Goal: Information Seeking & Learning: Find specific page/section

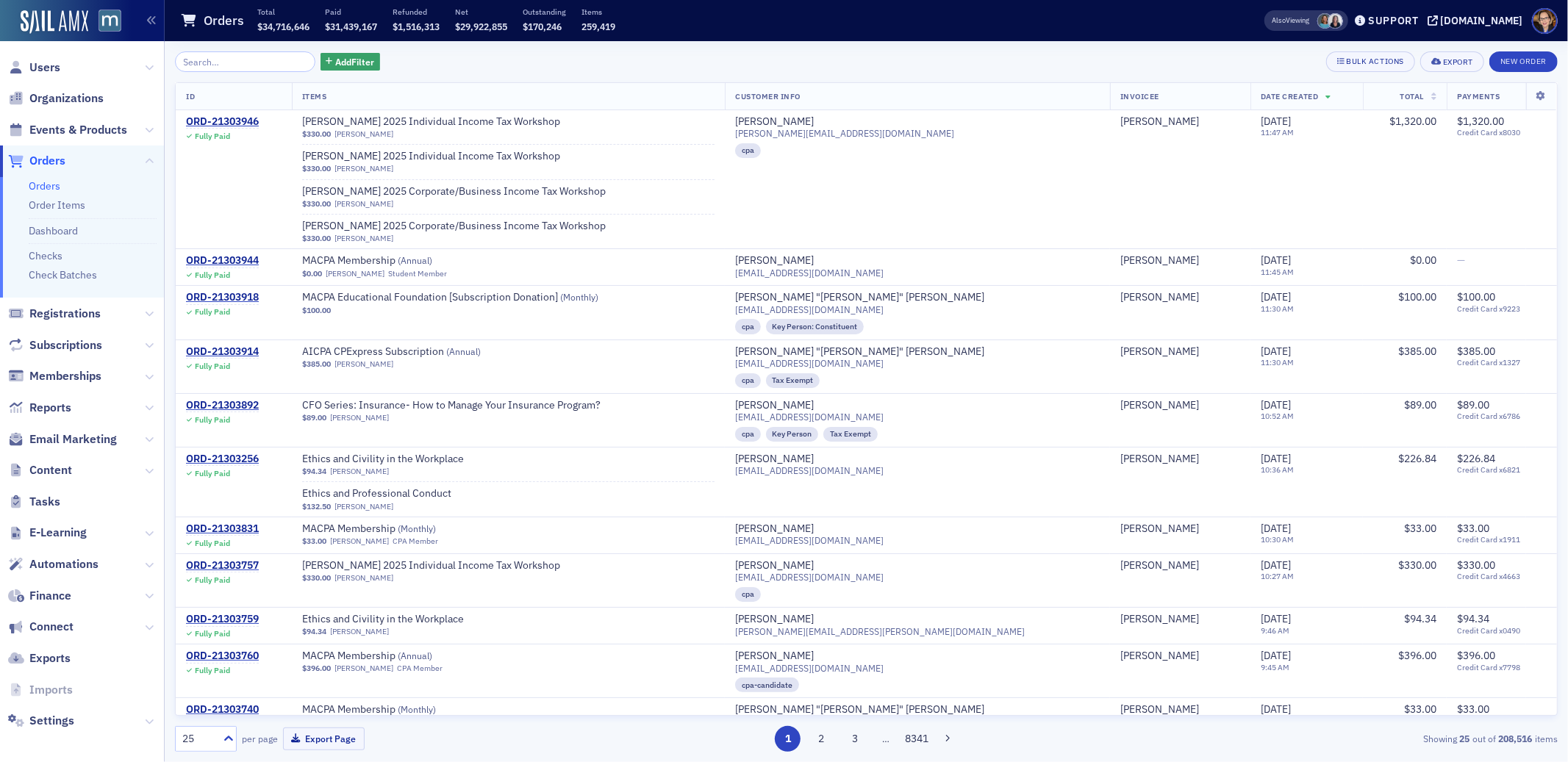
click at [43, 159] on span "Orders" at bounding box center [47, 161] width 36 height 16
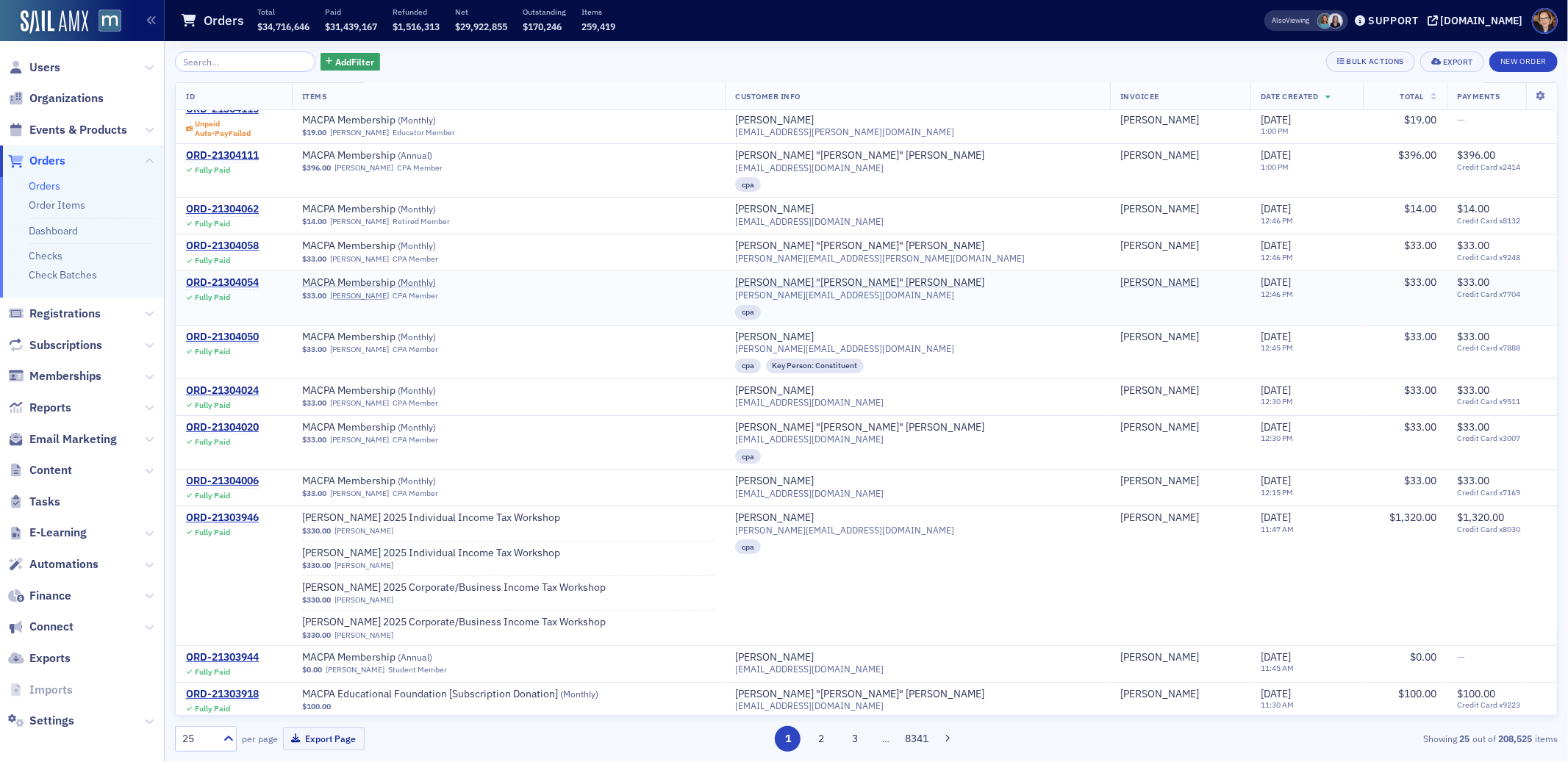
scroll to position [30, 0]
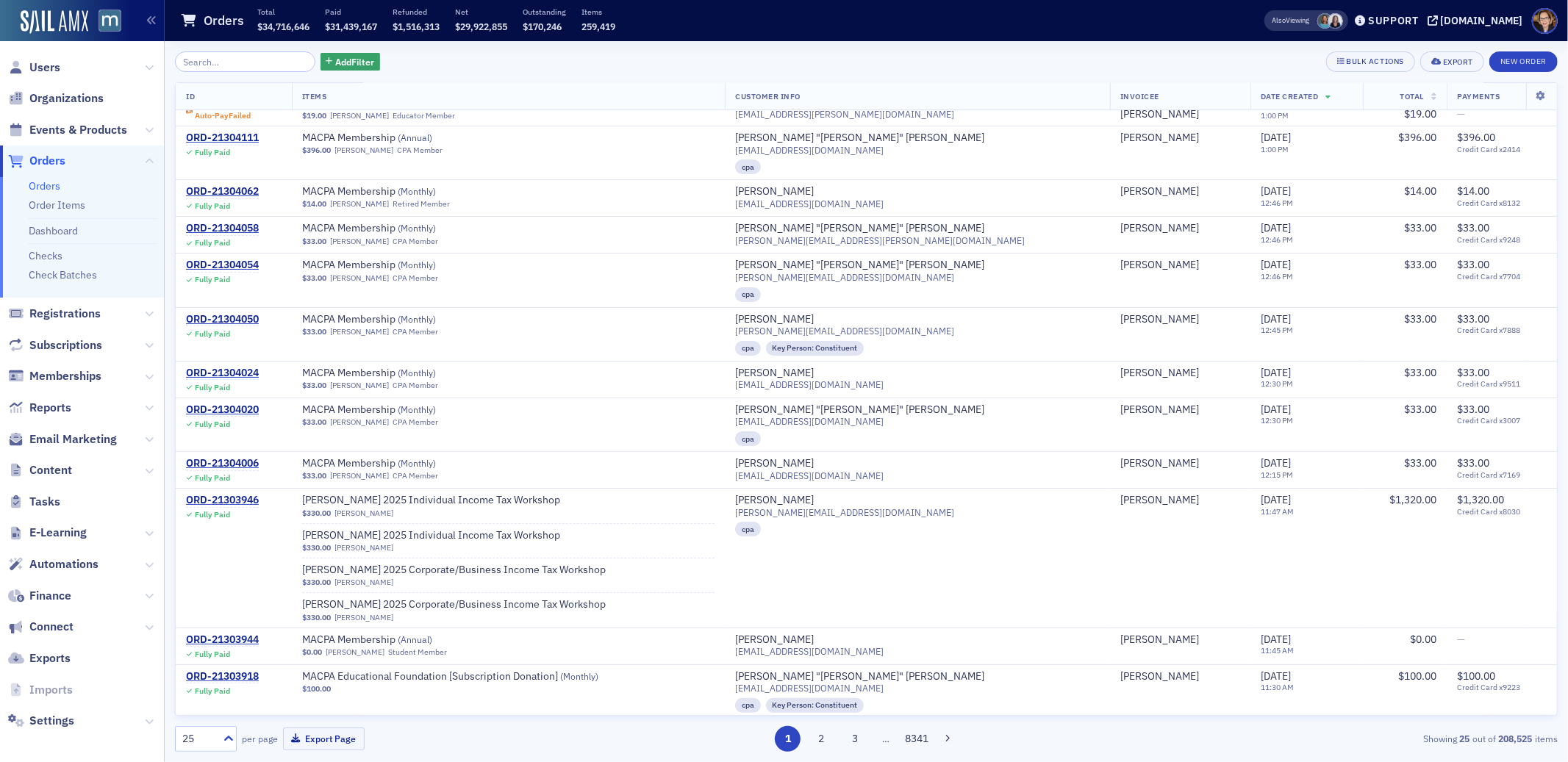
click at [41, 159] on span "Orders" at bounding box center [47, 161] width 36 height 16
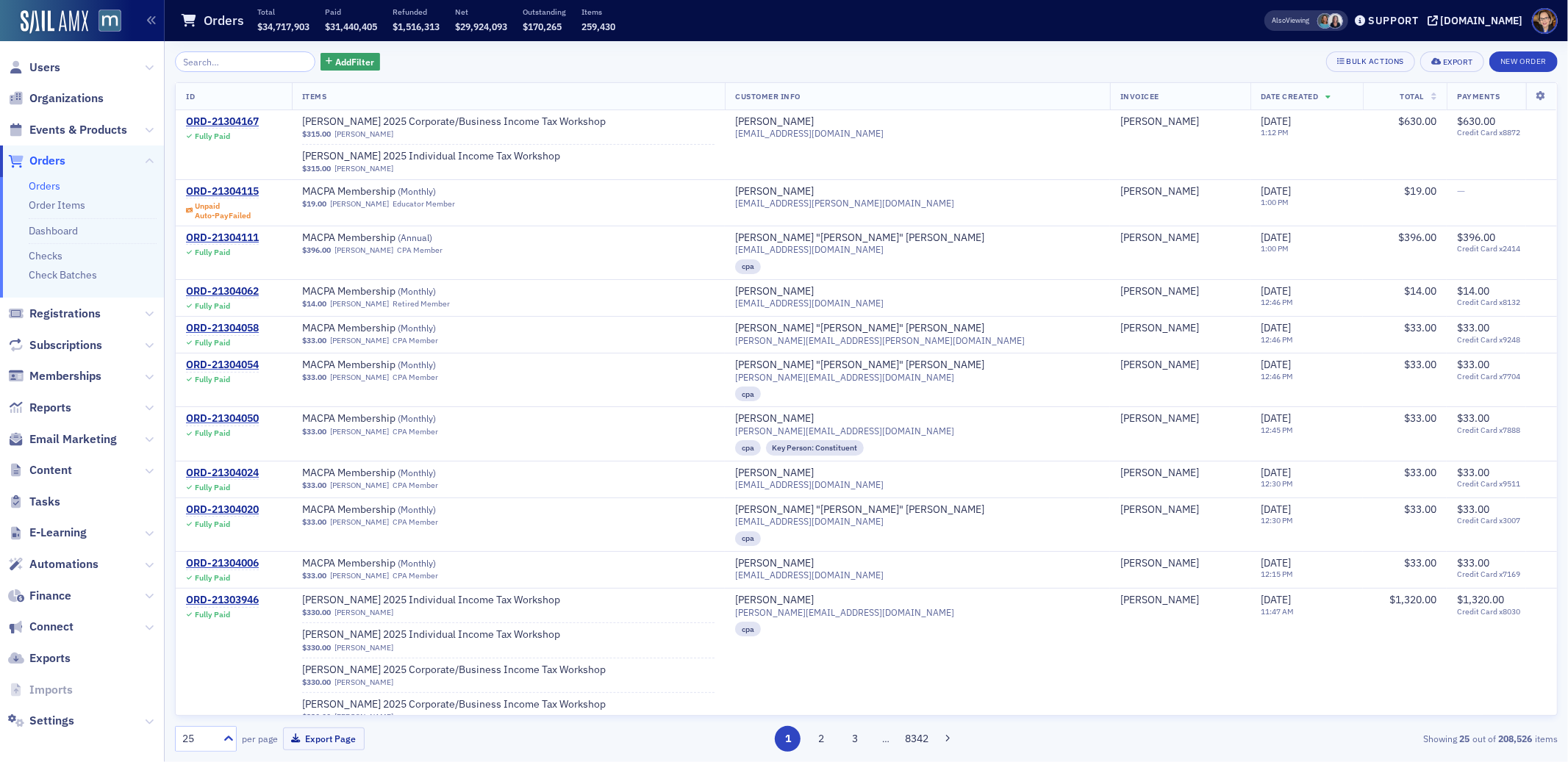
click at [61, 157] on span "Orders" at bounding box center [47, 161] width 36 height 16
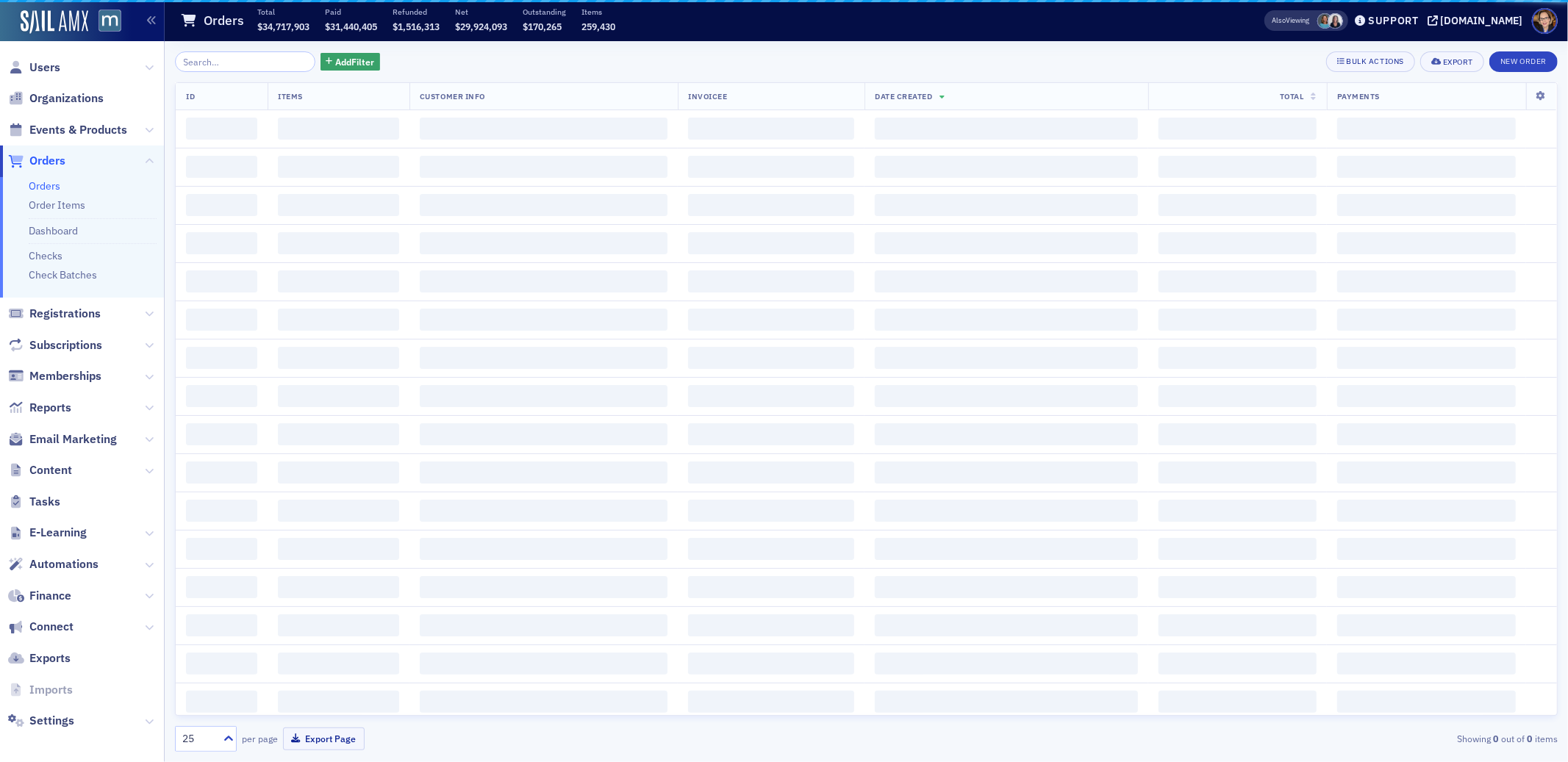
click at [60, 158] on span "Orders" at bounding box center [47, 161] width 36 height 16
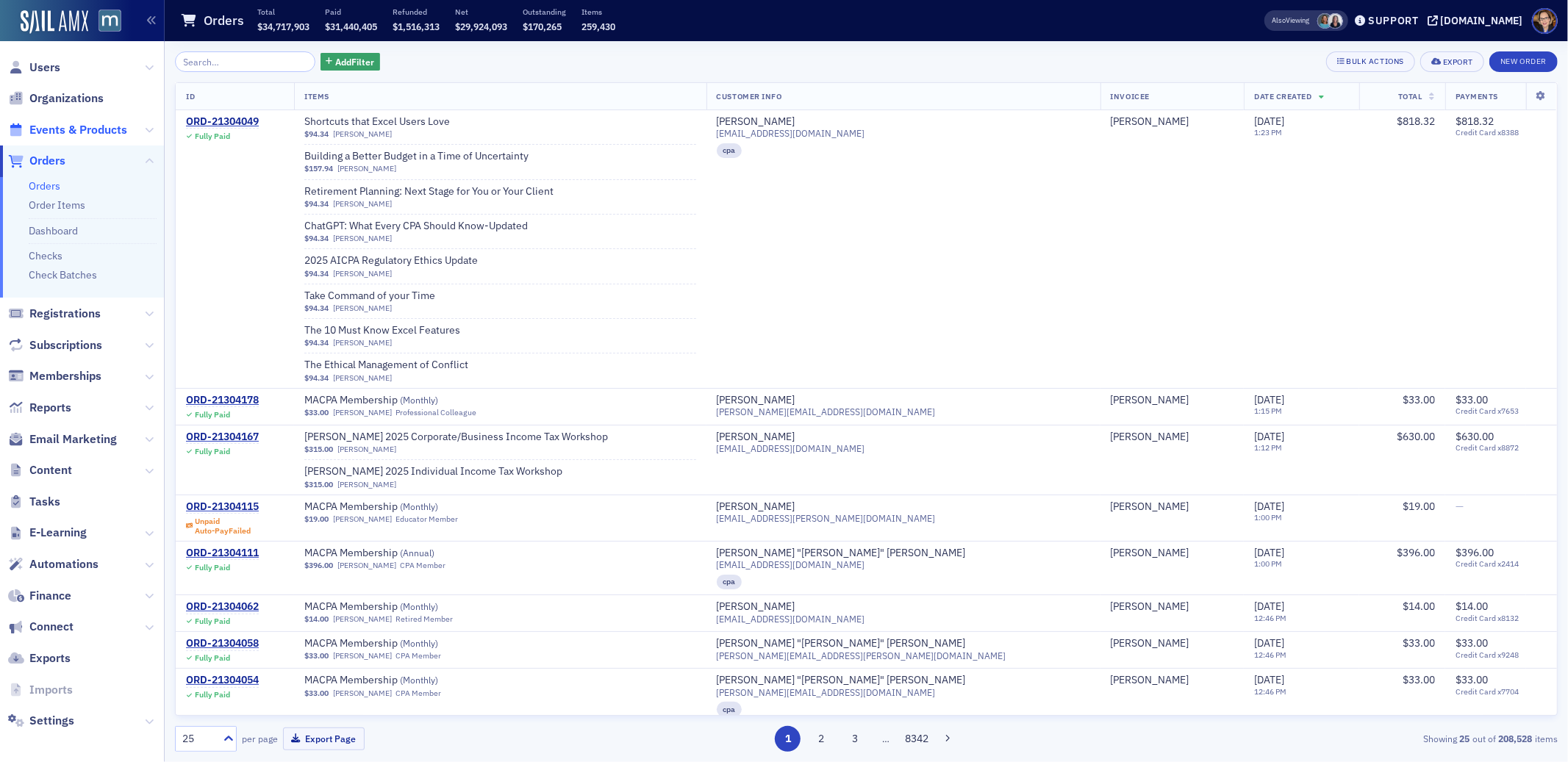
click at [78, 130] on span "Events & Products" at bounding box center [78, 130] width 98 height 16
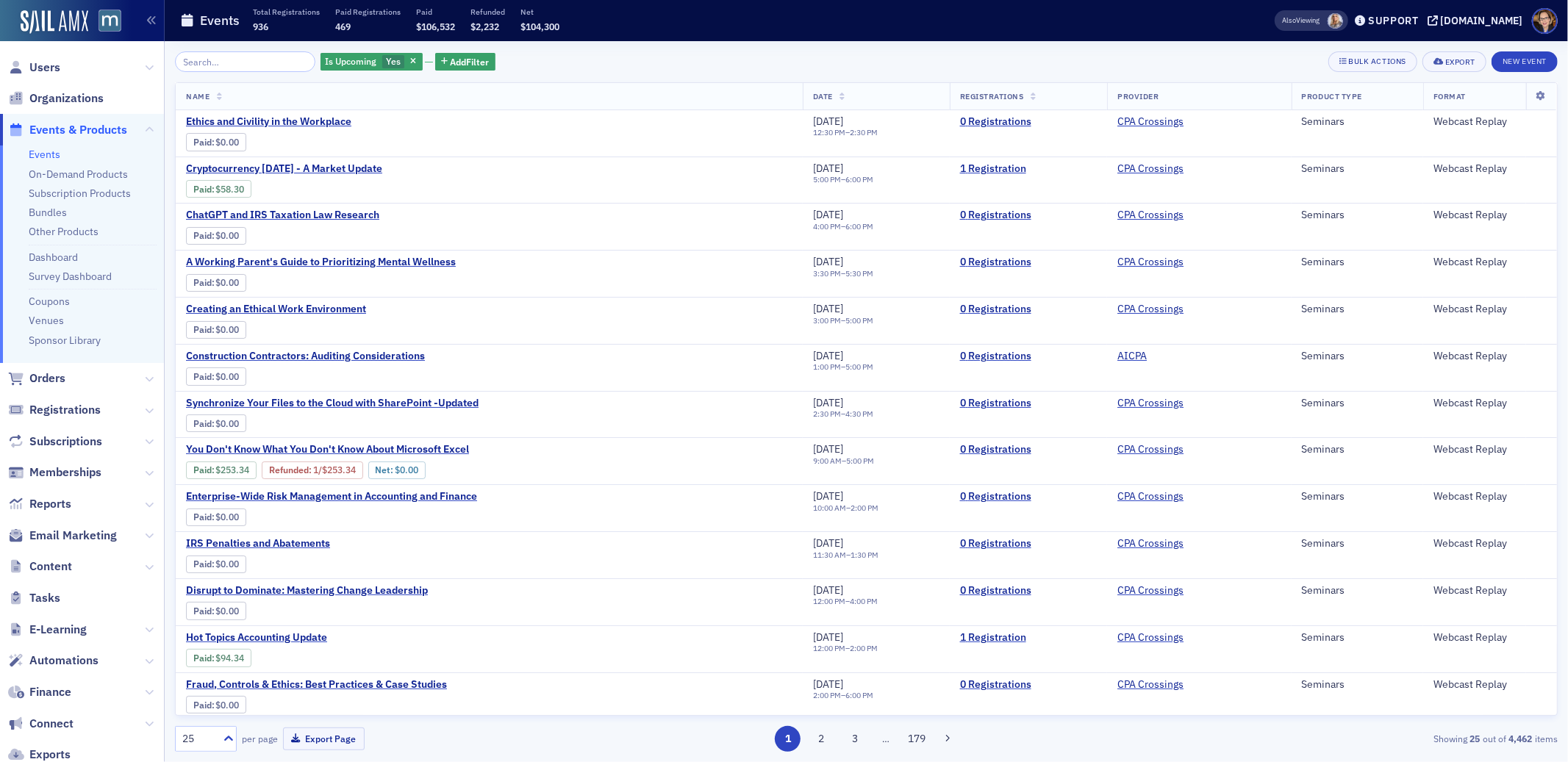
click at [235, 64] on input "search" at bounding box center [245, 62] width 141 height 21
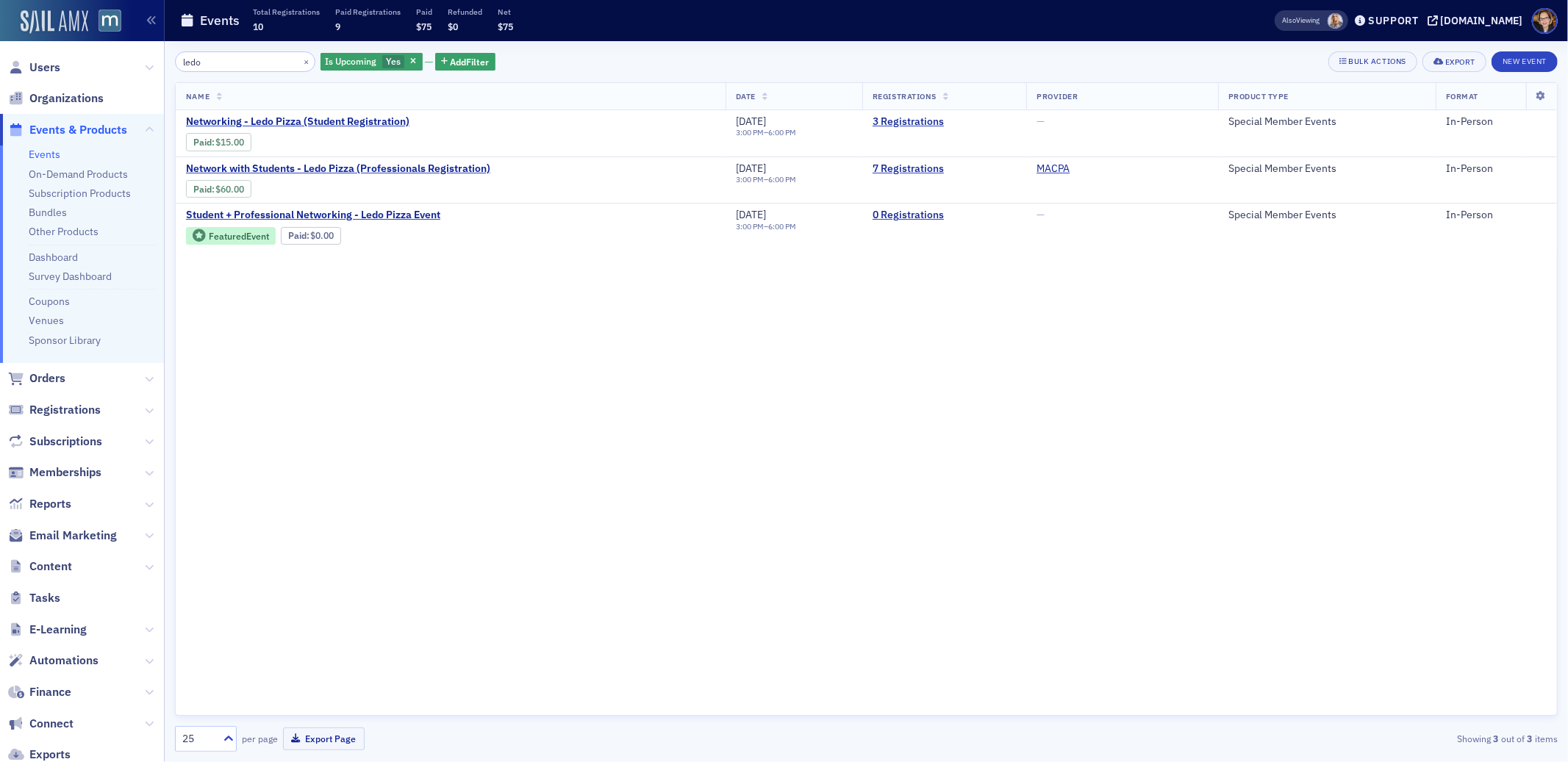
type input "ledo"
drag, startPoint x: 222, startPoint y: 60, endPoint x: 77, endPoint y: 69, distance: 145.3
click at [181, 60] on input "ledo" at bounding box center [245, 62] width 141 height 21
click at [44, 67] on span "Users" at bounding box center [45, 68] width 31 height 16
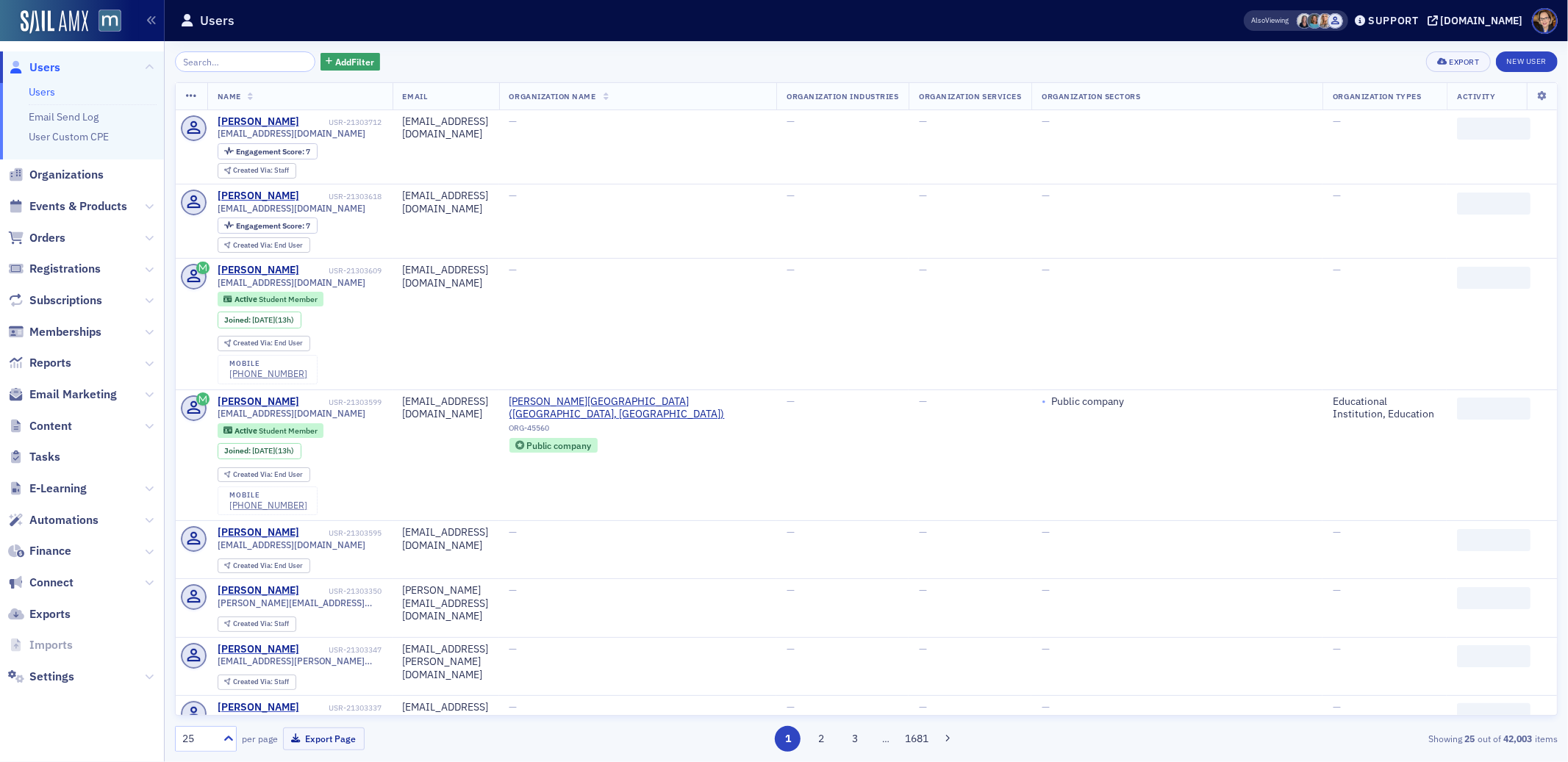
drag, startPoint x: 224, startPoint y: 66, endPoint x: 190, endPoint y: 62, distance: 34.2
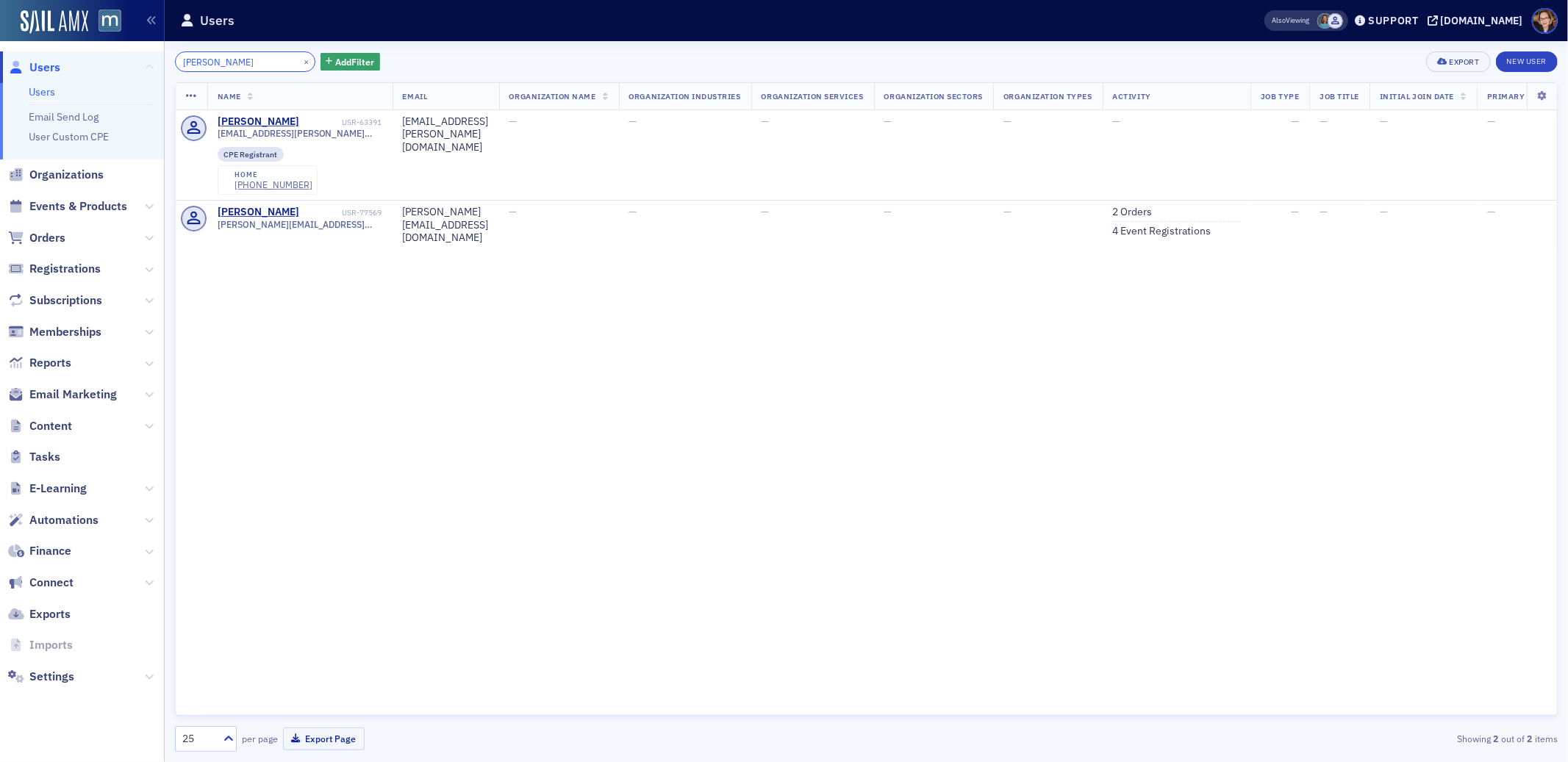
drag, startPoint x: 241, startPoint y: 63, endPoint x: 148, endPoint y: 63, distance: 93.0
click at [148, 63] on div "Users Users Email Send Log User Custom CPE Organizations Events & Products Orde…" at bounding box center [784, 381] width 1568 height 762
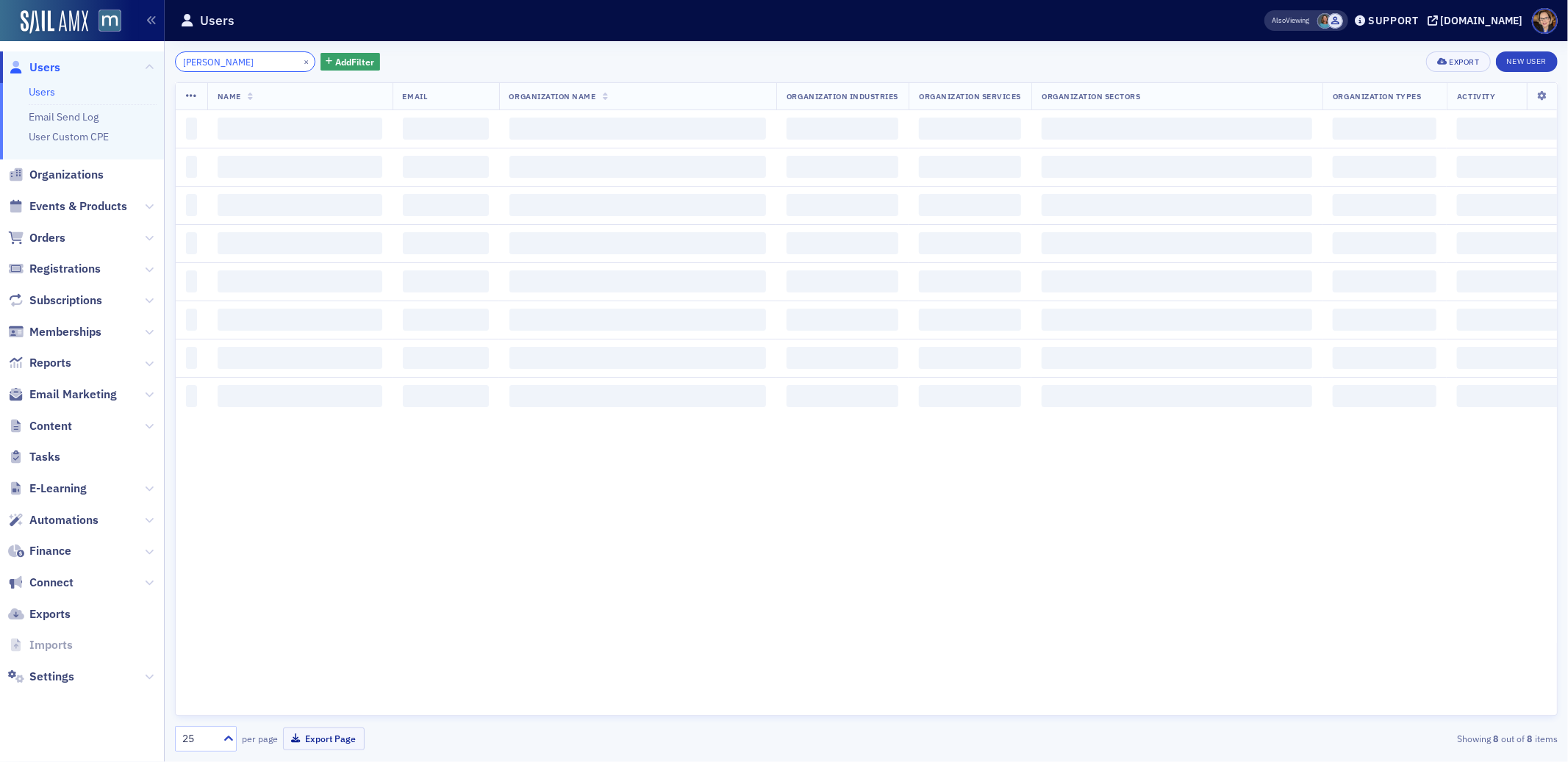
type input "[PERSON_NAME]"
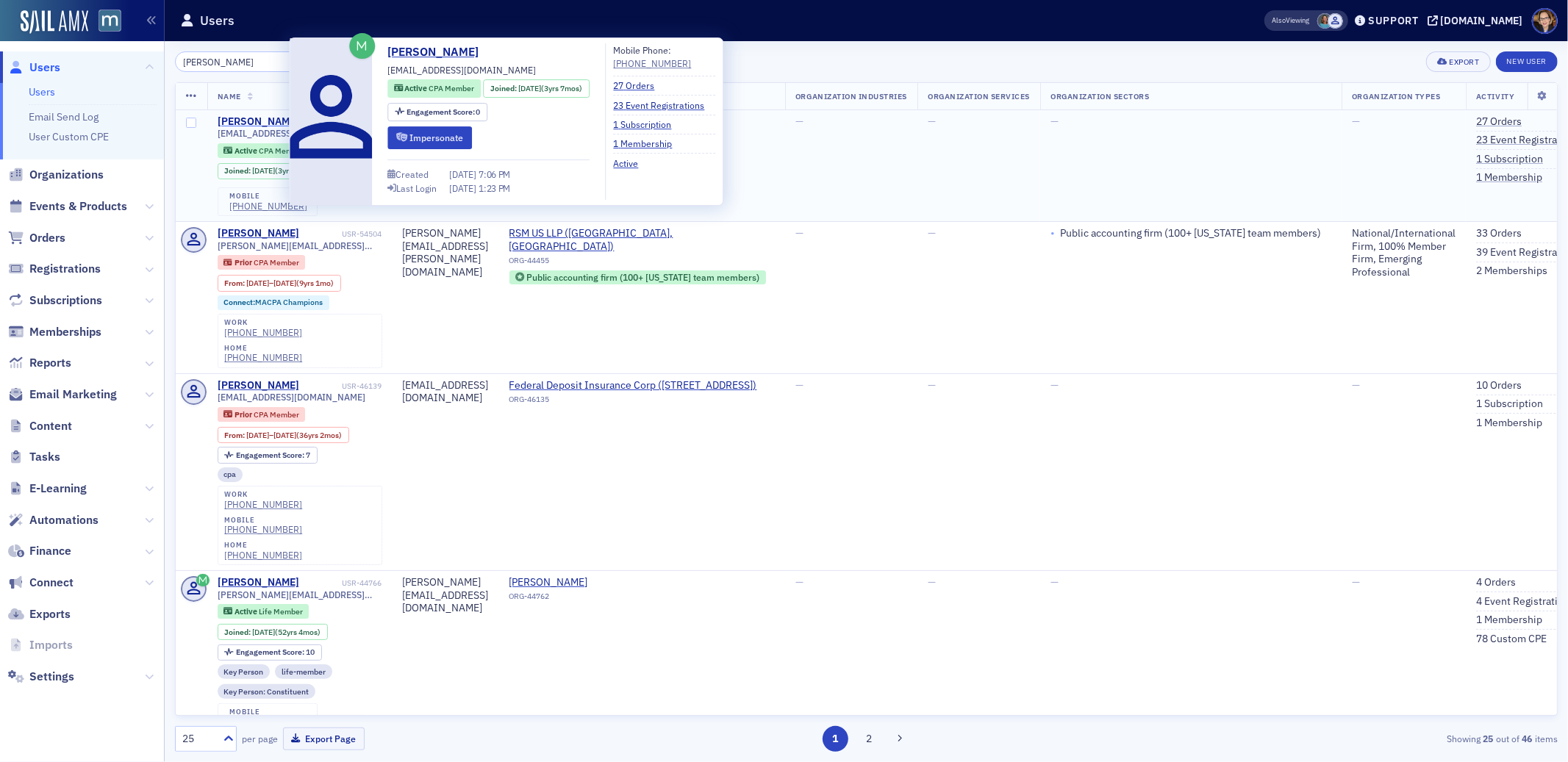
click at [267, 118] on div "[PERSON_NAME]" at bounding box center [258, 122] width 82 height 13
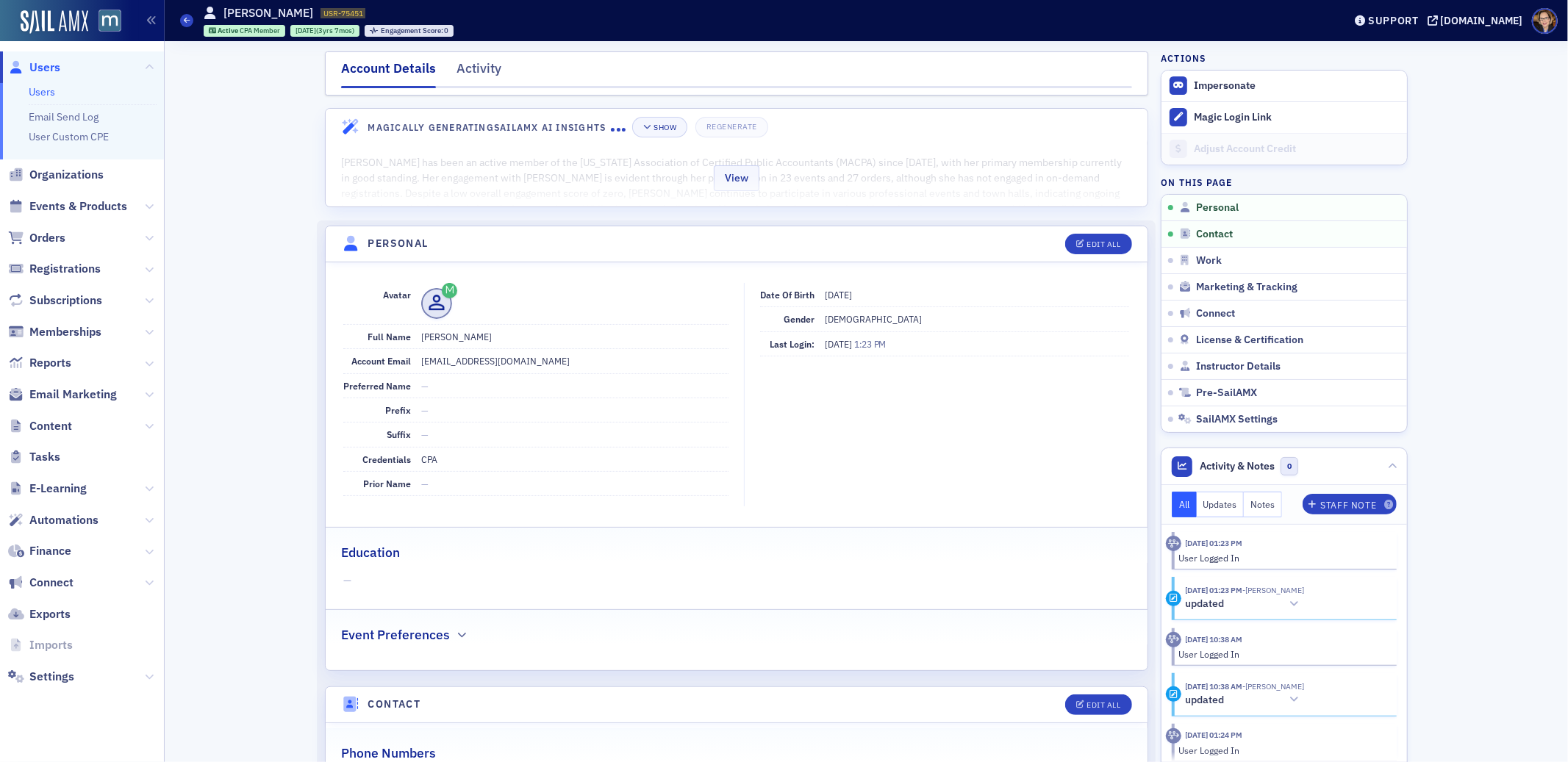
click at [801, 176] on div "View" at bounding box center [736, 176] width 822 height 62
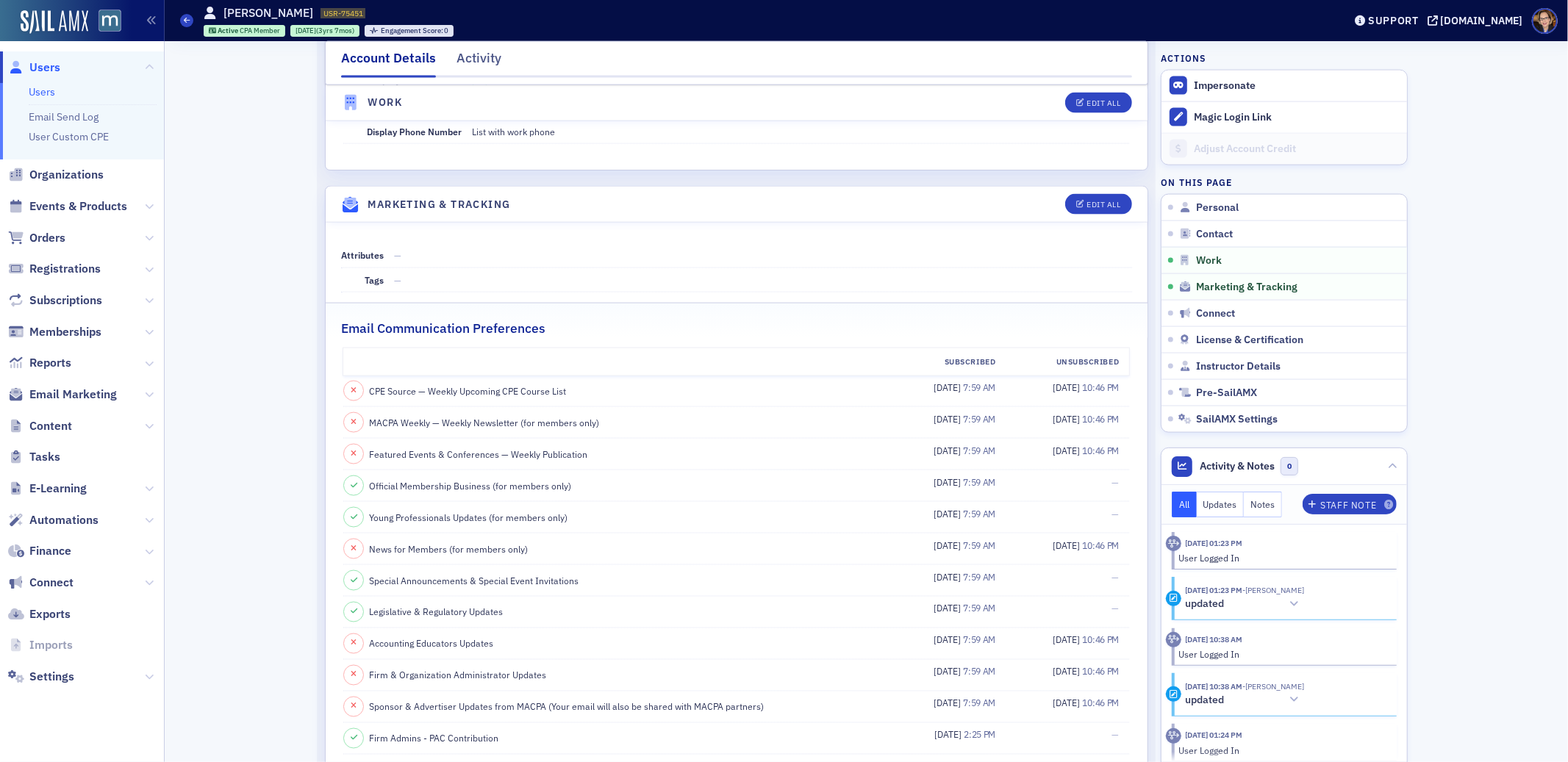
scroll to position [1829, 0]
click at [52, 237] on span "Orders" at bounding box center [47, 238] width 36 height 16
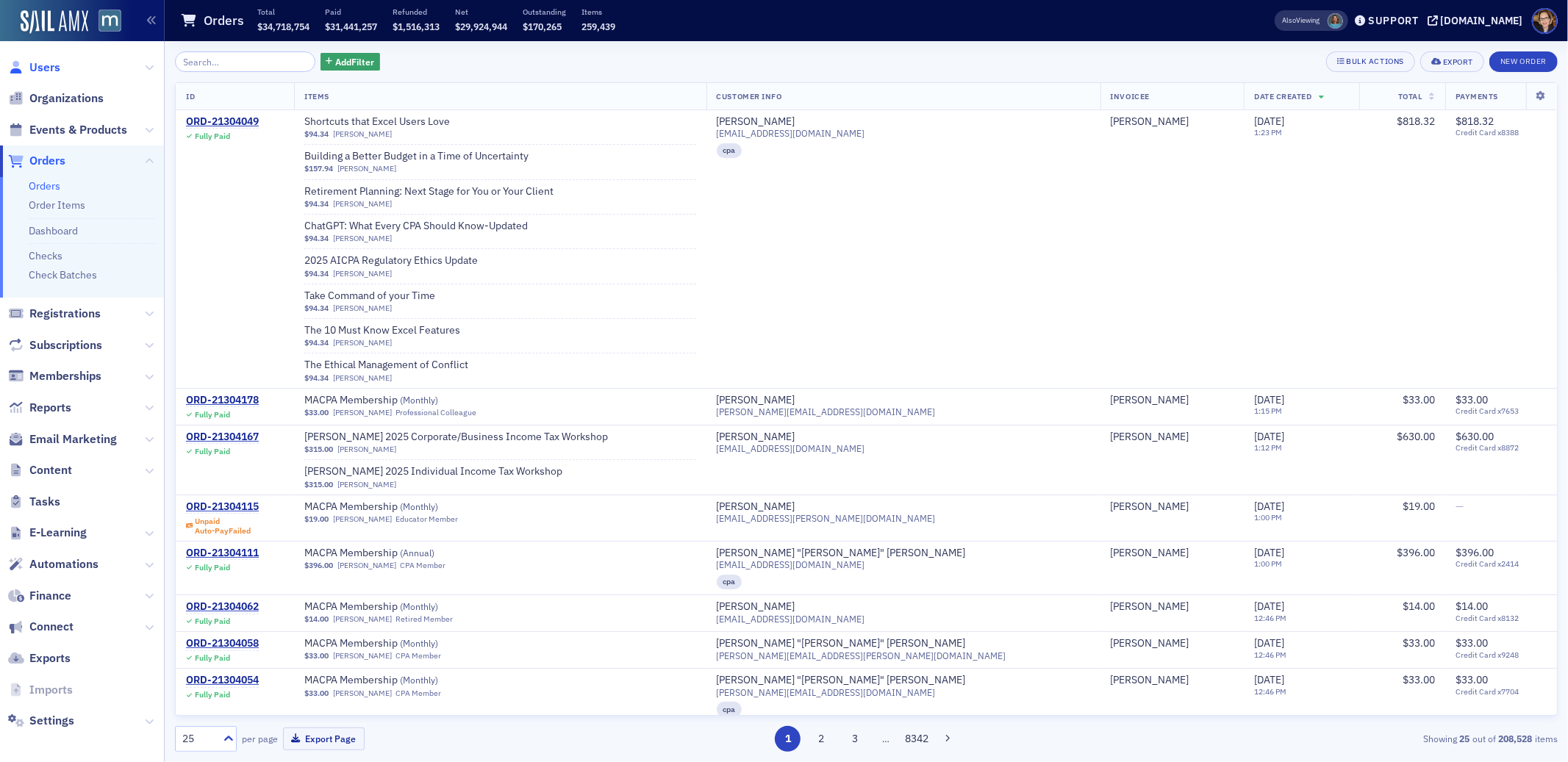
click at [29, 65] on span "Users" at bounding box center [45, 68] width 31 height 16
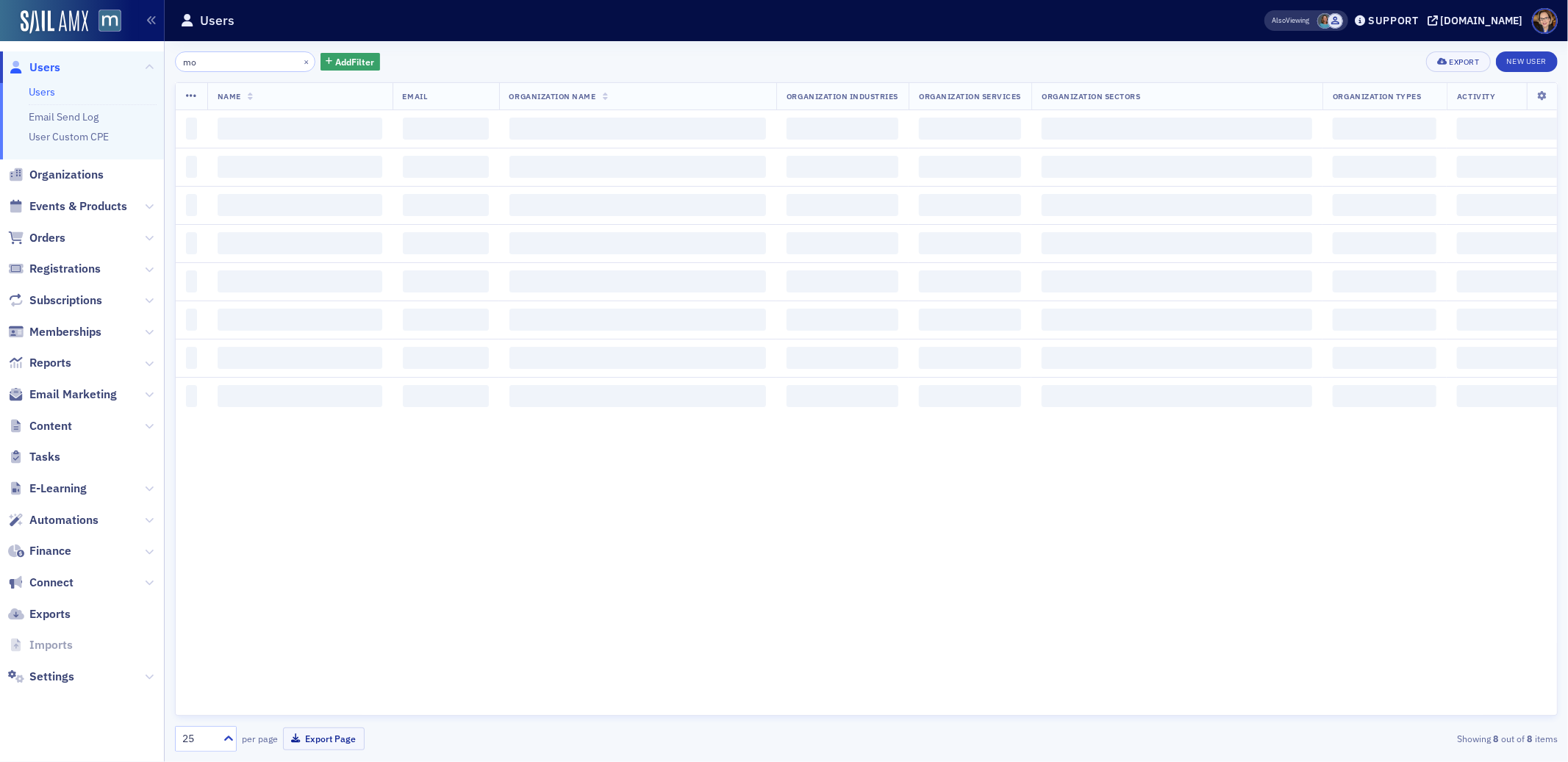
type input "m"
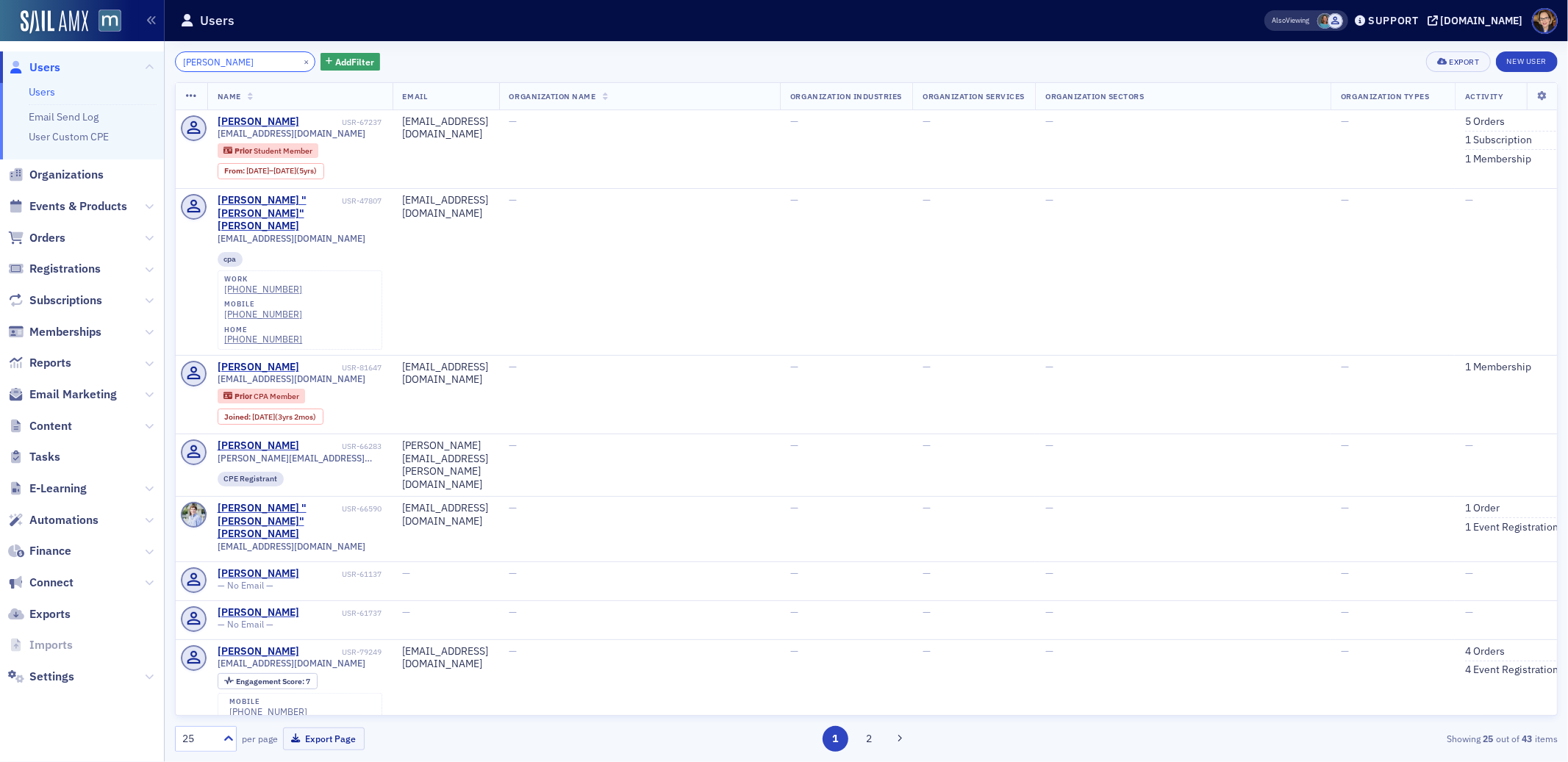
drag, startPoint x: 239, startPoint y: 60, endPoint x: 171, endPoint y: 60, distance: 68.0
click at [171, 60] on div "[PERSON_NAME] × Add Filter Export New User Name Email Organization Name Organiz…" at bounding box center [866, 402] width 1403 height 721
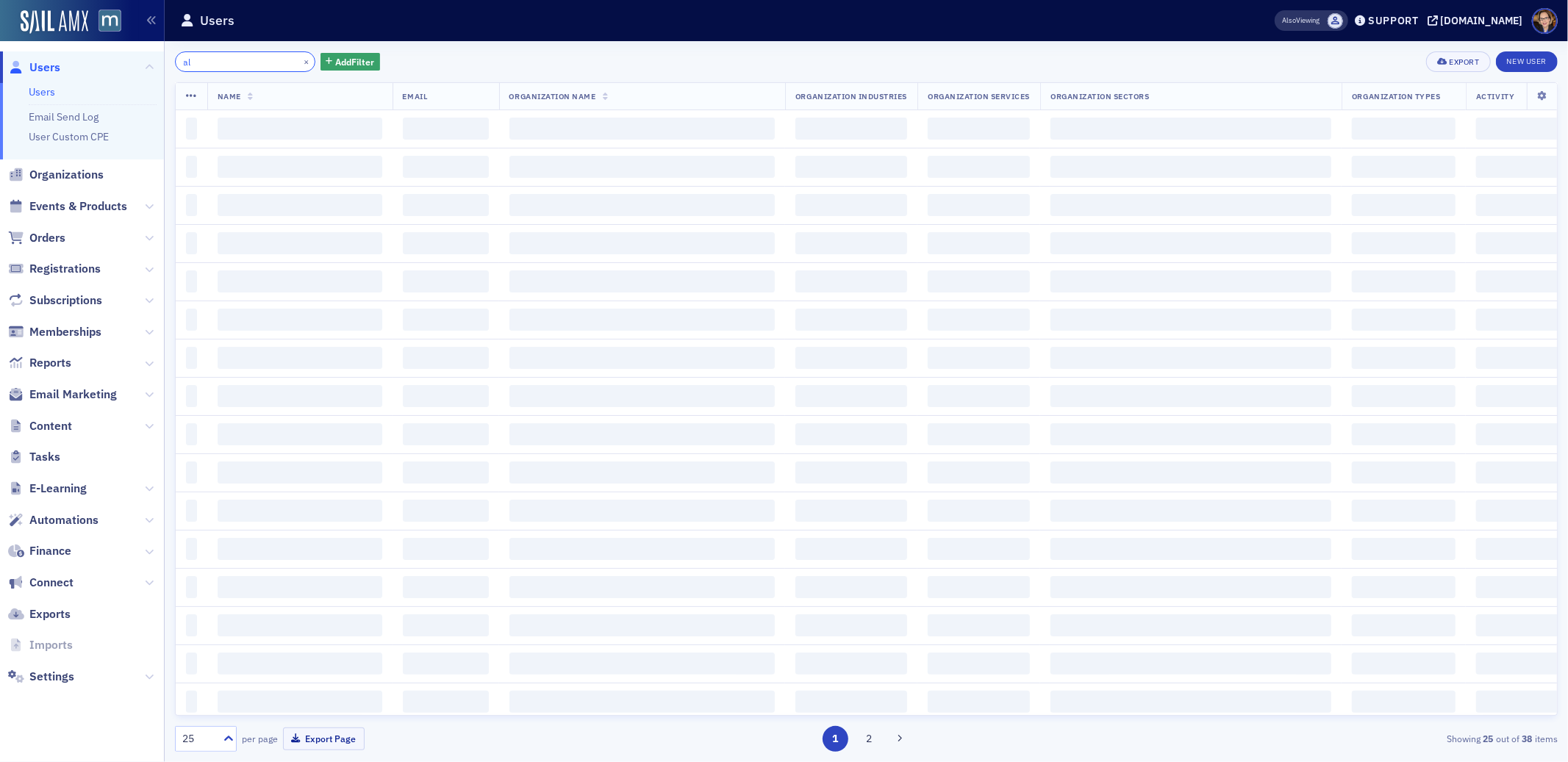
type input "a"
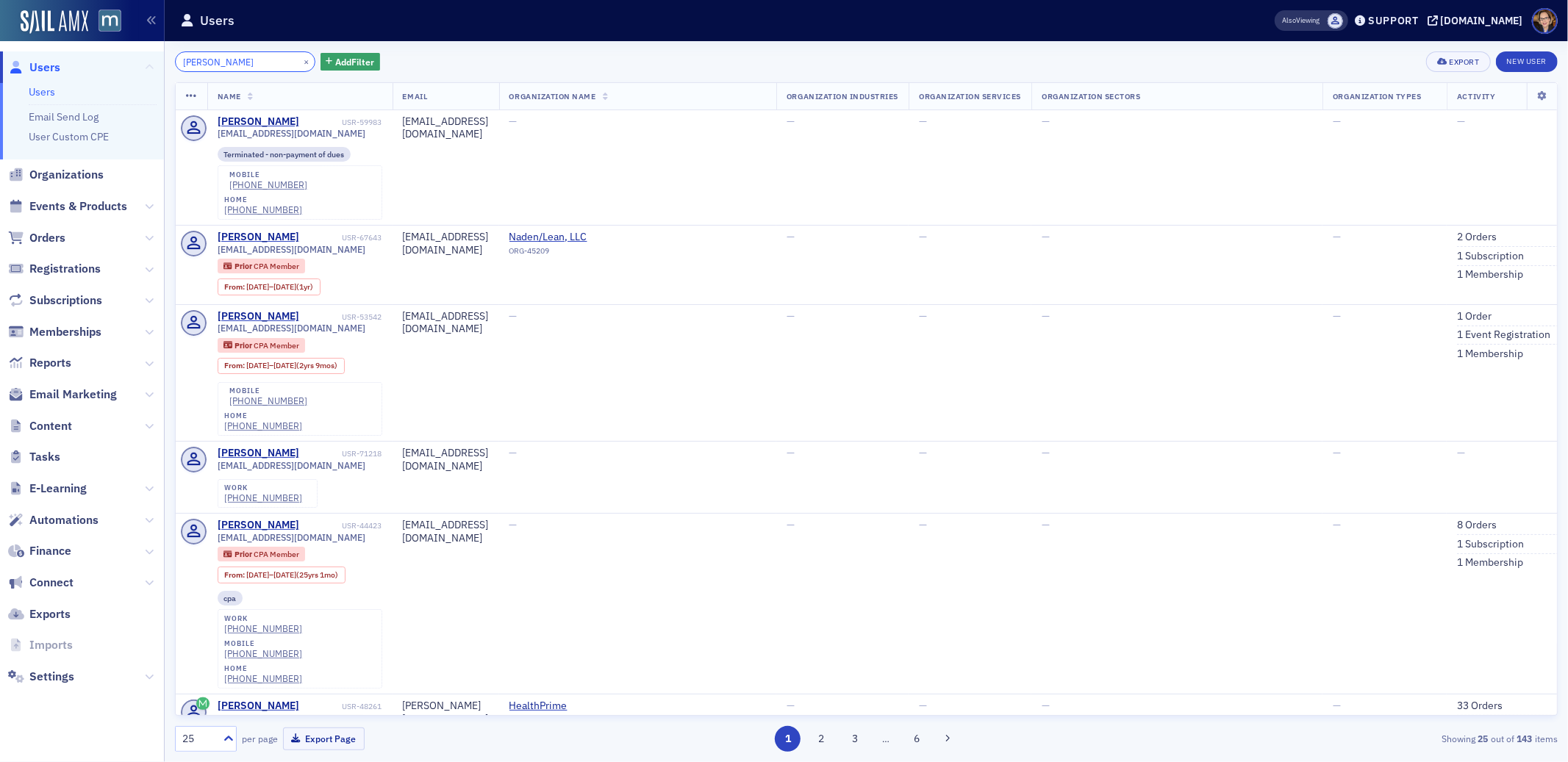
drag, startPoint x: 267, startPoint y: 64, endPoint x: 147, endPoint y: 63, distance: 120.0
click at [147, 63] on div "Users Users Email Send Log User Custom CPE Organizations Events & Products Orde…" at bounding box center [784, 381] width 1568 height 762
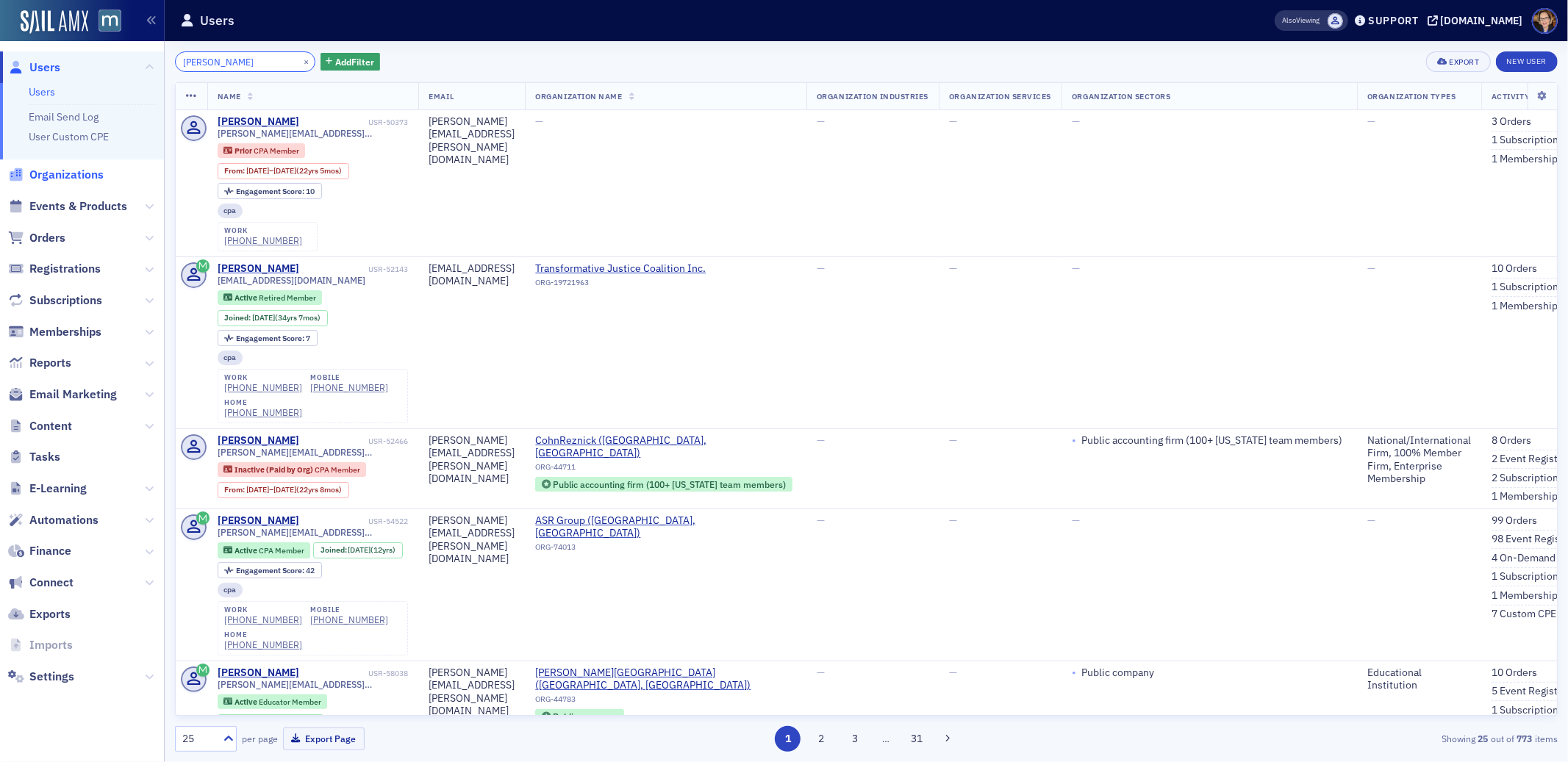
type input "[PERSON_NAME]"
click at [300, 60] on button "×" at bounding box center [307, 61] width 13 height 13
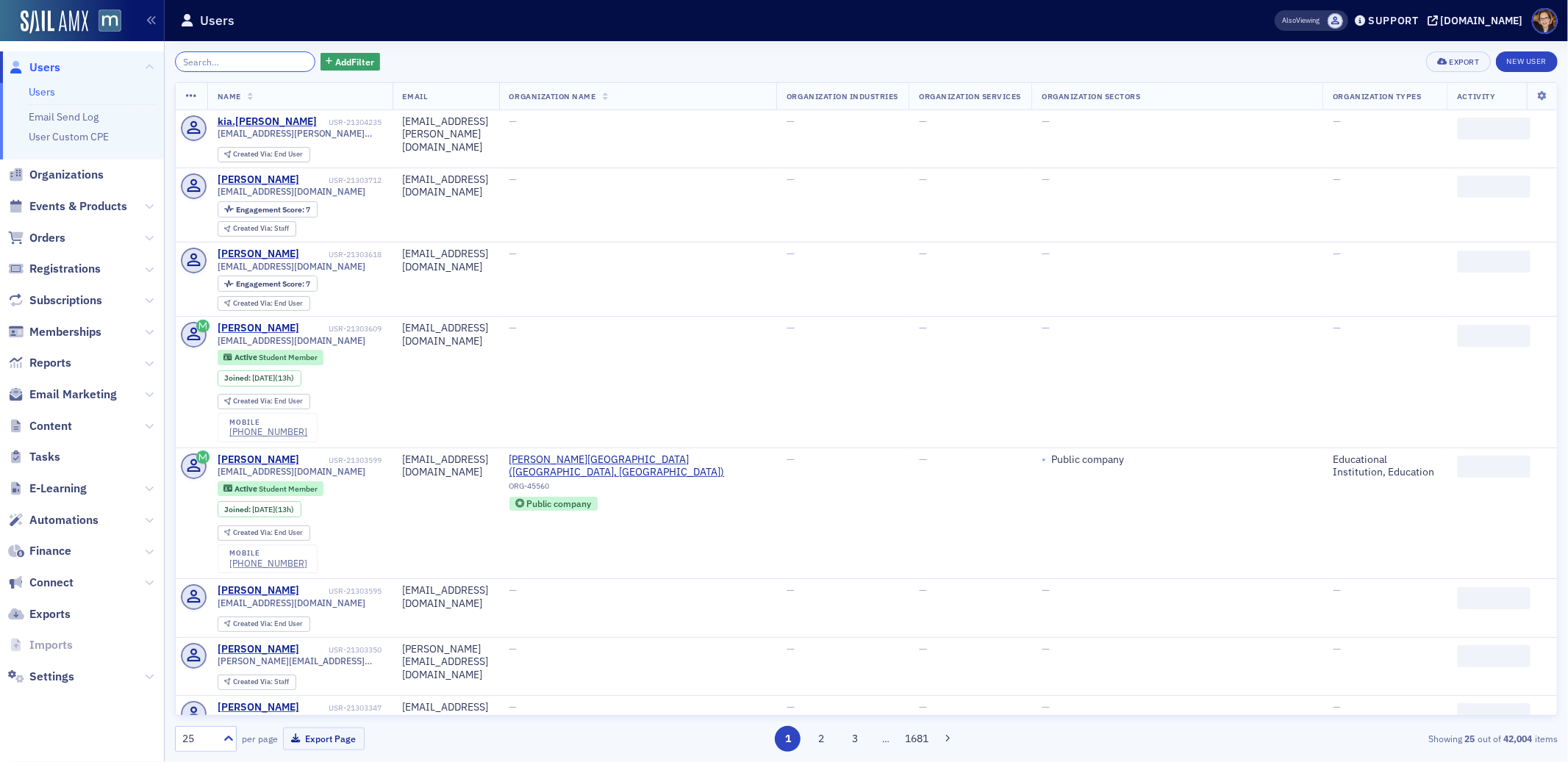
click at [294, 60] on input "search" at bounding box center [245, 62] width 141 height 21
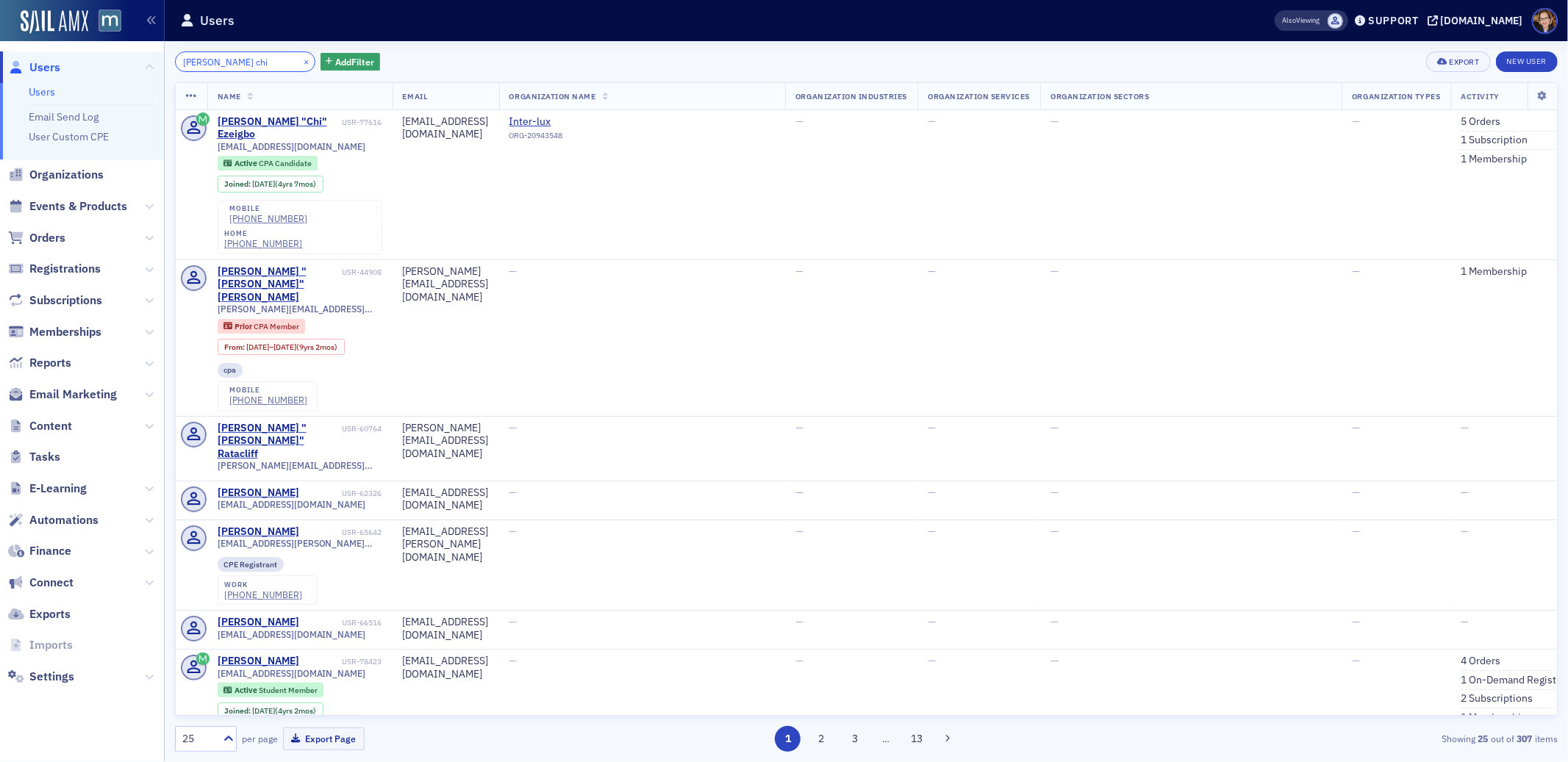
type input "[PERSON_NAME] chi"
click at [300, 60] on button "×" at bounding box center [307, 61] width 13 height 13
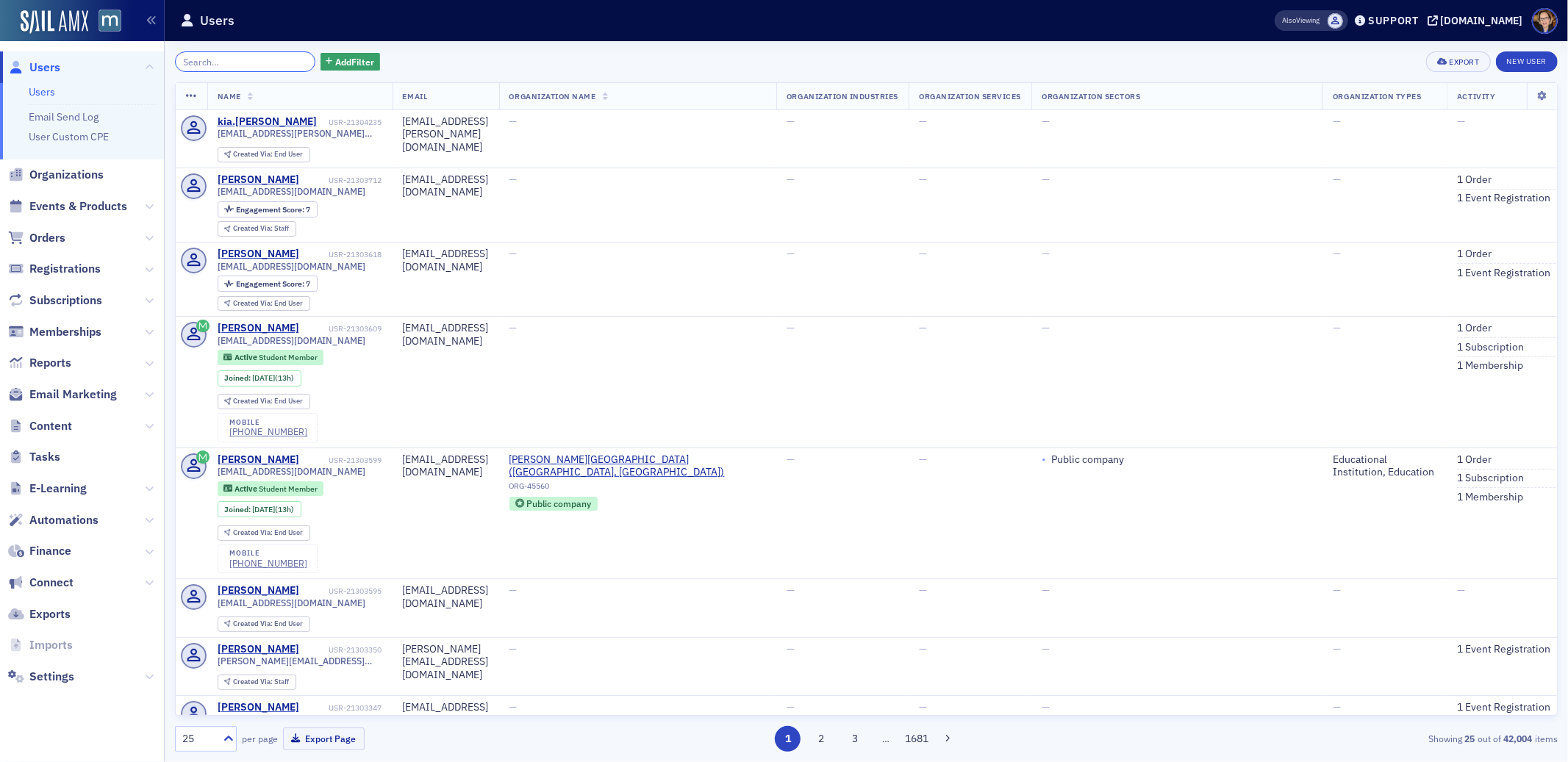
click at [228, 62] on input "search" at bounding box center [245, 62] width 141 height 21
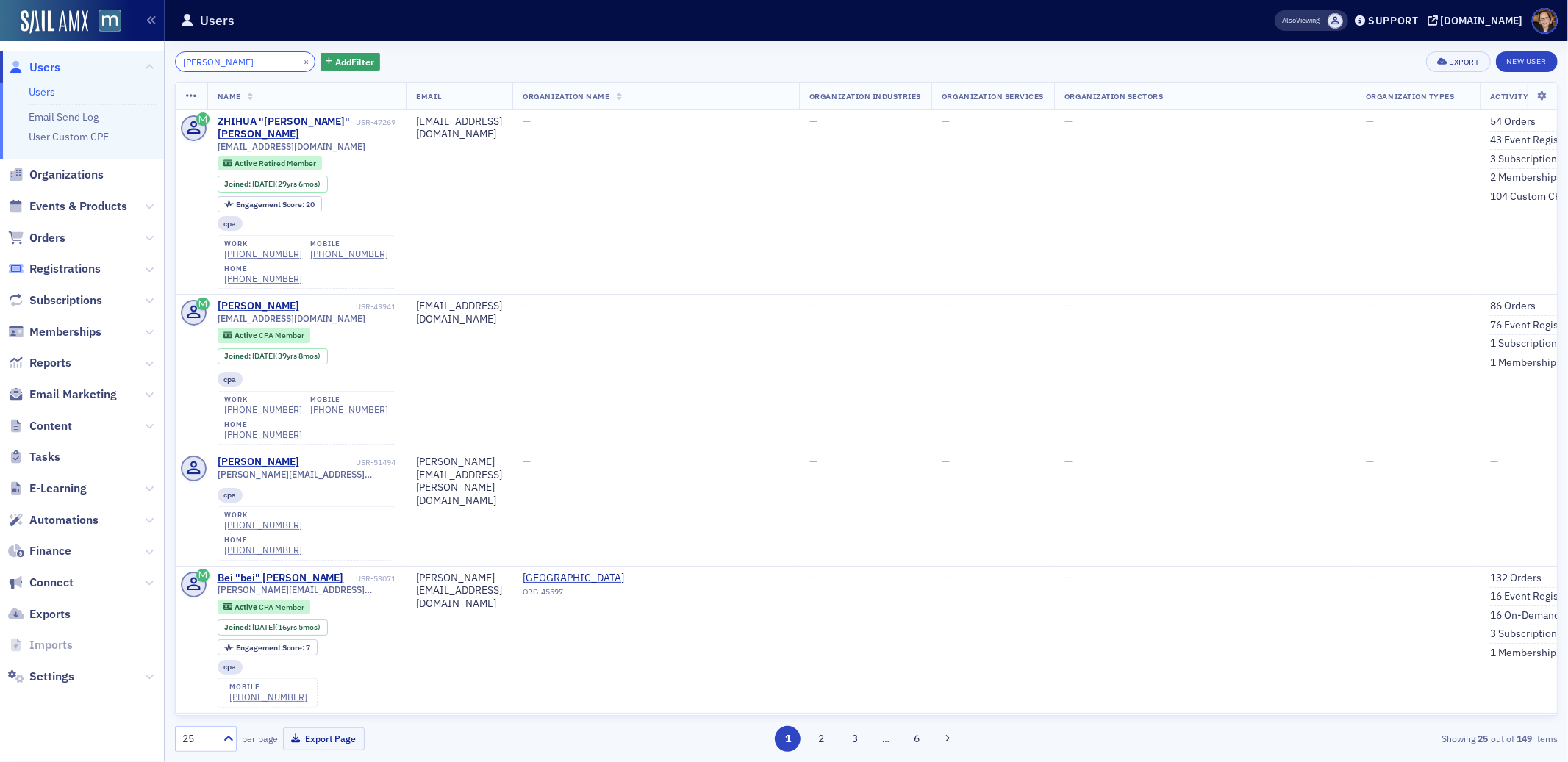
type input "[PERSON_NAME]"
click at [300, 61] on button "×" at bounding box center [307, 61] width 13 height 13
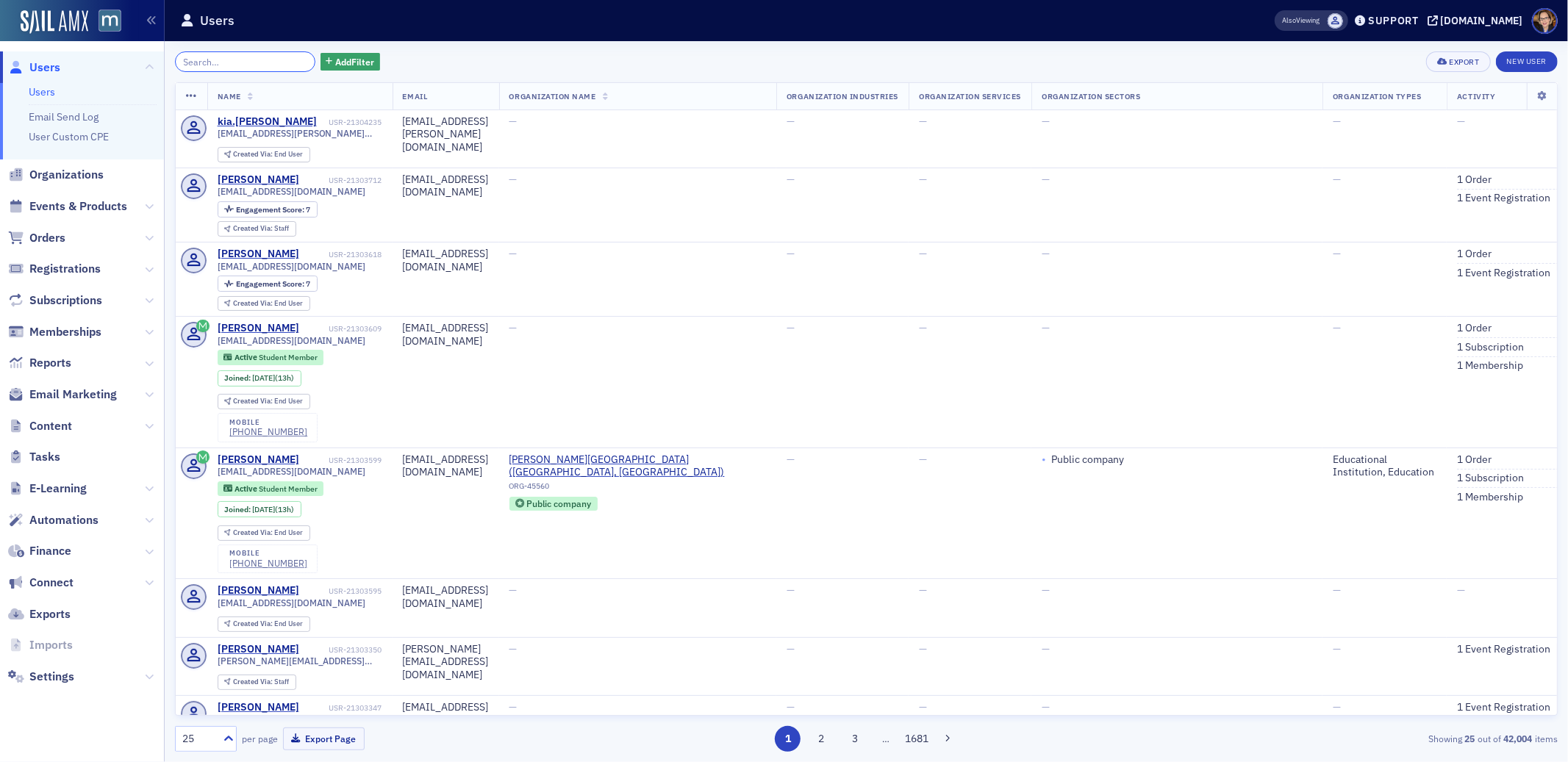
click at [294, 59] on input "search" at bounding box center [245, 62] width 141 height 21
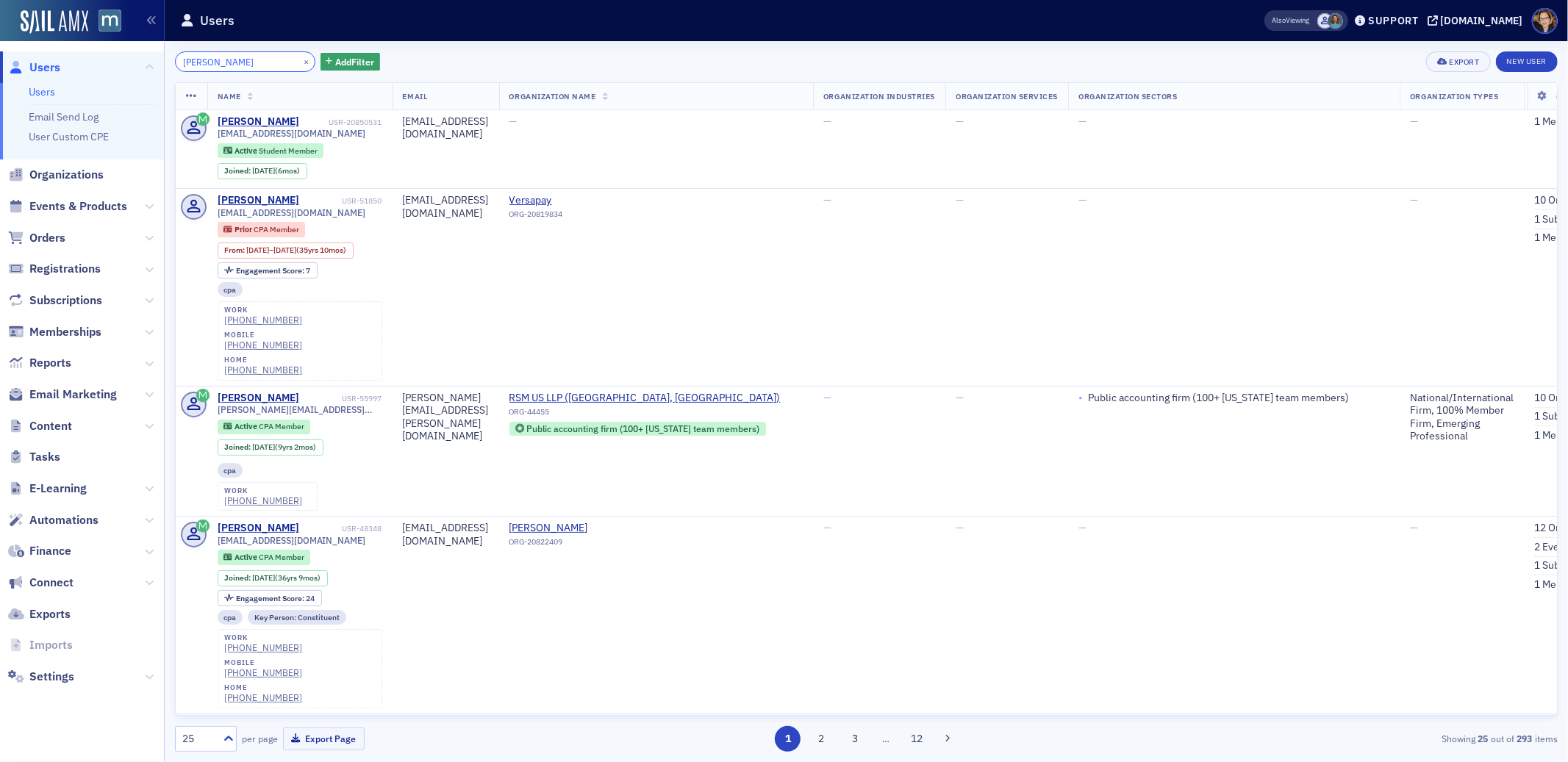
type input "[PERSON_NAME]"
click at [300, 63] on button "×" at bounding box center [307, 61] width 13 height 13
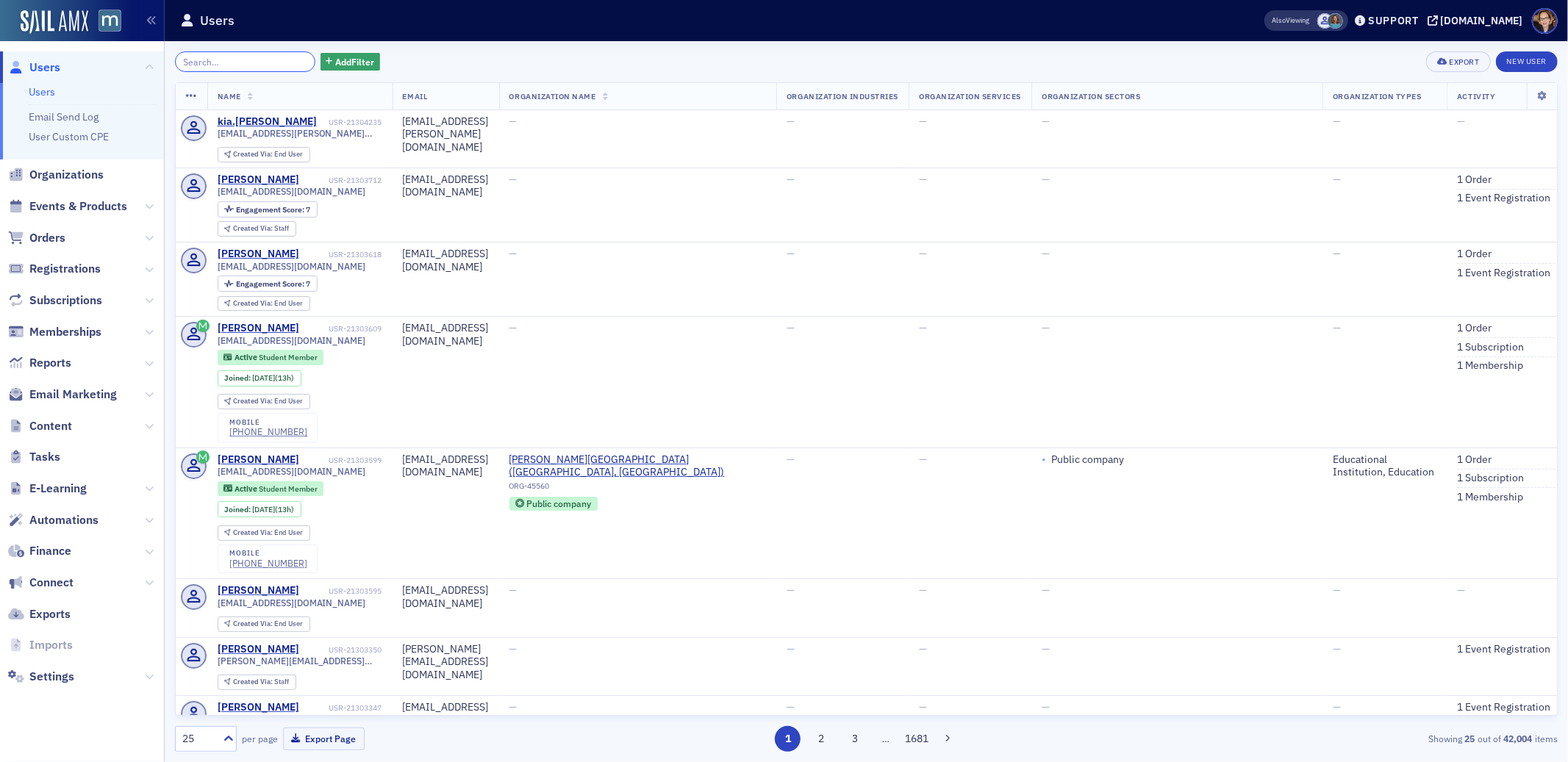
click at [288, 60] on input "search" at bounding box center [245, 62] width 141 height 21
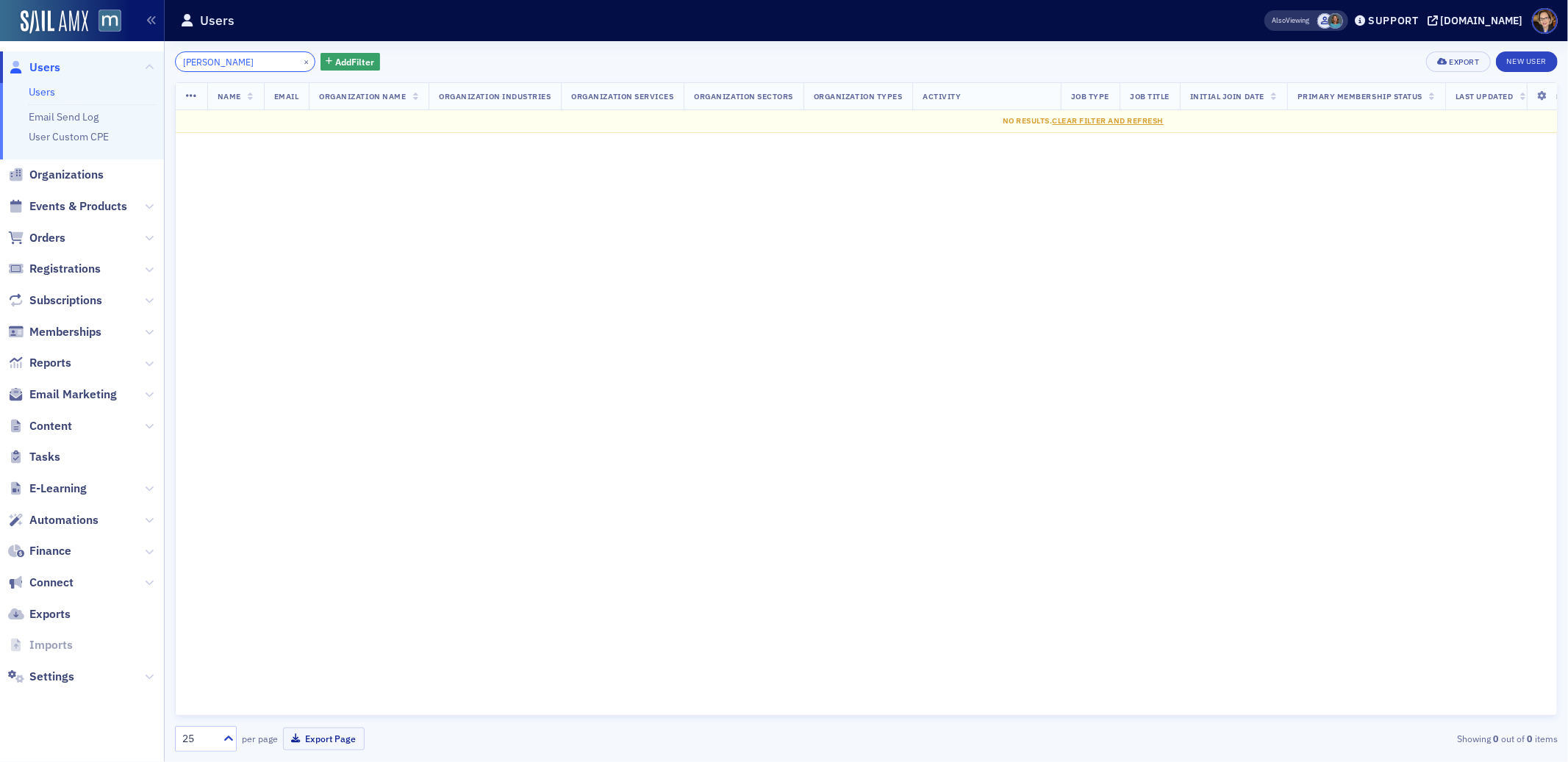
drag, startPoint x: 248, startPoint y: 63, endPoint x: 172, endPoint y: 61, distance: 76.0
click at [172, 61] on div "[PERSON_NAME] × Add Filter Export New User Name Email Organization Name Organiz…" at bounding box center [866, 402] width 1403 height 721
type input "yanir"
click at [300, 60] on button "×" at bounding box center [307, 61] width 13 height 13
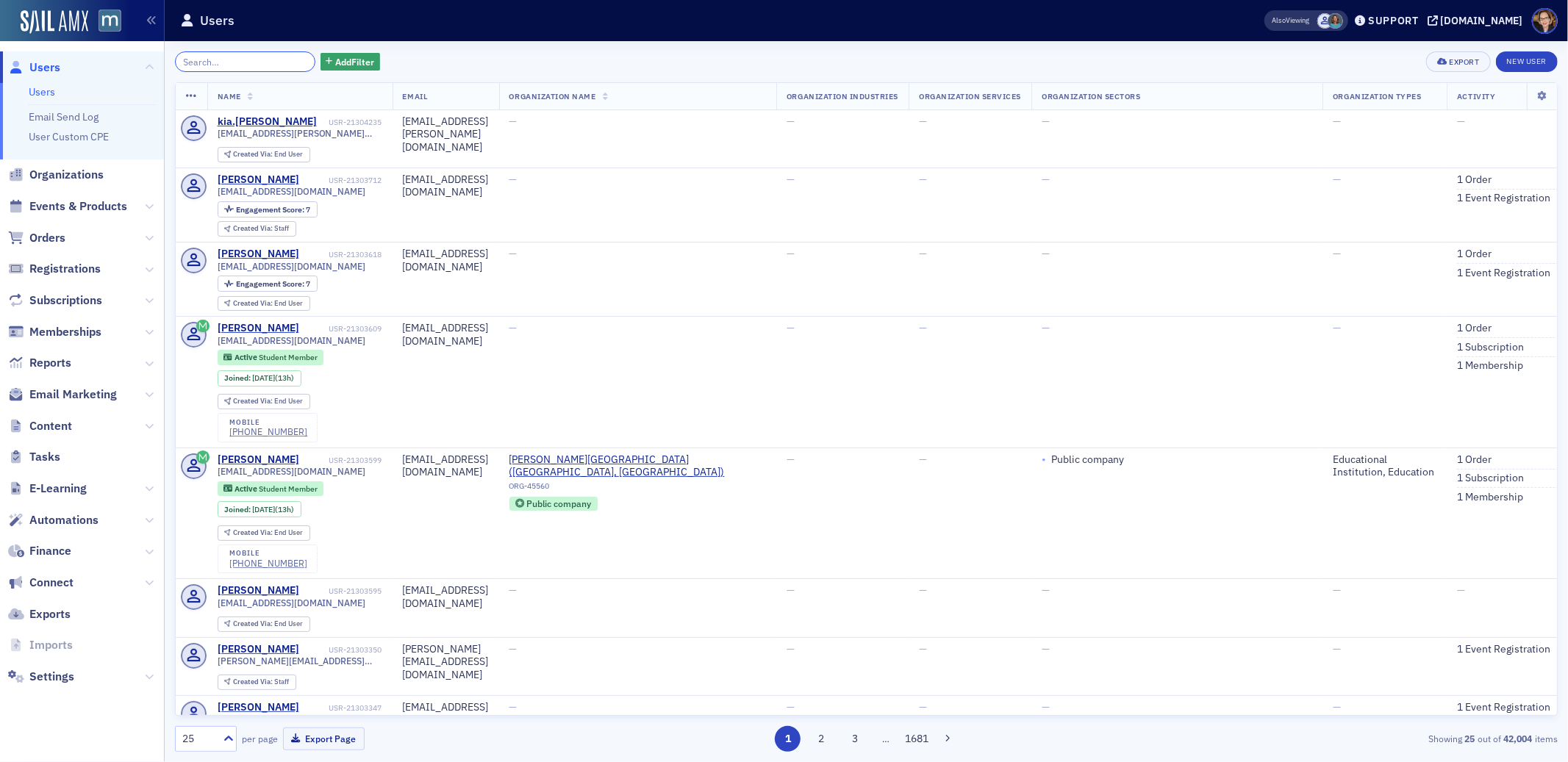
click at [294, 60] on input "search" at bounding box center [245, 62] width 141 height 21
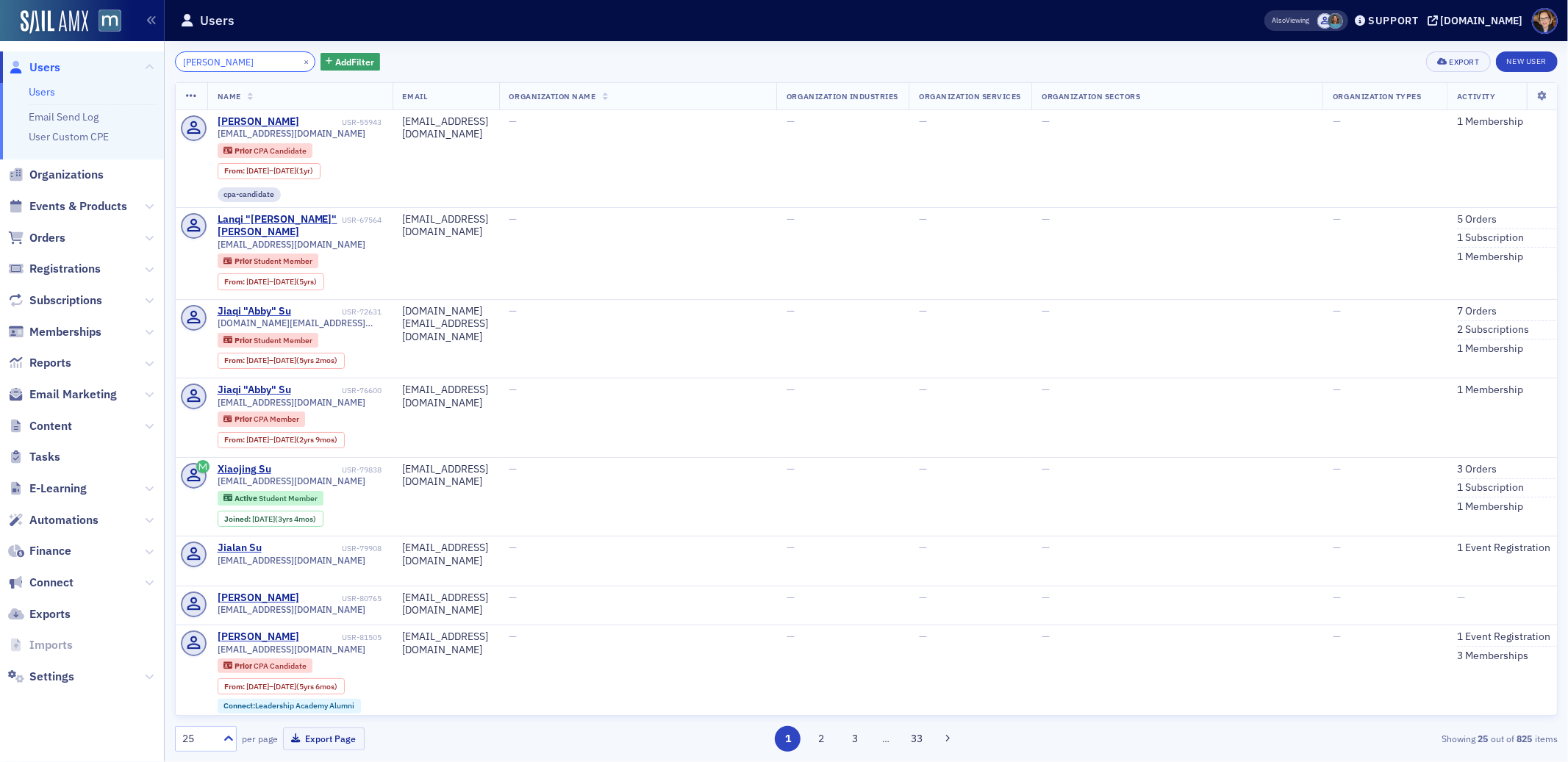
type input "[PERSON_NAME]"
click at [247, 463] on div "Xiaojing Su" at bounding box center [244, 469] width 54 height 13
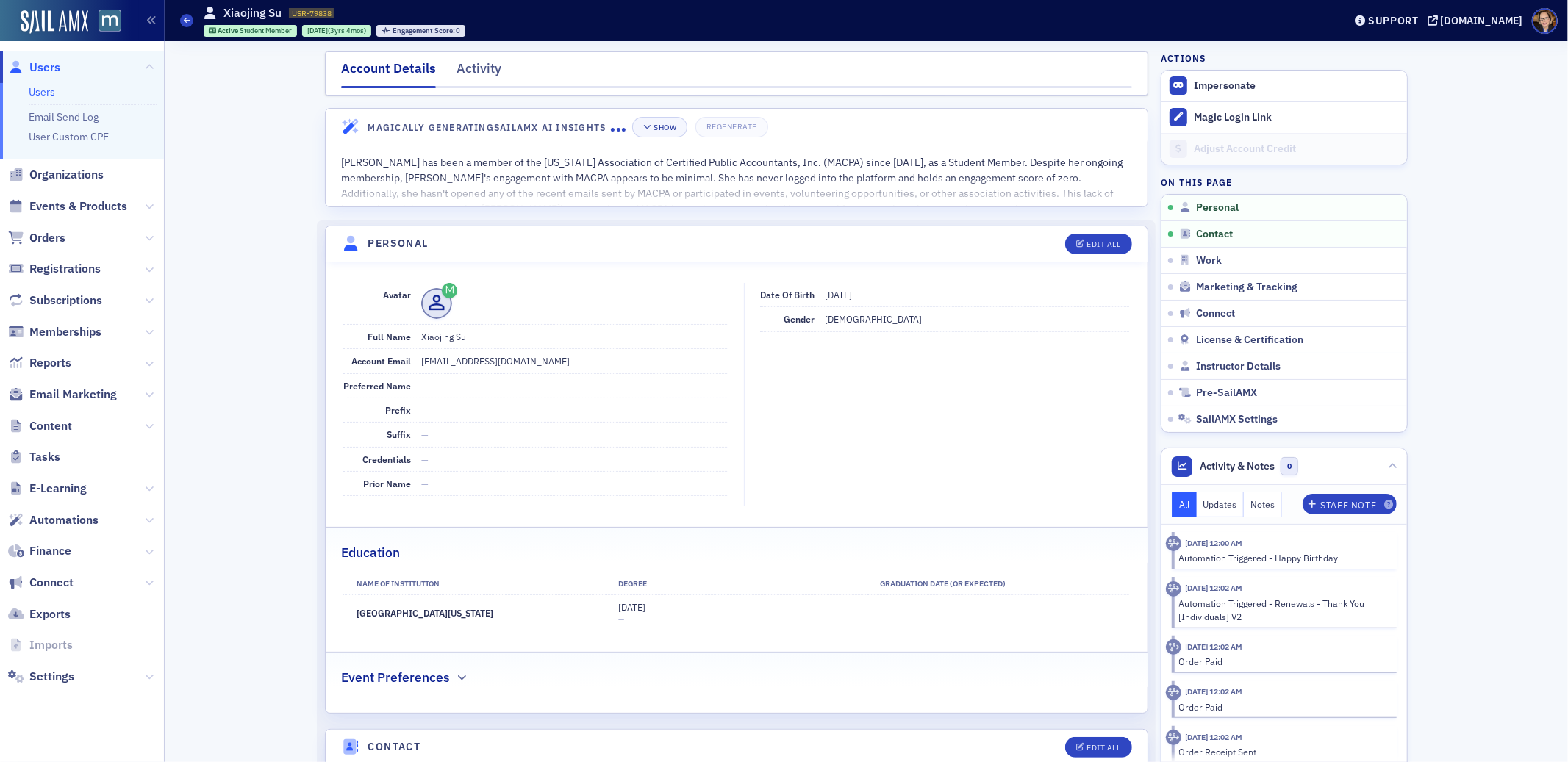
click at [47, 67] on span "Users" at bounding box center [45, 68] width 31 height 16
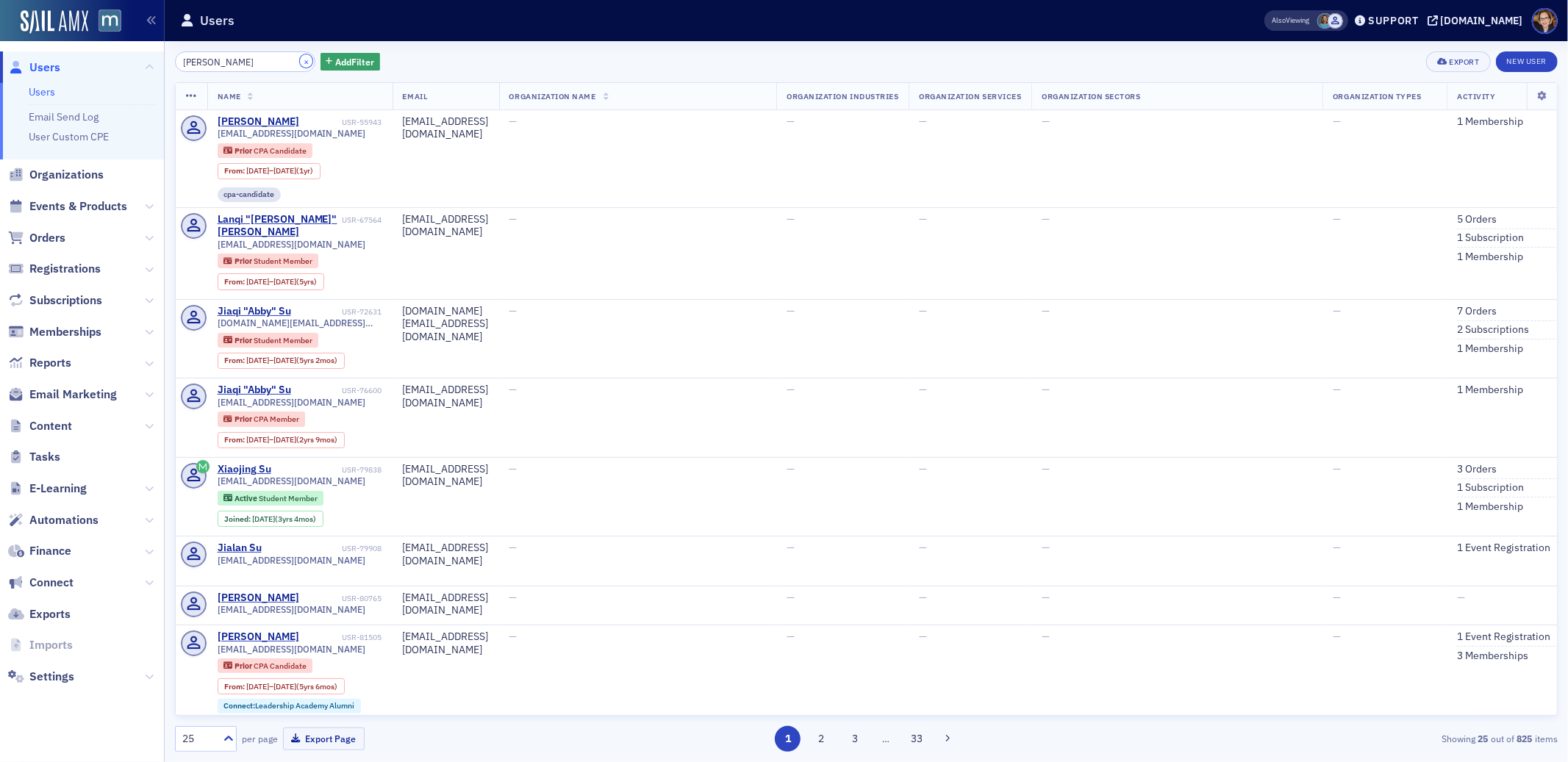
click at [300, 60] on button "×" at bounding box center [307, 61] width 13 height 13
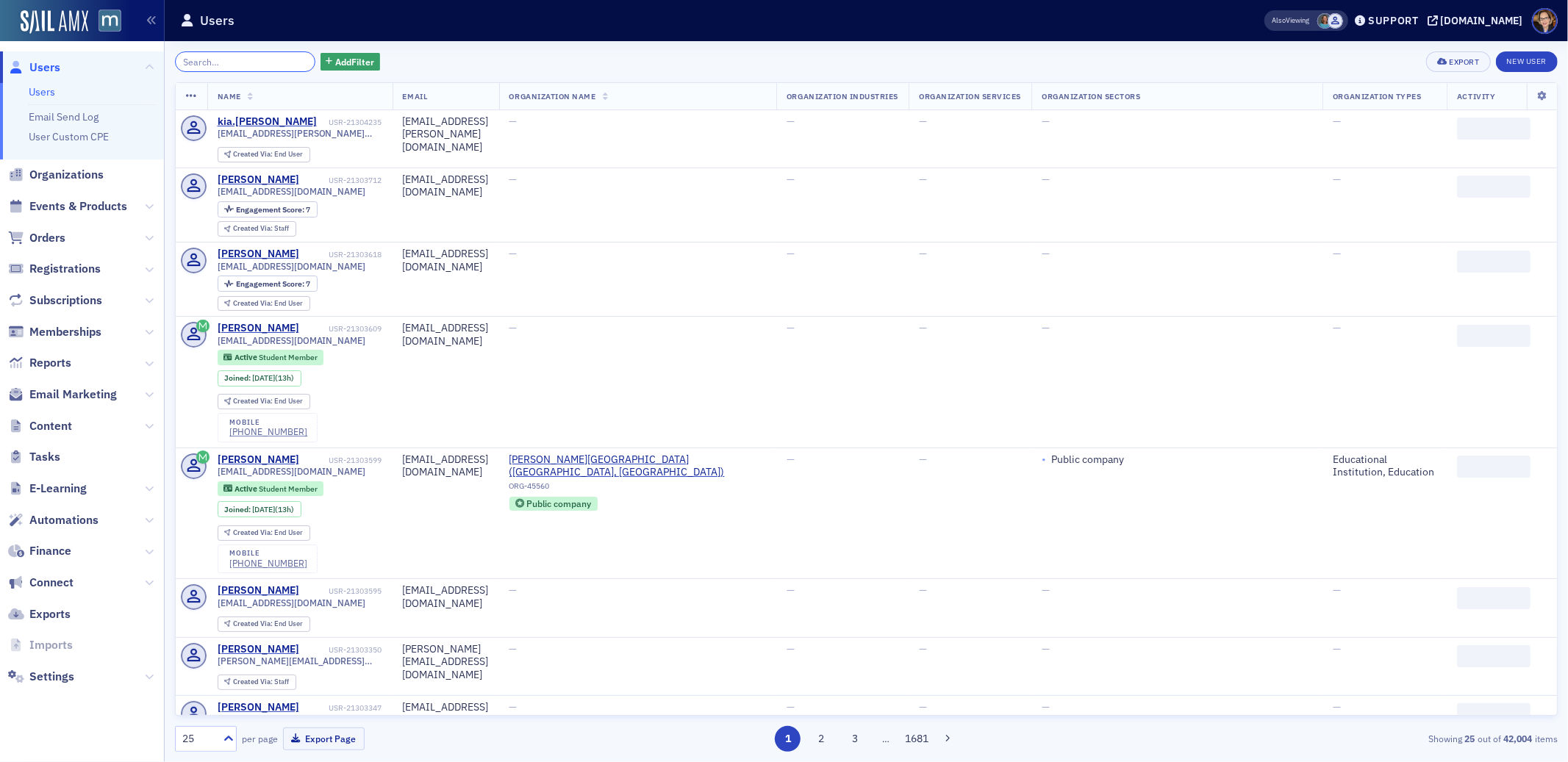
click at [279, 63] on input "search" at bounding box center [245, 62] width 141 height 21
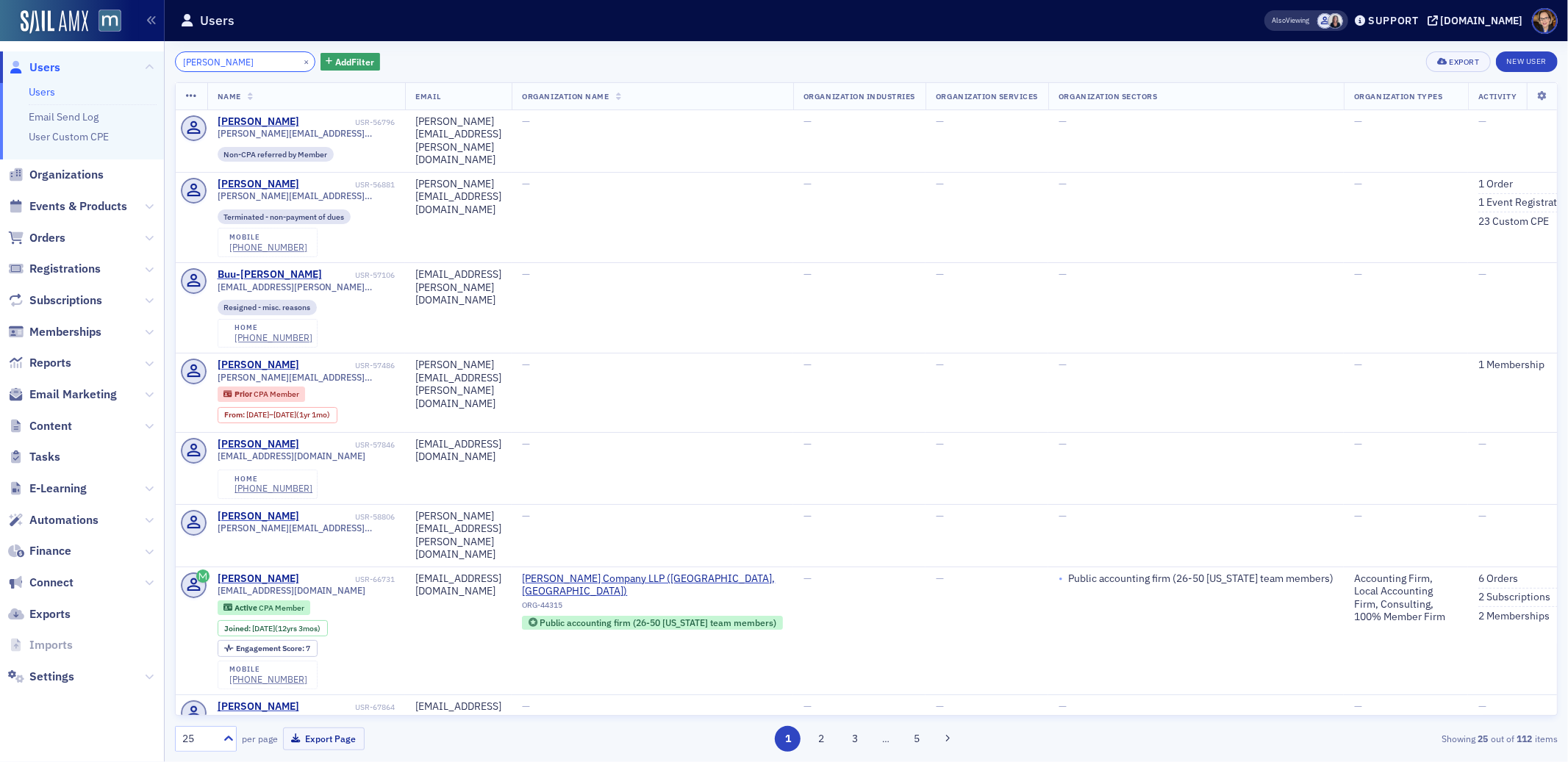
drag, startPoint x: 251, startPoint y: 59, endPoint x: 173, endPoint y: 58, distance: 78.0
click at [173, 58] on div "[PERSON_NAME] × Add Filter Export New User Name Email Organization Name Organiz…" at bounding box center [866, 402] width 1403 height 721
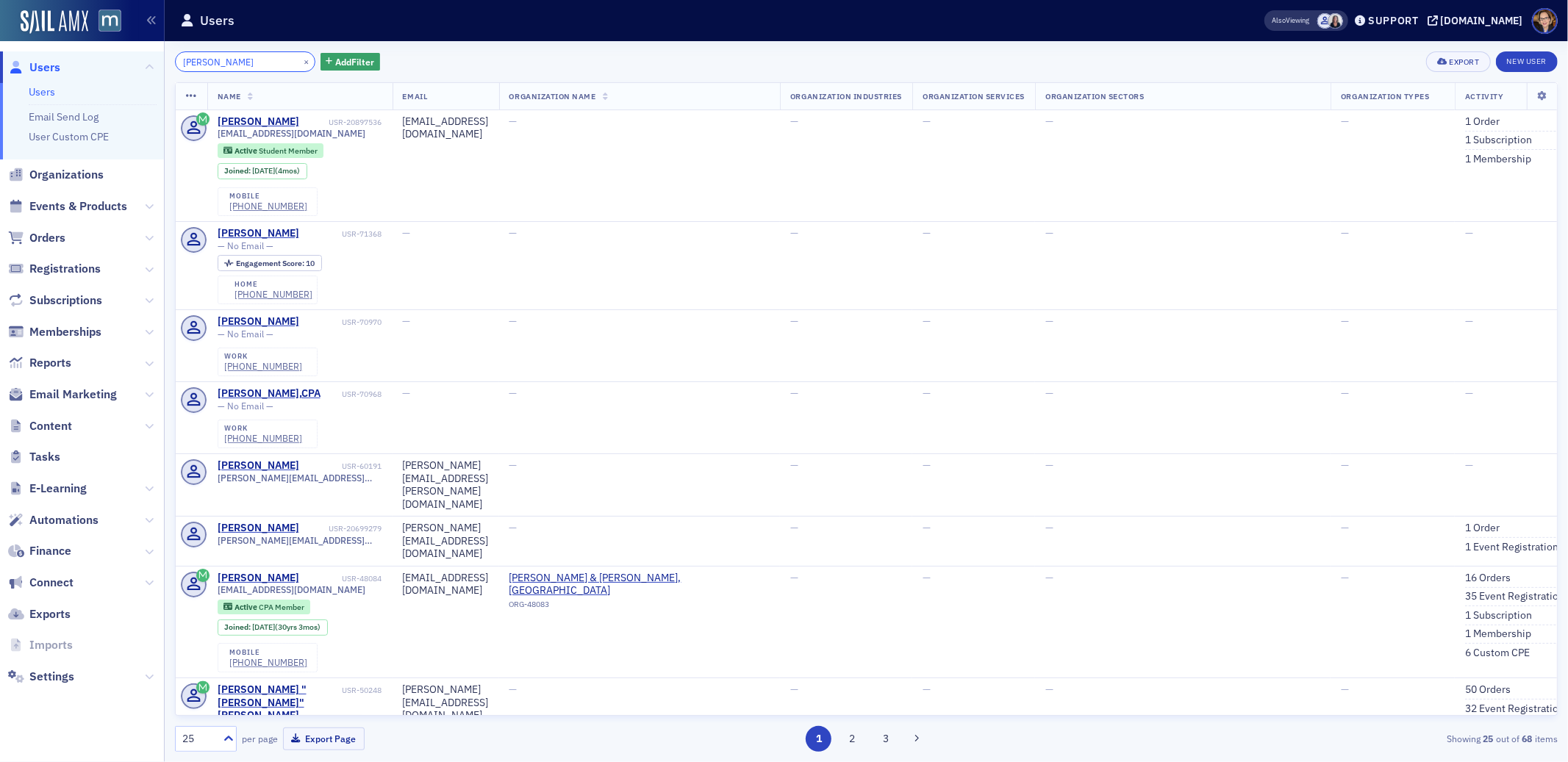
type input "[PERSON_NAME]"
click at [300, 61] on button "×" at bounding box center [307, 61] width 13 height 13
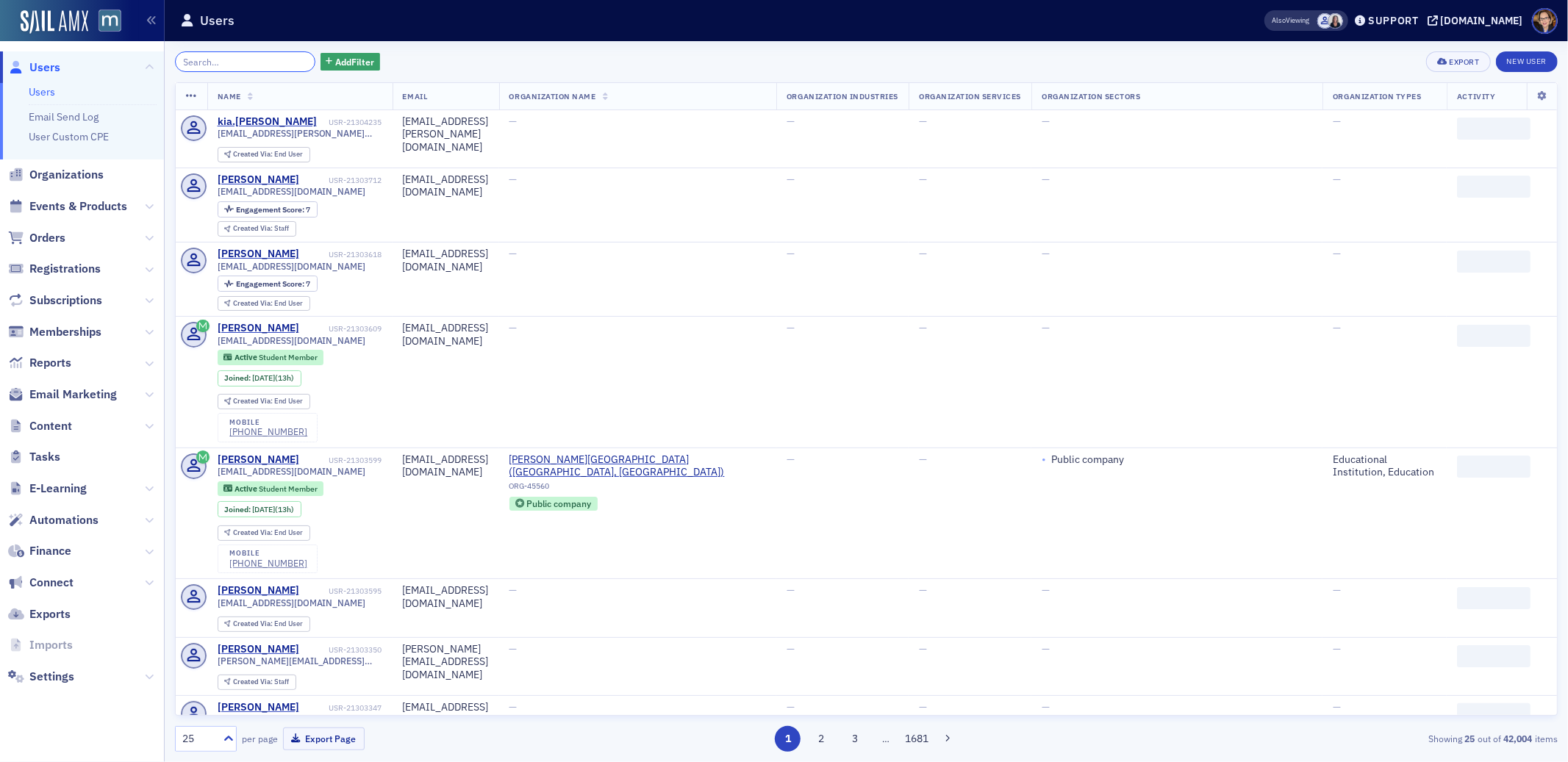
click at [280, 63] on input "search" at bounding box center [245, 62] width 141 height 21
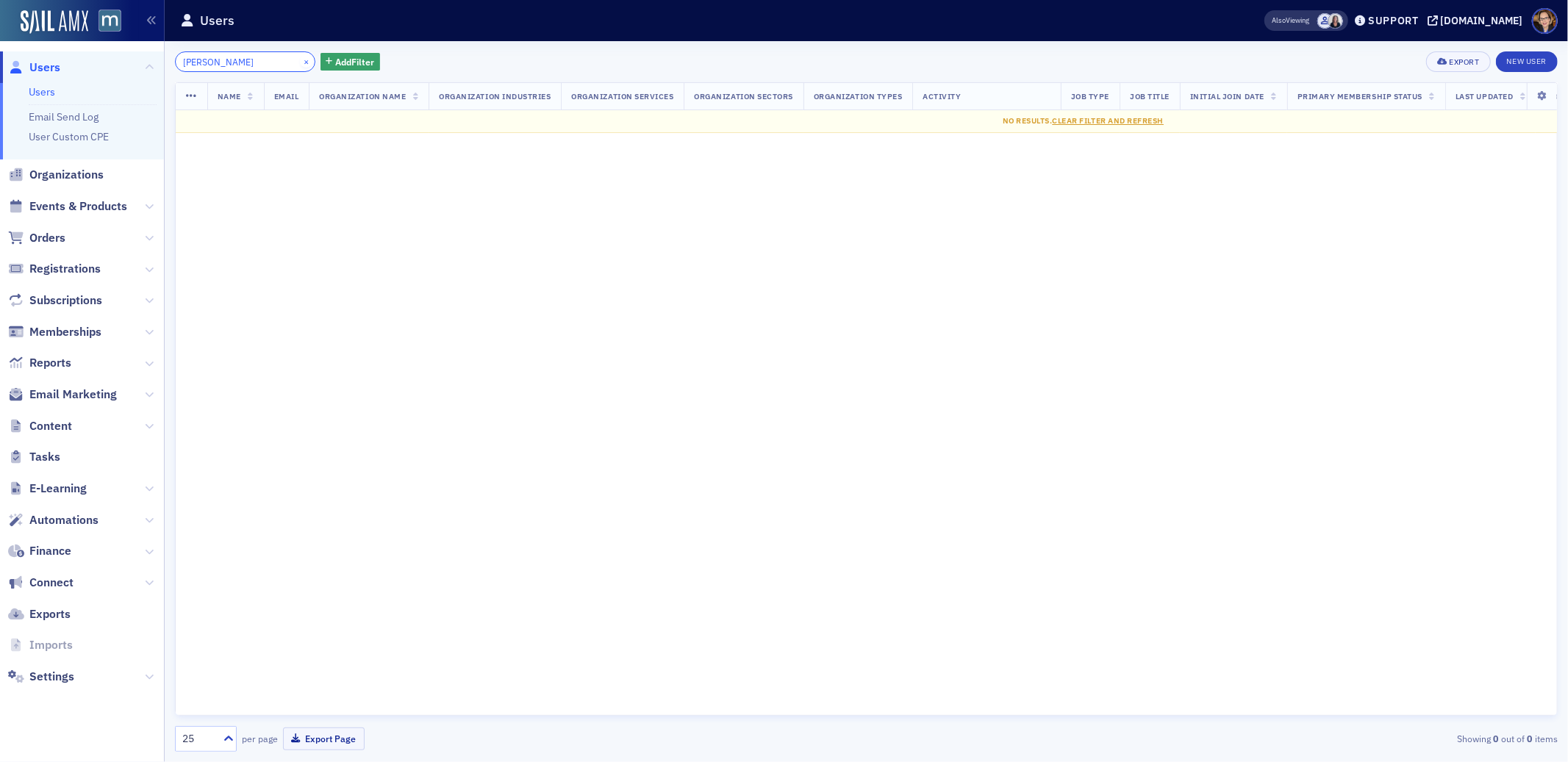
type input "[PERSON_NAME]"
click at [300, 60] on button "×" at bounding box center [307, 61] width 13 height 13
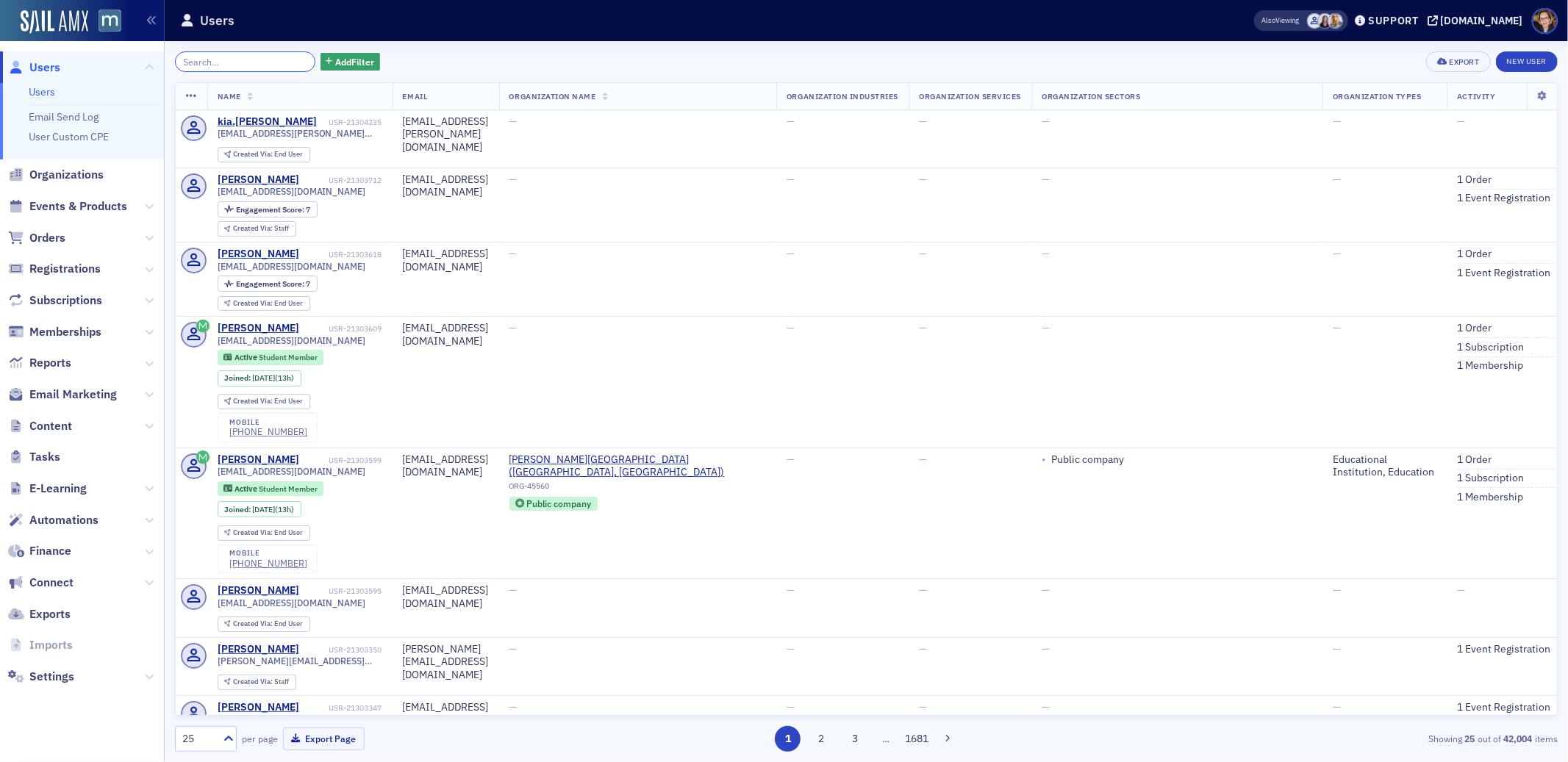
click at [239, 62] on input "search" at bounding box center [245, 62] width 141 height 21
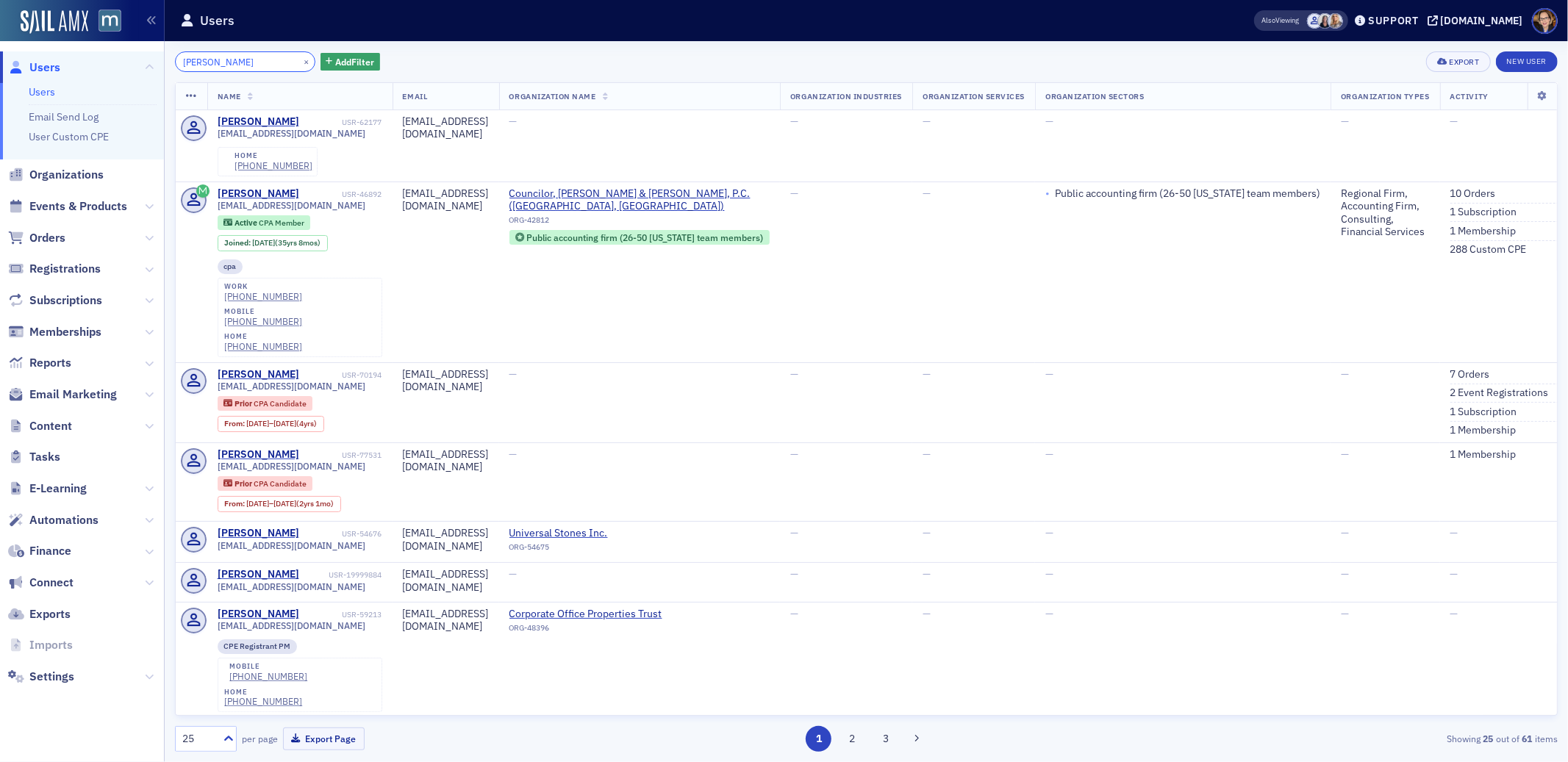
drag, startPoint x: 246, startPoint y: 58, endPoint x: 172, endPoint y: 63, distance: 74.2
click at [172, 63] on div "[PERSON_NAME] × Add Filter Export New User Name Email Organization Name Organiz…" at bounding box center [866, 402] width 1403 height 721
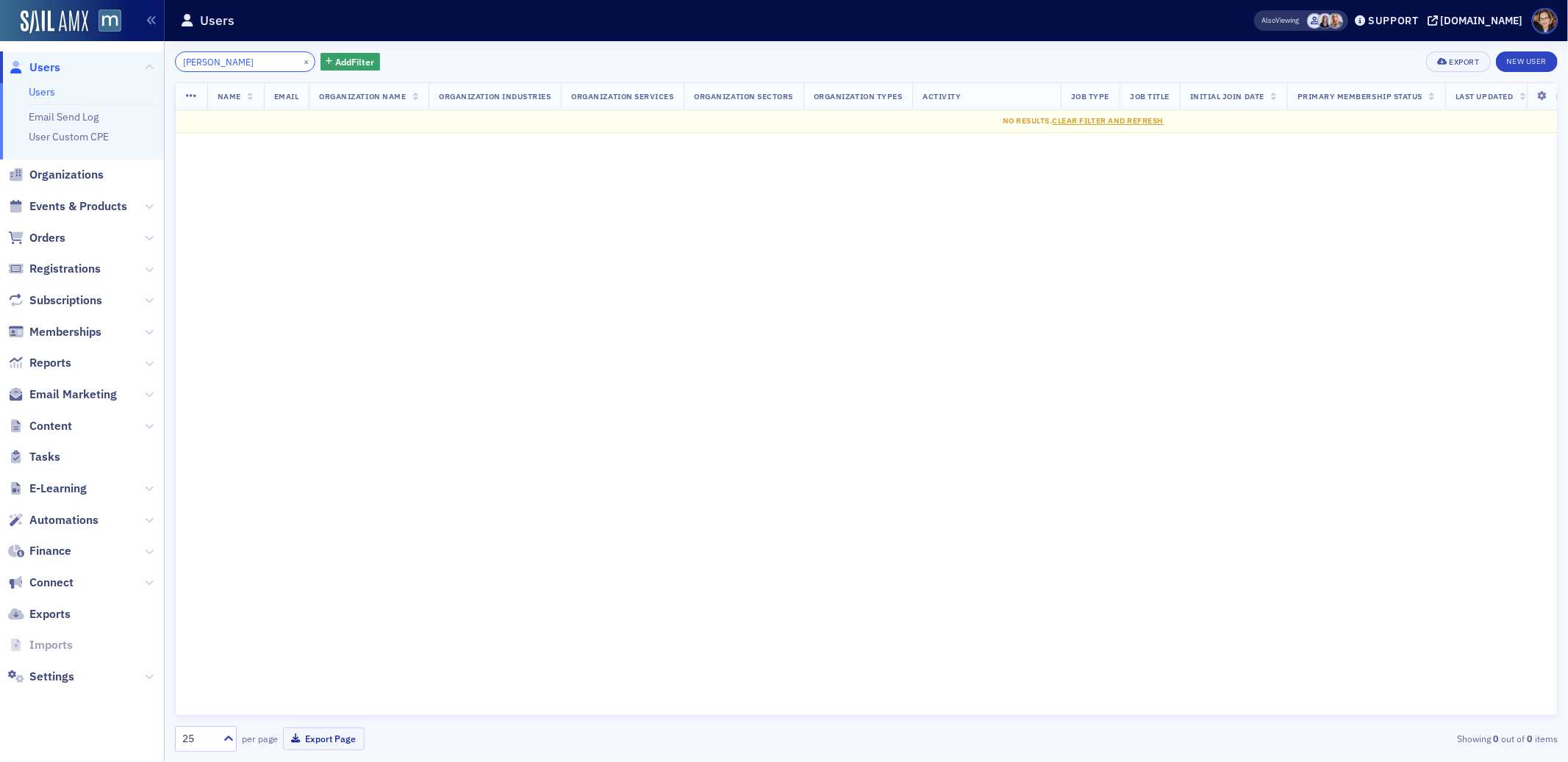
type input "[PERSON_NAME]"
click at [300, 60] on button "×" at bounding box center [307, 61] width 13 height 13
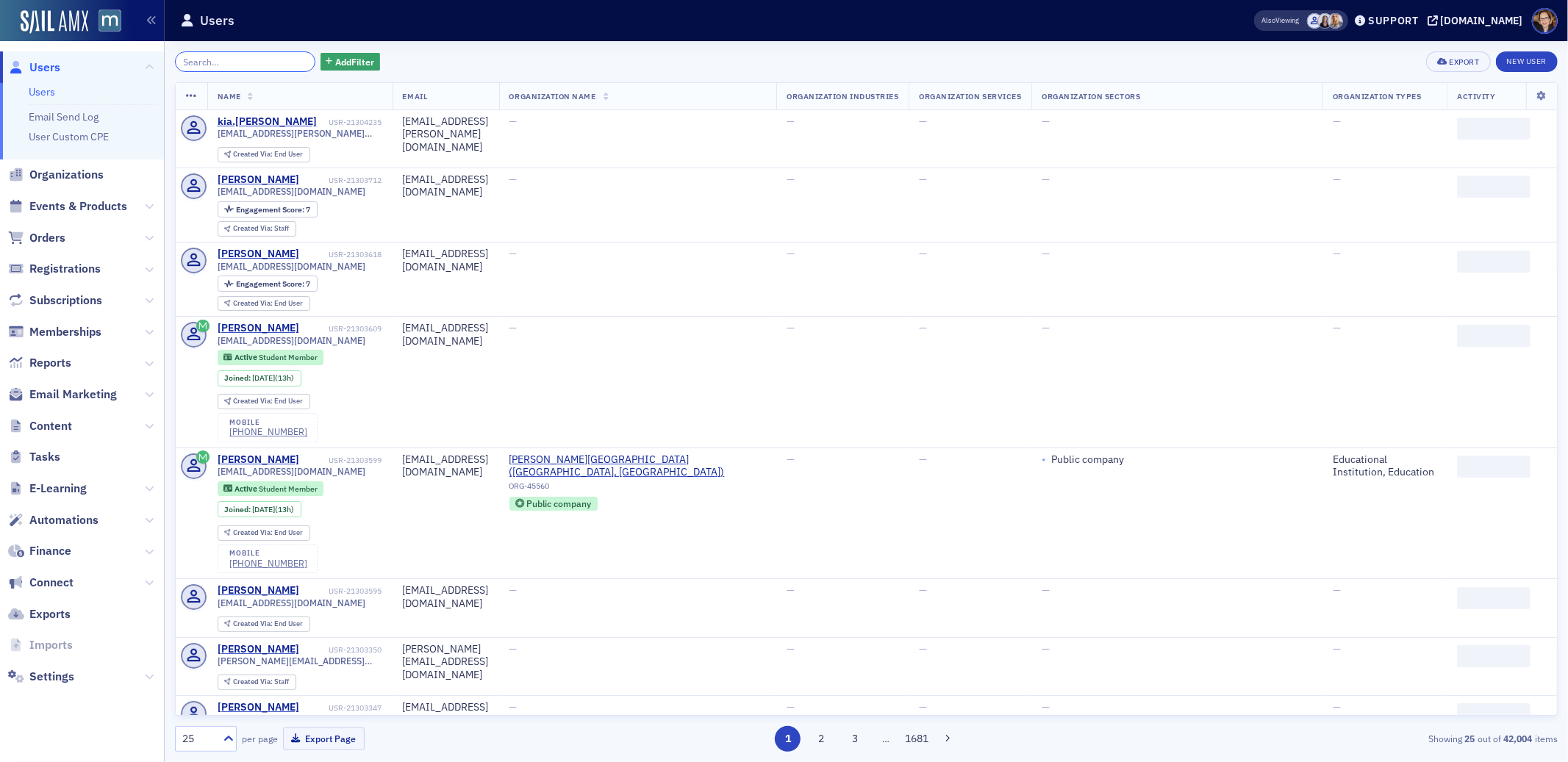
click at [256, 62] on input "search" at bounding box center [245, 62] width 141 height 21
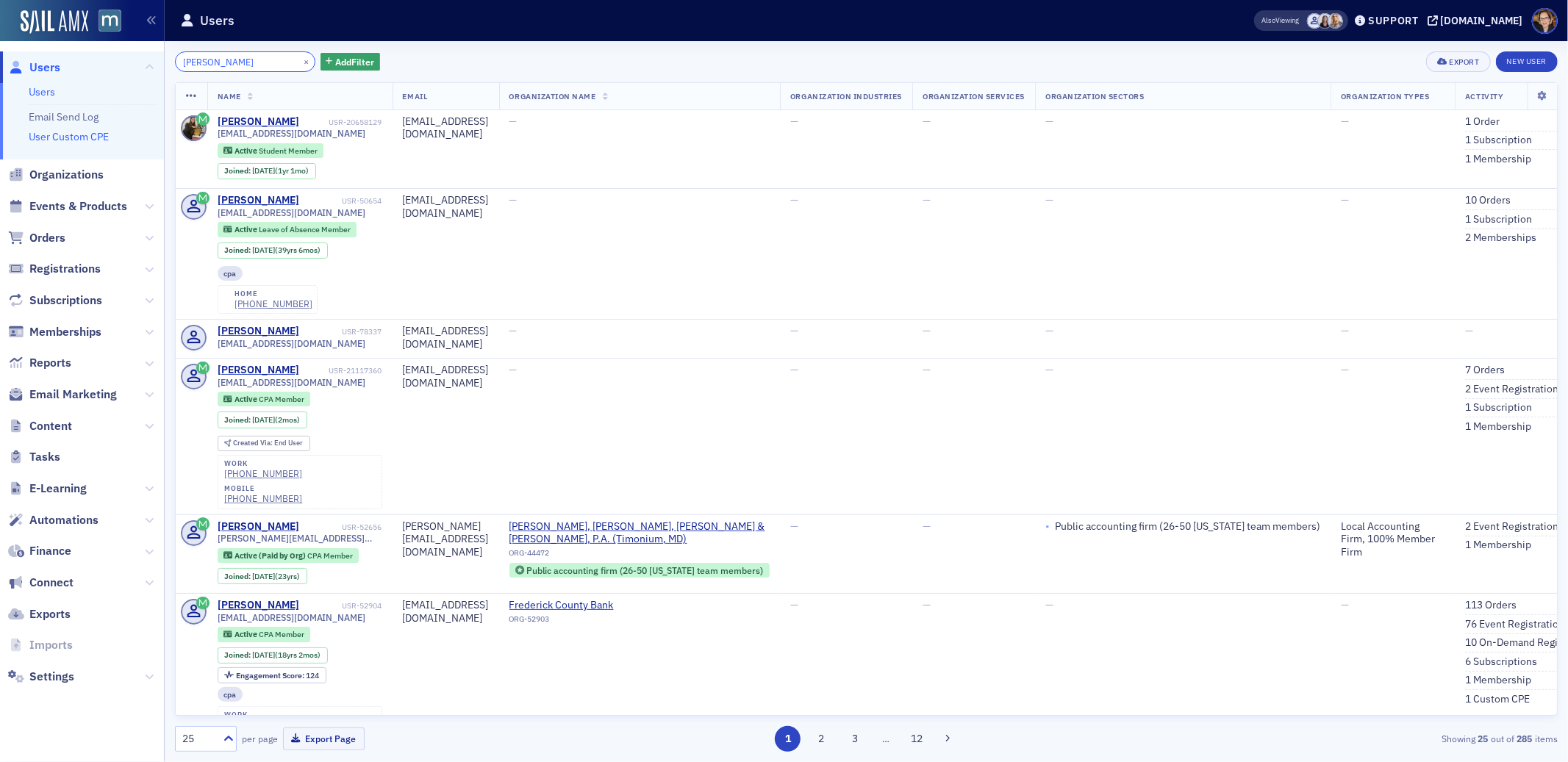
type input "[PERSON_NAME]"
click at [300, 61] on button "×" at bounding box center [307, 61] width 13 height 13
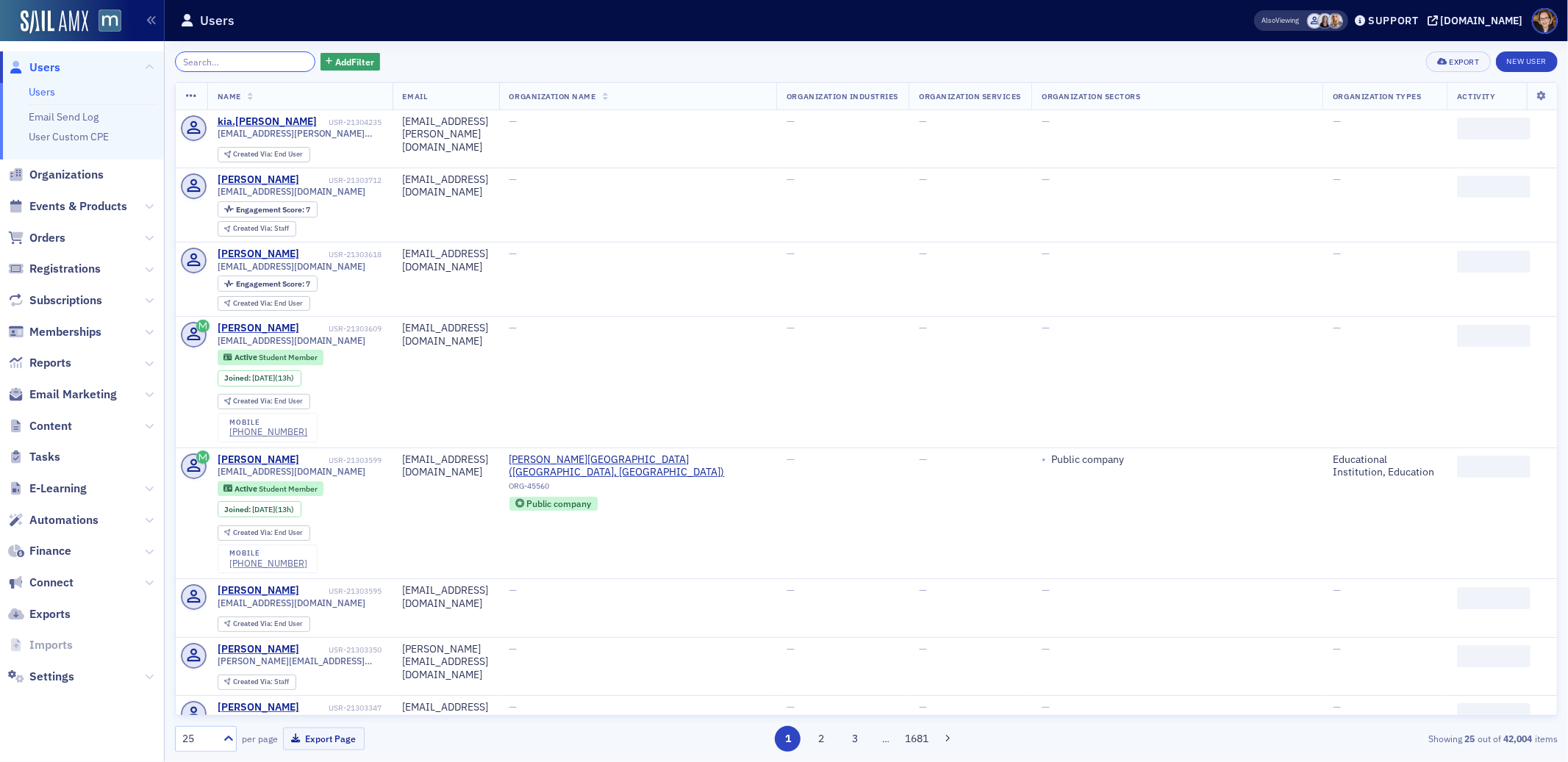
click at [248, 60] on input "search" at bounding box center [245, 62] width 141 height 21
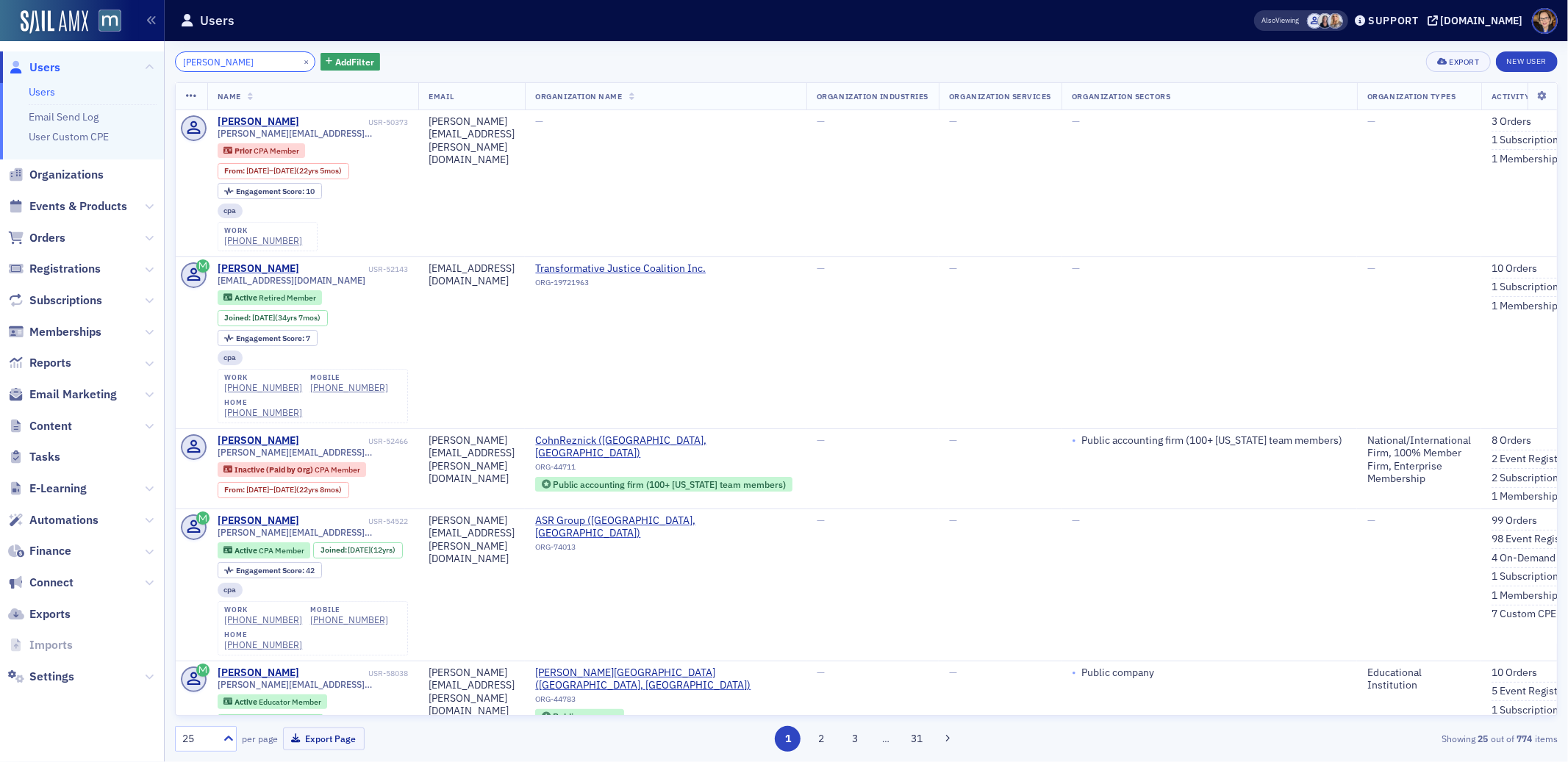
drag, startPoint x: 265, startPoint y: 61, endPoint x: 167, endPoint y: 59, distance: 98.0
click at [169, 59] on div "[PERSON_NAME] × Add Filter Export New User Name Email Organization Name Organiz…" at bounding box center [866, 402] width 1403 height 721
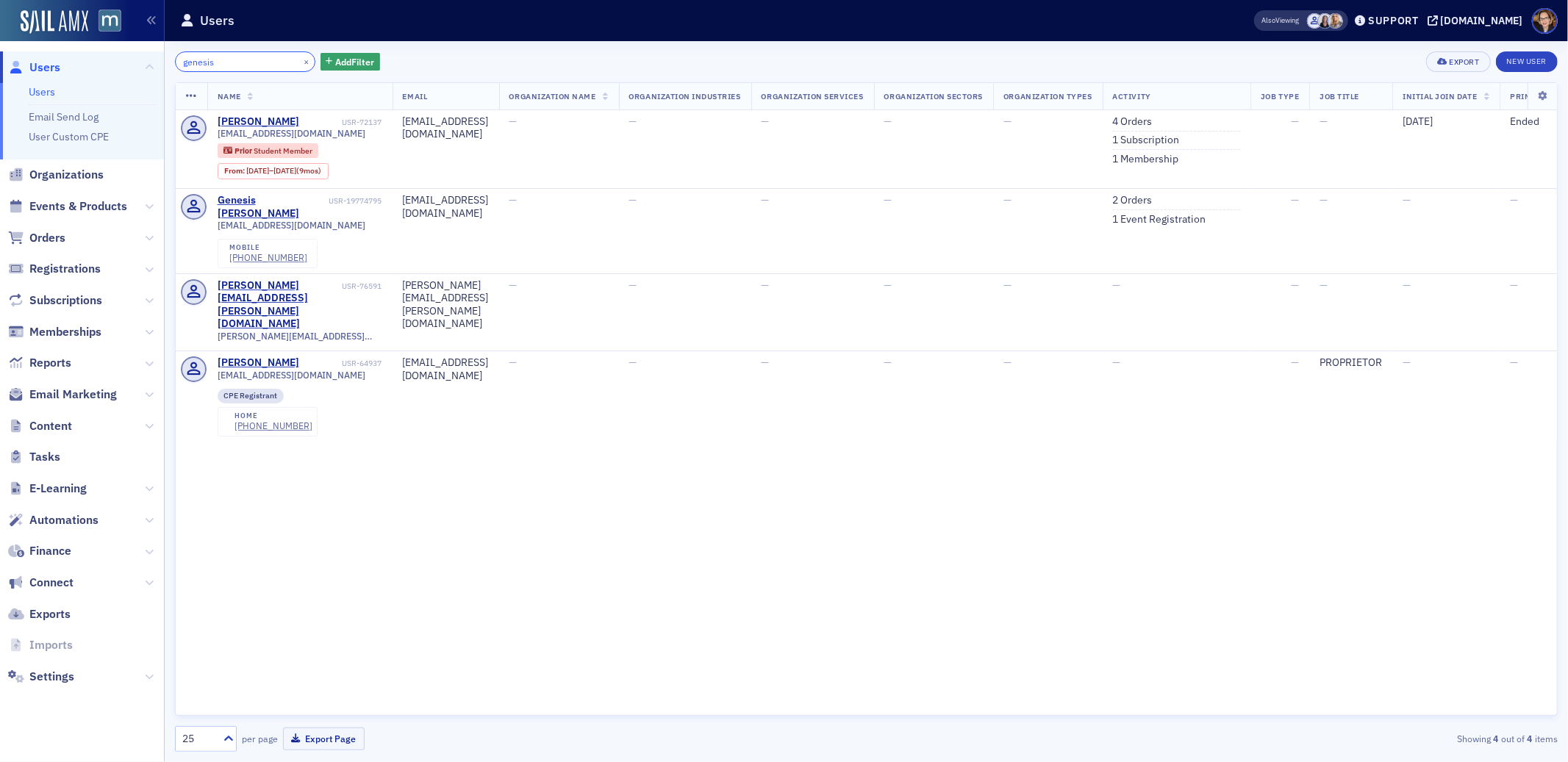
drag, startPoint x: 236, startPoint y: 62, endPoint x: 155, endPoint y: 67, distance: 81.2
click at [155, 67] on div "Users Users Email Send Log User Custom CPE Organizations Events & Products Orde…" at bounding box center [784, 381] width 1568 height 762
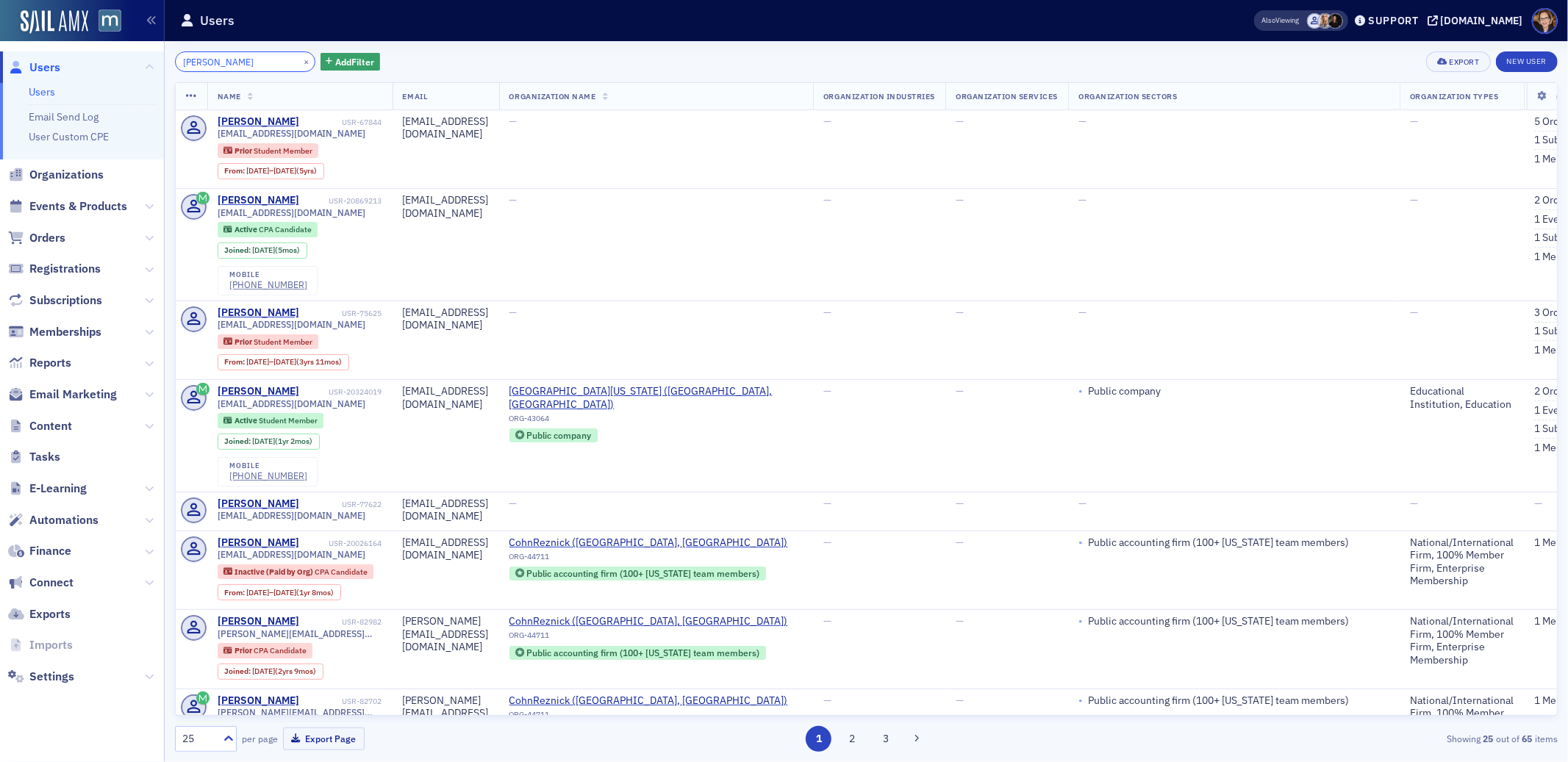
drag, startPoint x: 254, startPoint y: 63, endPoint x: 128, endPoint y: 64, distance: 126.0
click at [128, 64] on div "Users Users Email Send Log User Custom CPE Organizations Events & Products Orde…" at bounding box center [784, 381] width 1568 height 762
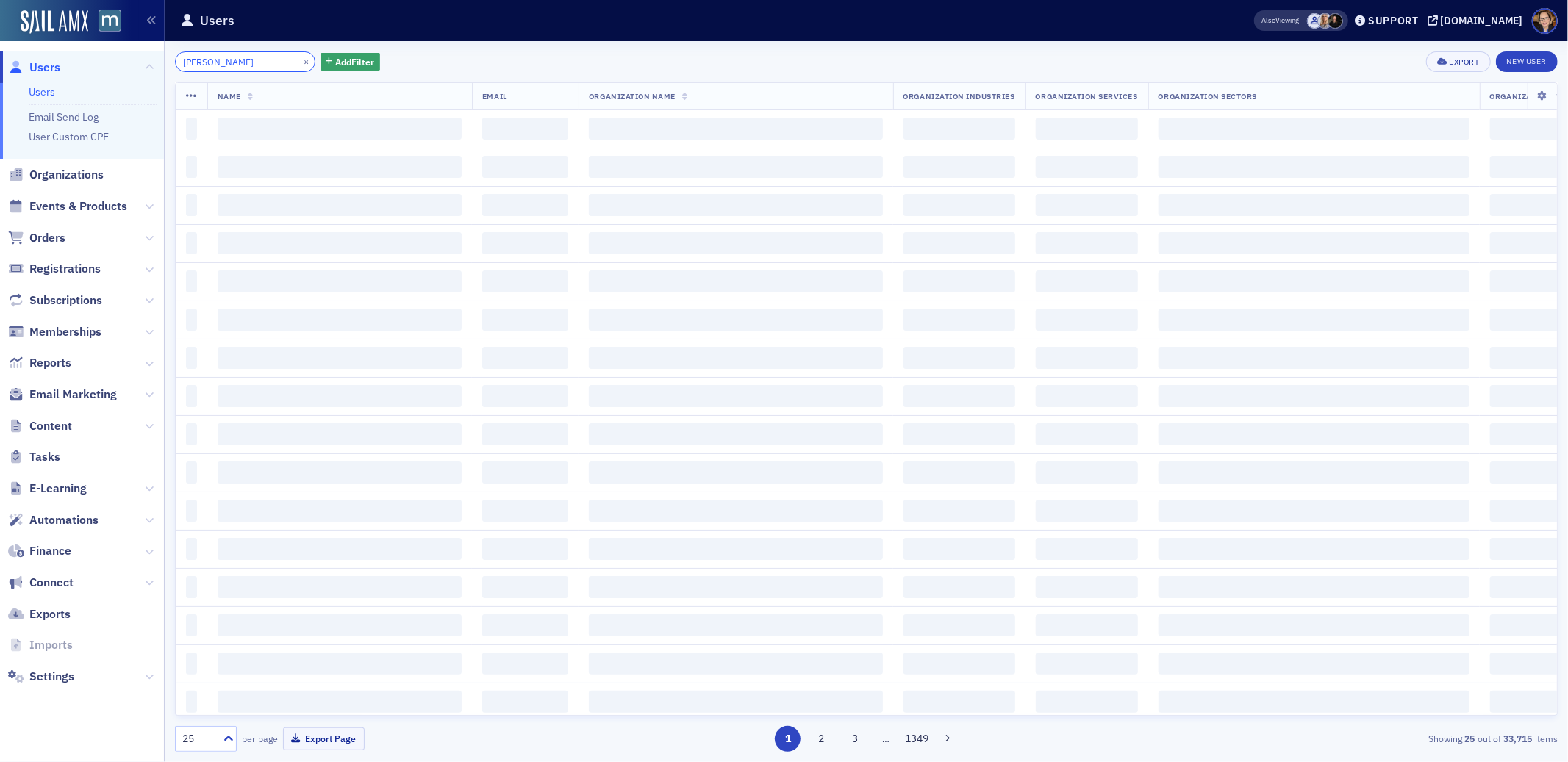
type input "[PERSON_NAME]"
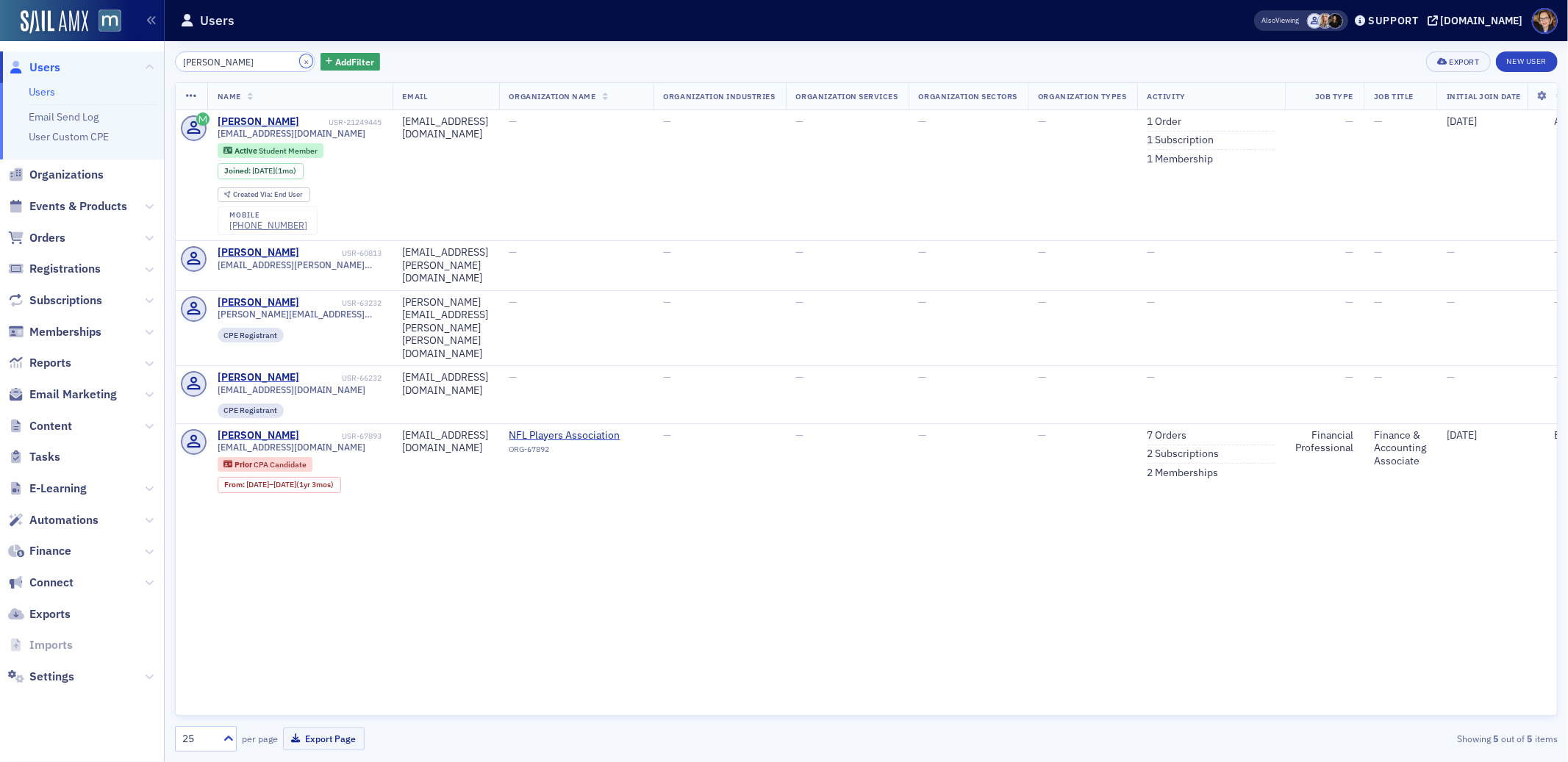
click at [300, 61] on button "×" at bounding box center [307, 61] width 13 height 13
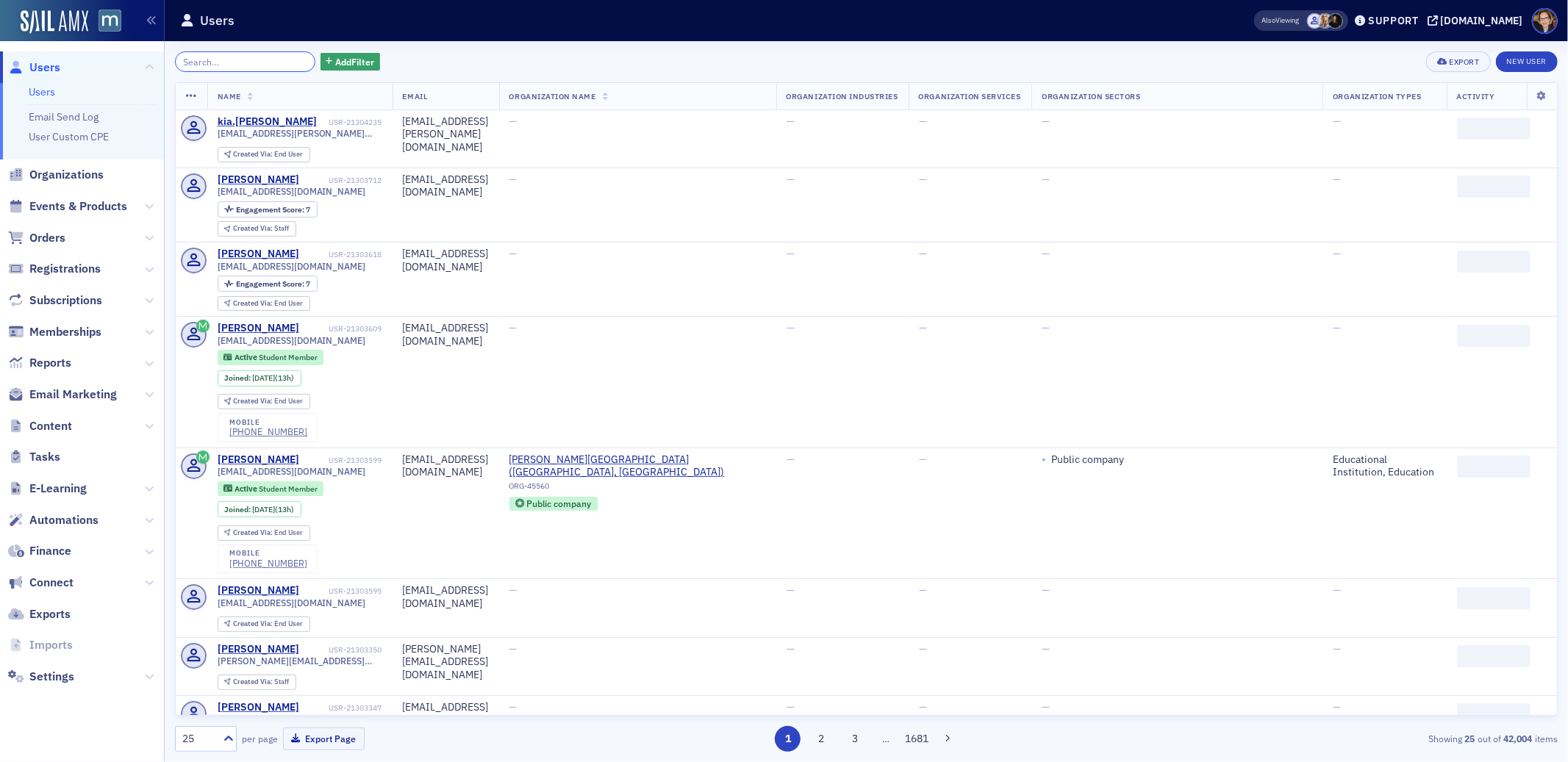
click at [290, 60] on input "search" at bounding box center [245, 62] width 141 height 21
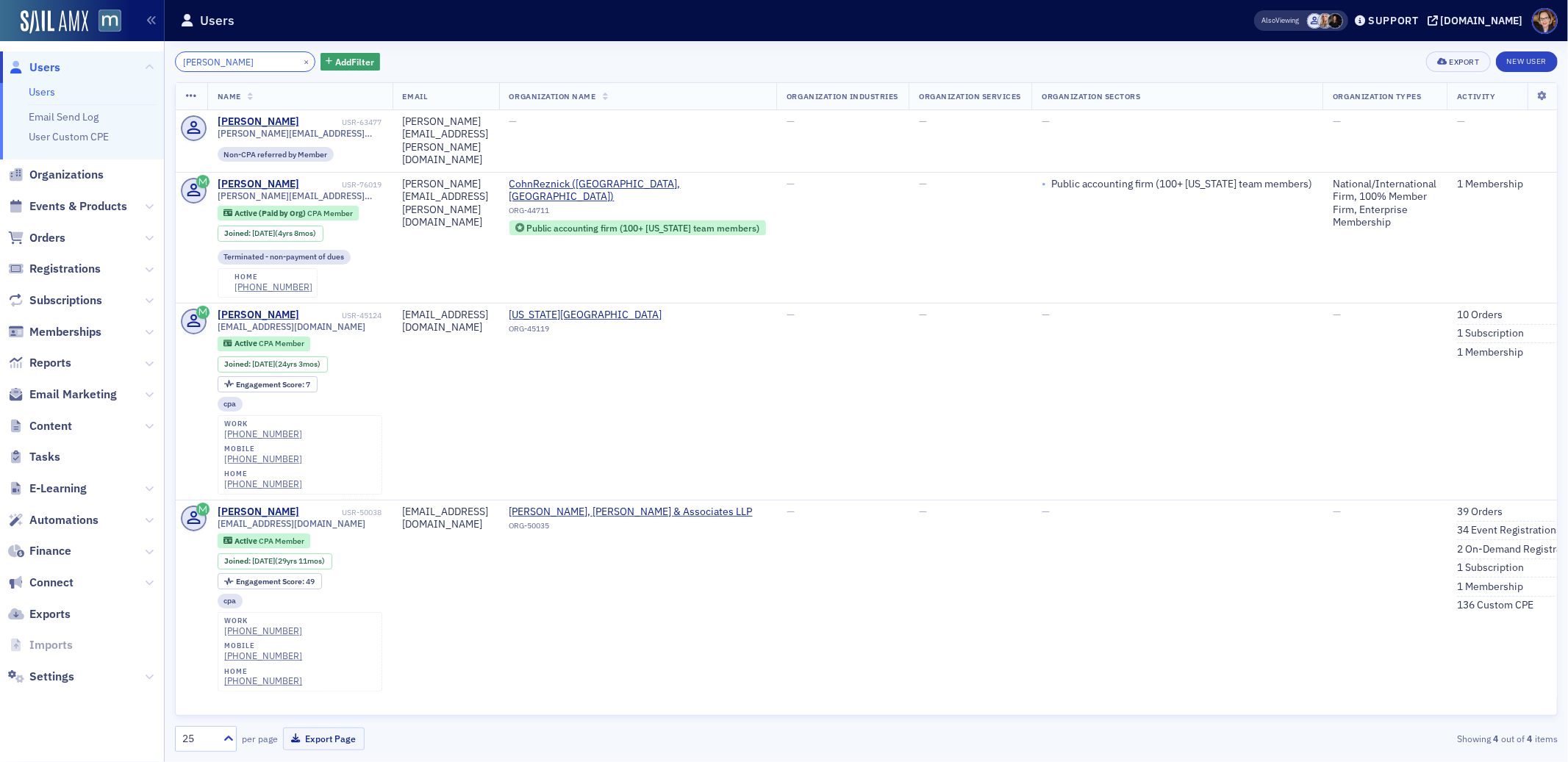
drag, startPoint x: 248, startPoint y: 60, endPoint x: 132, endPoint y: 60, distance: 116.0
click at [132, 60] on div "Users Users Email Send Log User Custom CPE Organizations Events & Products Orde…" at bounding box center [784, 381] width 1568 height 762
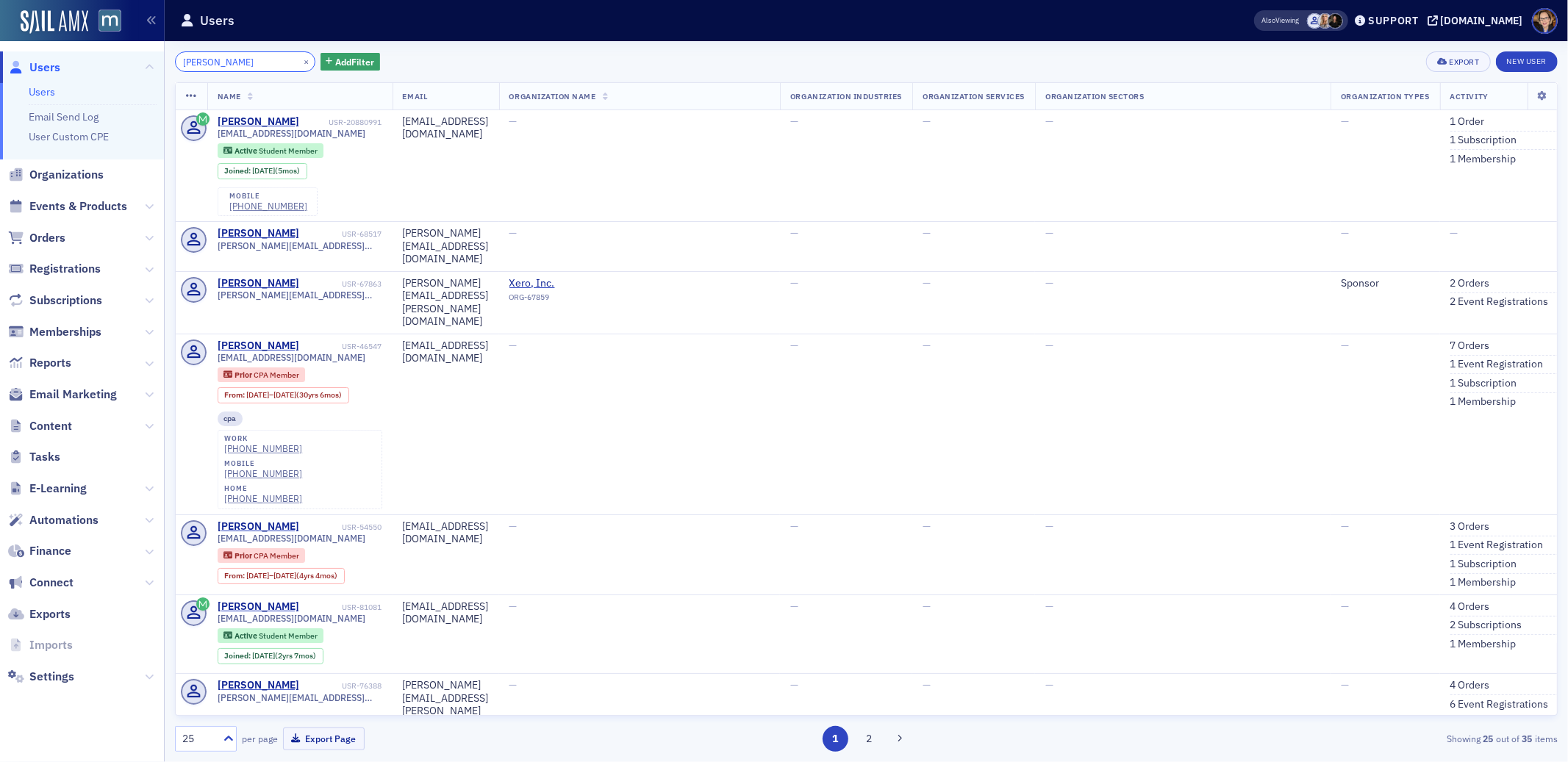
drag, startPoint x: 219, startPoint y: 63, endPoint x: 167, endPoint y: 64, distance: 52.0
click at [167, 63] on div "[PERSON_NAME] × Add Filter Export New User Name Email Organization Name Organiz…" at bounding box center [866, 402] width 1403 height 721
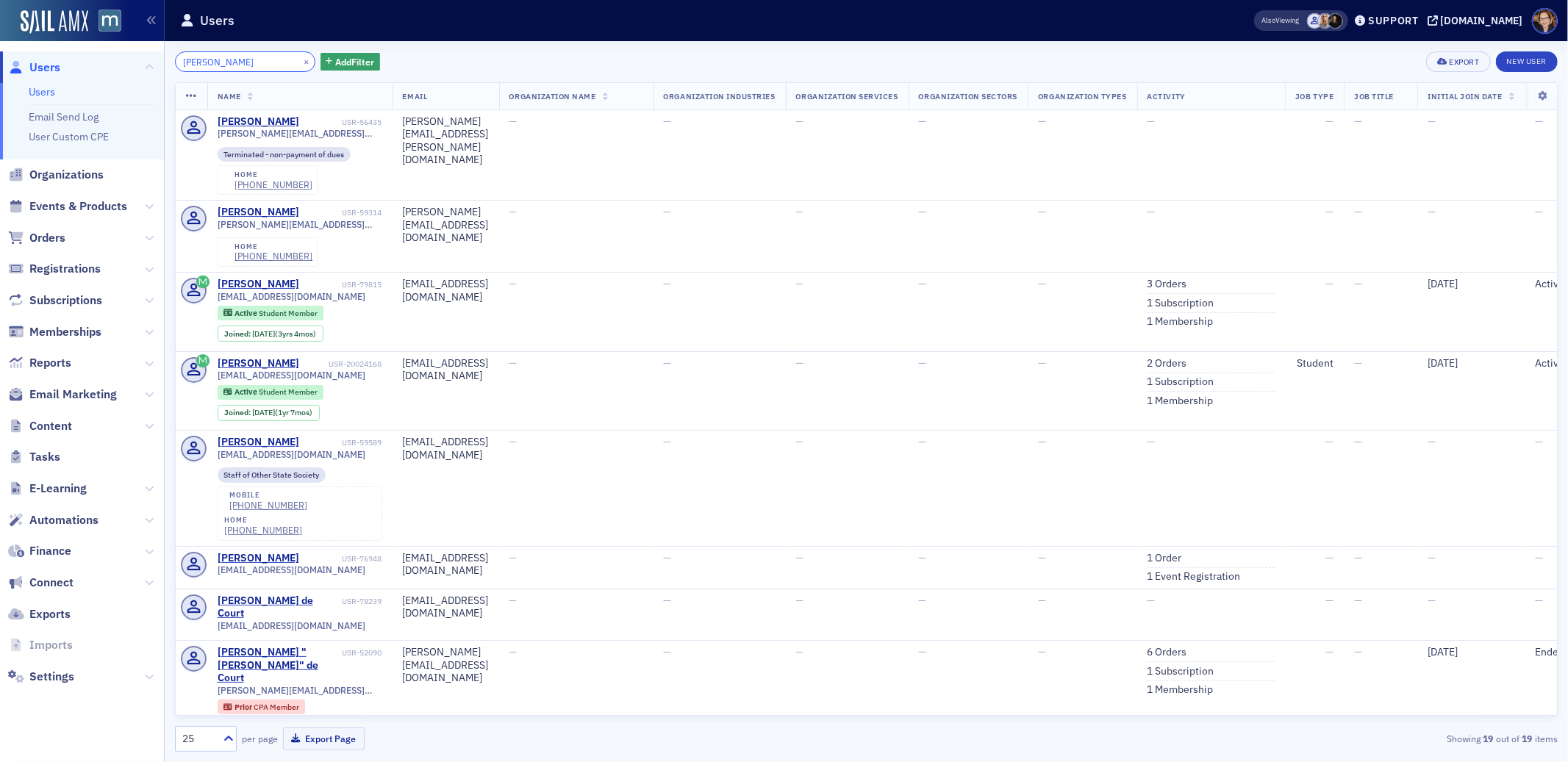
type input "[PERSON_NAME]"
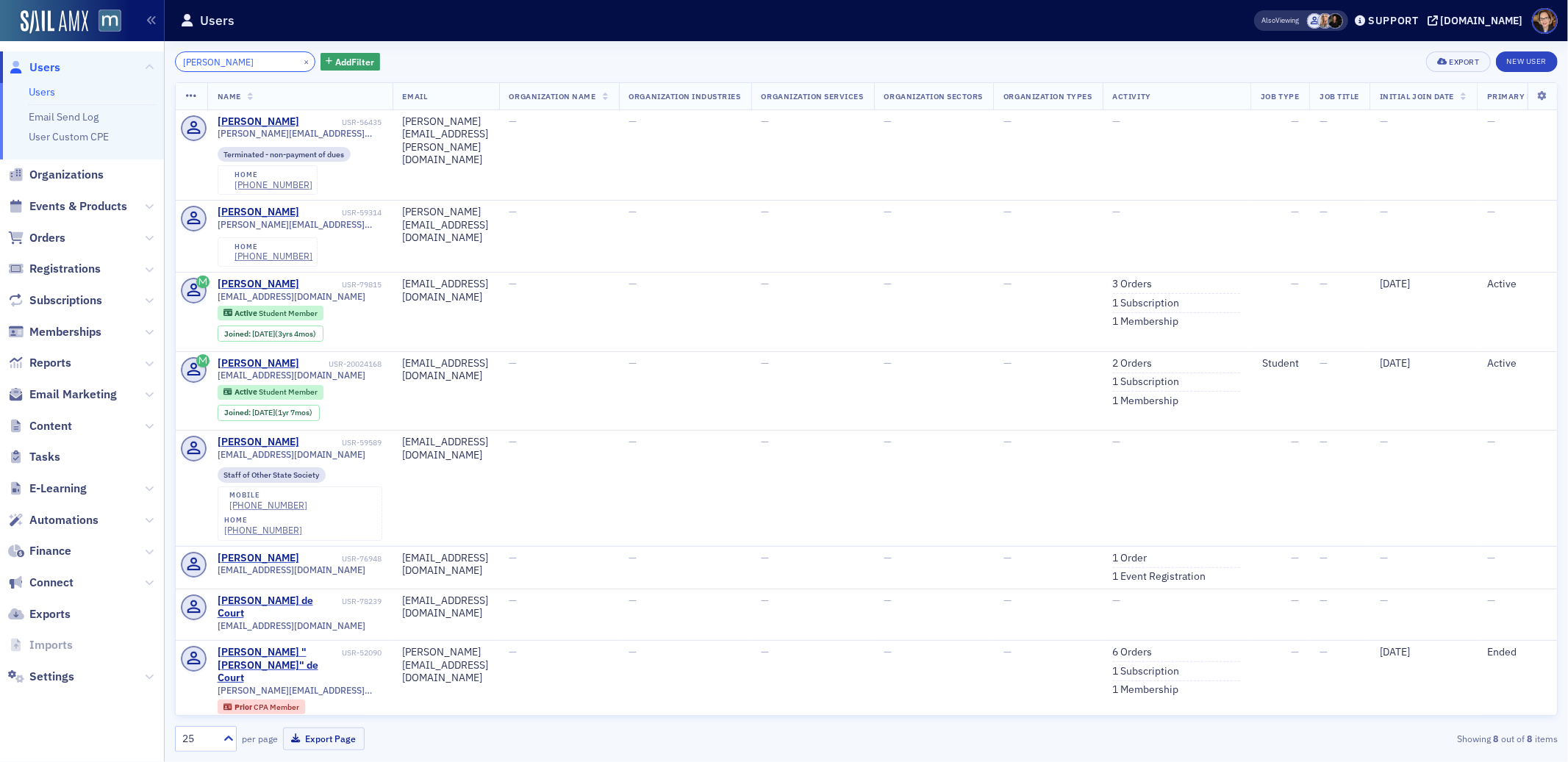
click at [197, 60] on input "[PERSON_NAME]" at bounding box center [245, 62] width 141 height 21
click at [197, 60] on input "amelia kabab" at bounding box center [245, 62] width 141 height 21
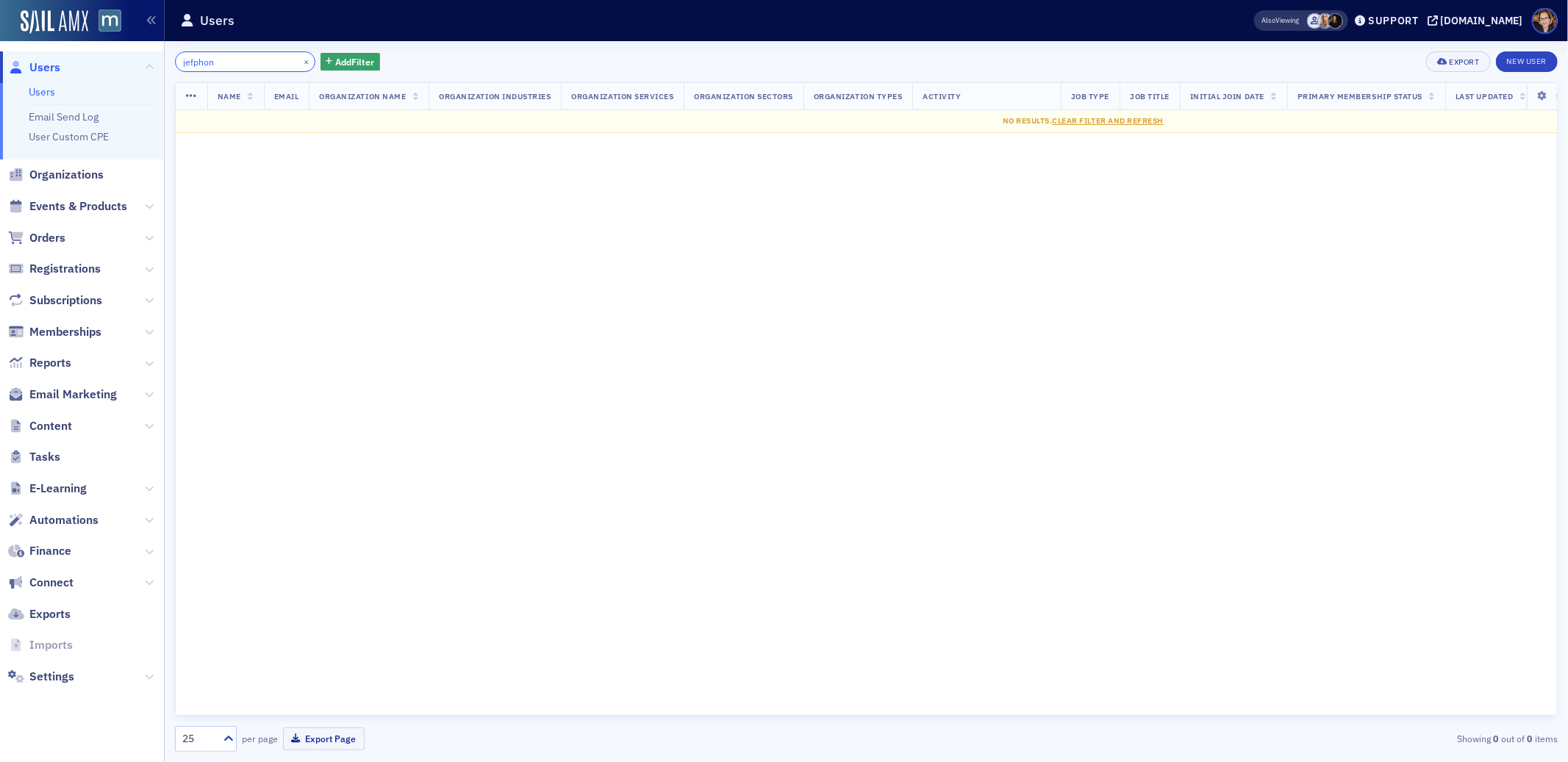
type input "jefphon"
click at [47, 90] on link "Users" at bounding box center [42, 92] width 27 height 13
click at [300, 60] on button "×" at bounding box center [307, 61] width 13 height 13
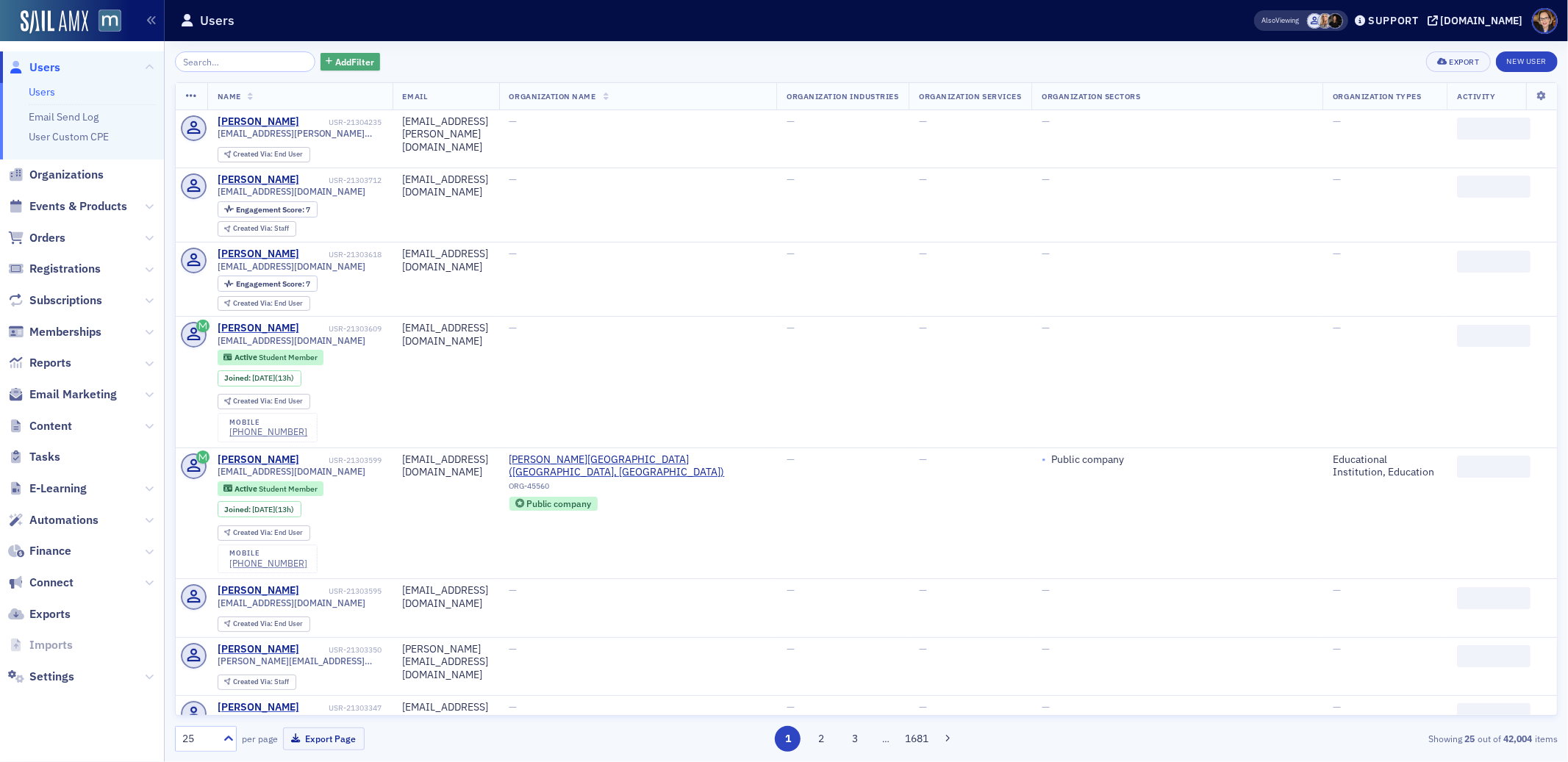
click at [337, 60] on span "Add Filter" at bounding box center [354, 62] width 39 height 13
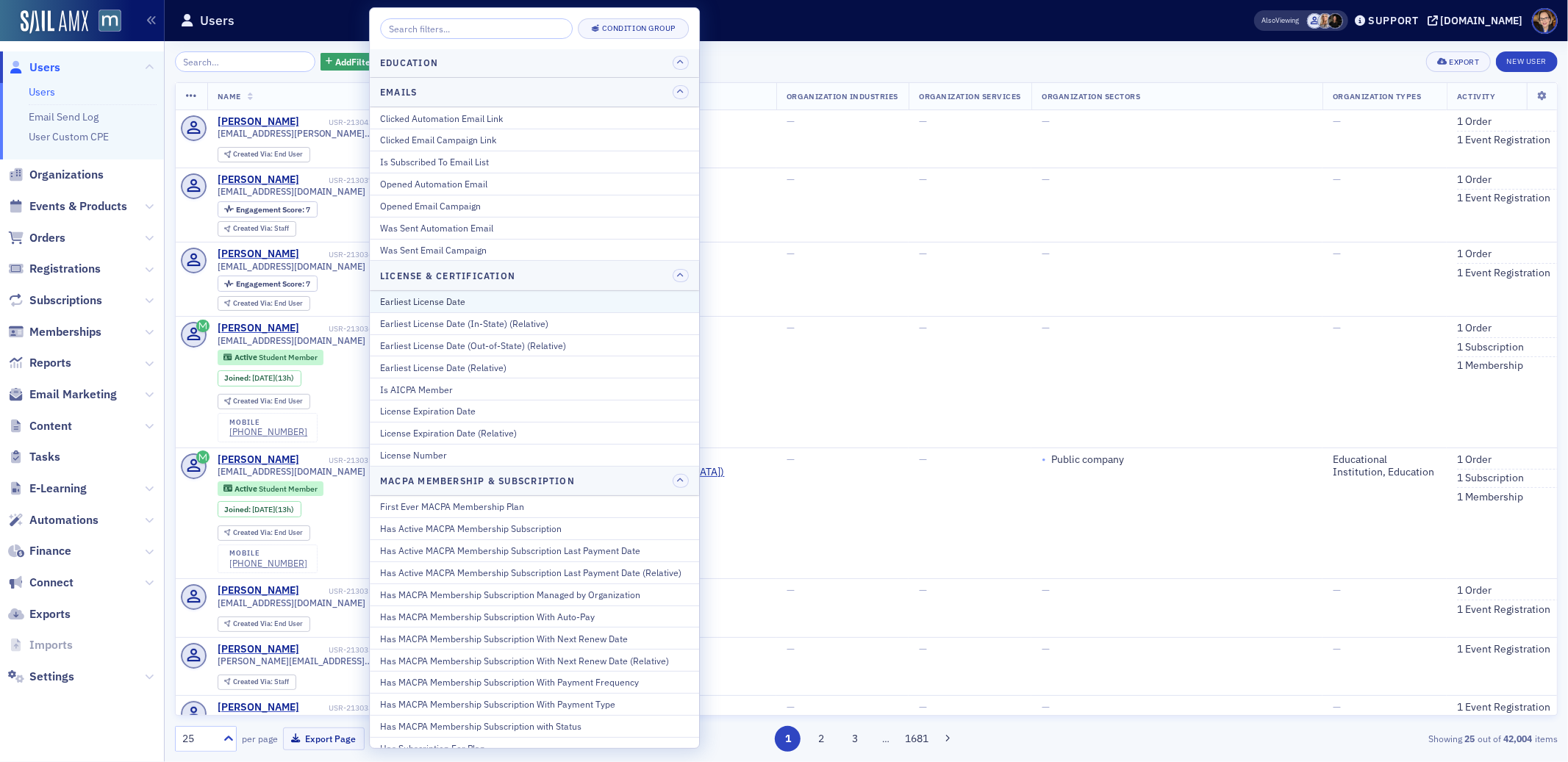
scroll to position [300, 0]
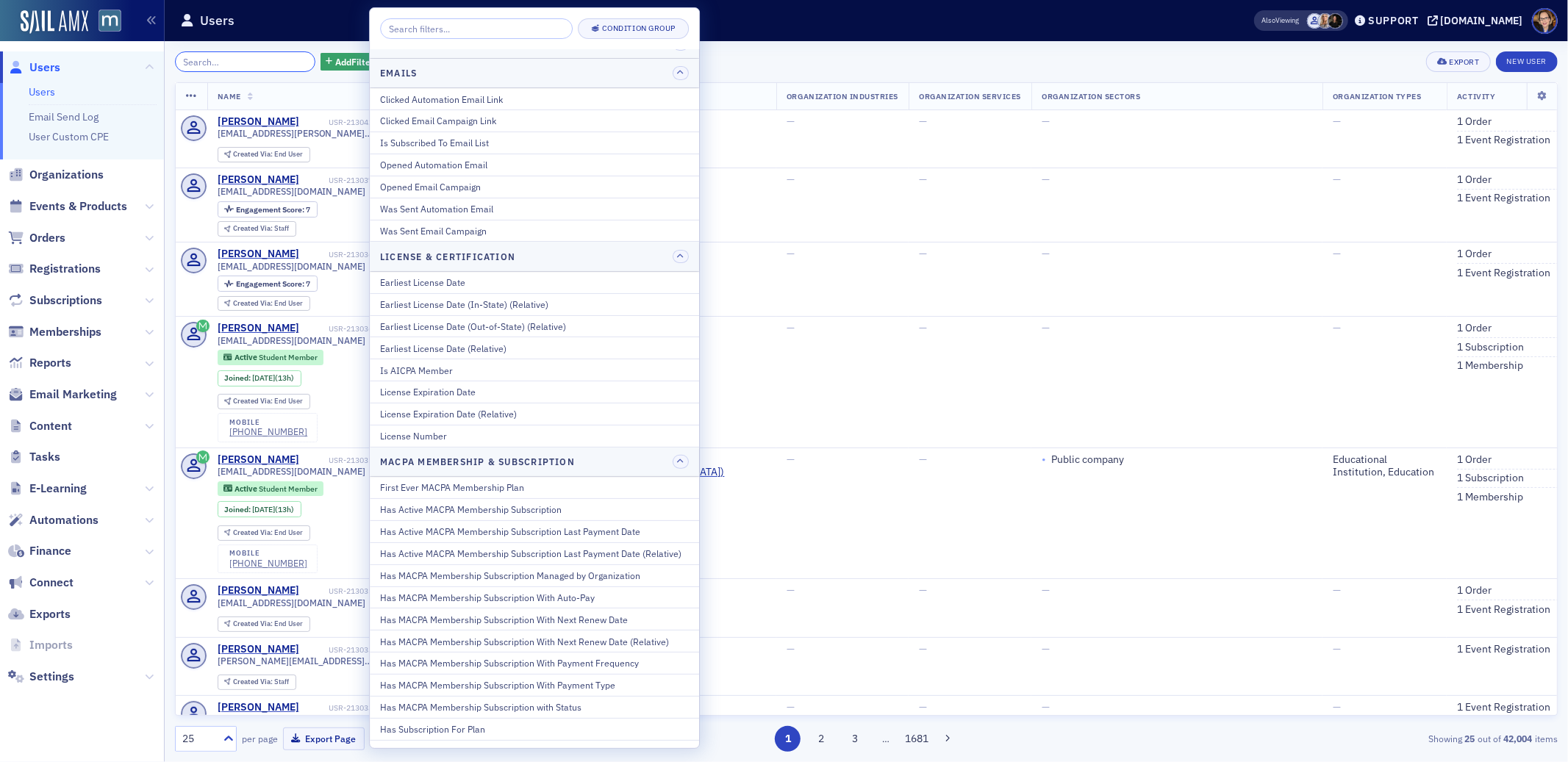
click at [240, 61] on input "search" at bounding box center [245, 62] width 141 height 21
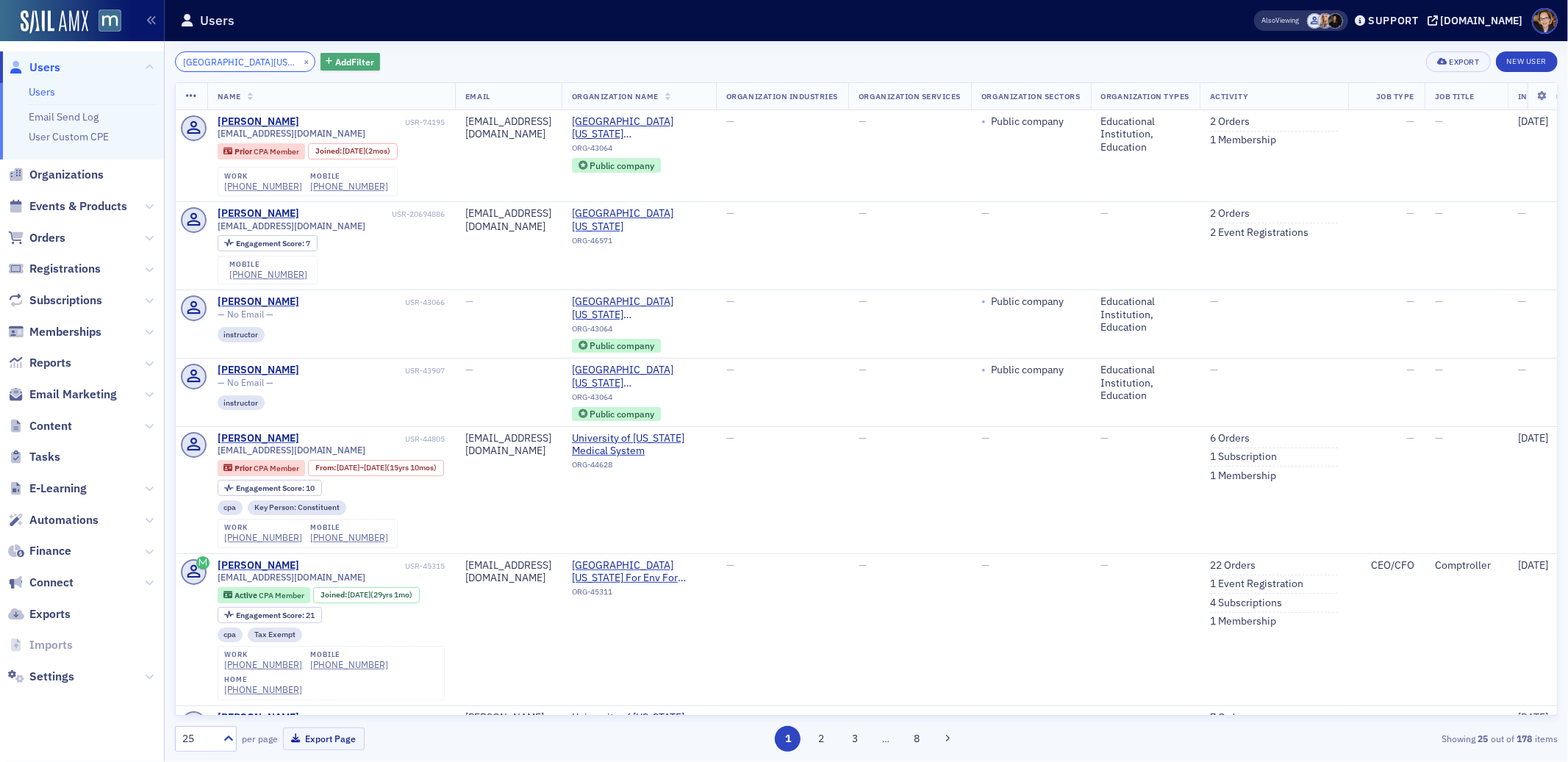
type input "[GEOGRAPHIC_DATA][US_STATE]"
click at [339, 58] on span "Add Filter" at bounding box center [354, 62] width 39 height 13
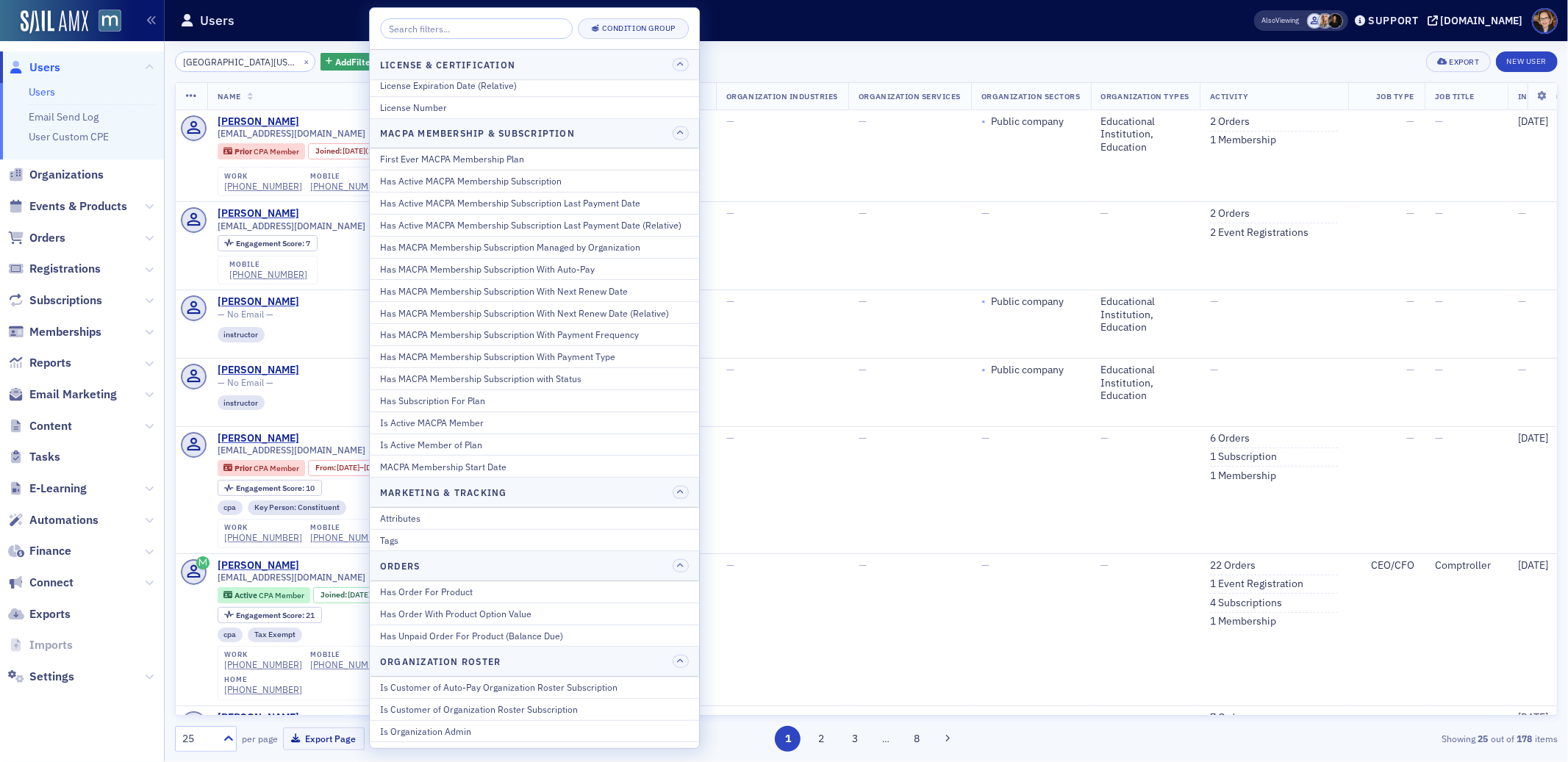
scroll to position [623, 0]
click at [494, 449] on div "Is Active Member of Plan" at bounding box center [534, 450] width 309 height 13
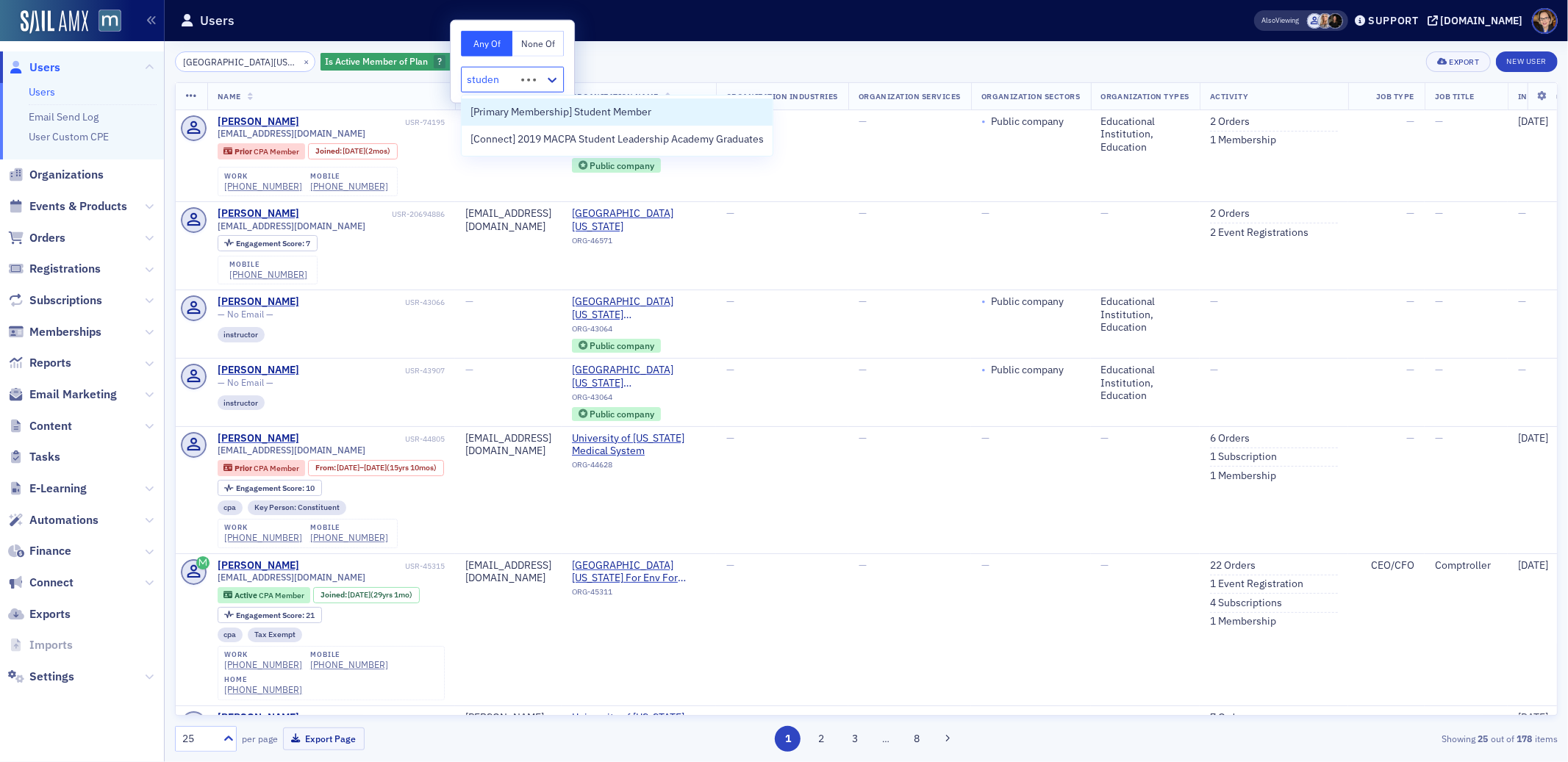
type input "student"
click at [511, 114] on span "[Primary Membership] Student Member" at bounding box center [560, 112] width 181 height 15
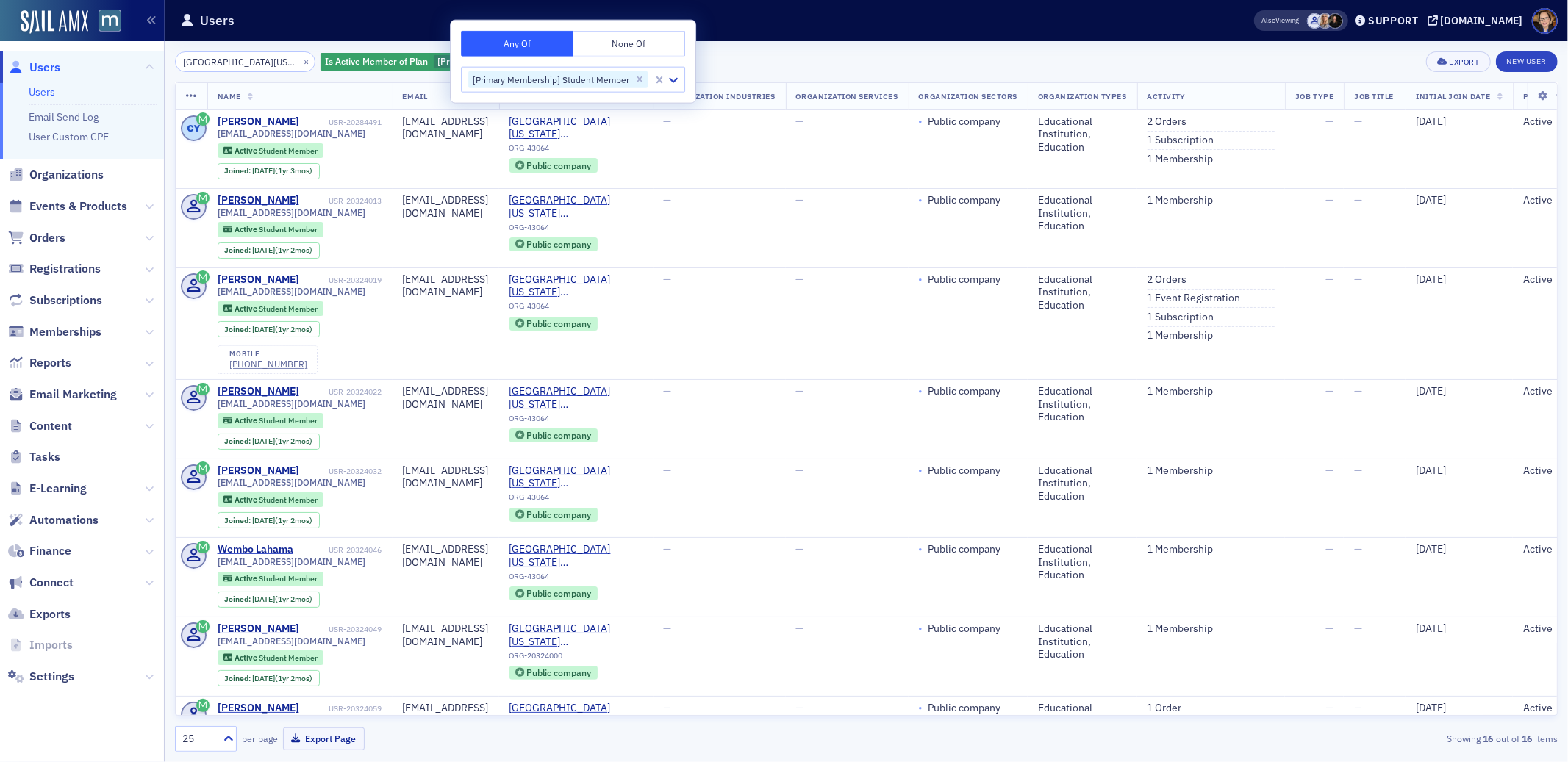
click at [829, 53] on div "university of maryland × Is Active Member of Plan [Primary Membership] Student …" at bounding box center [866, 62] width 1382 height 21
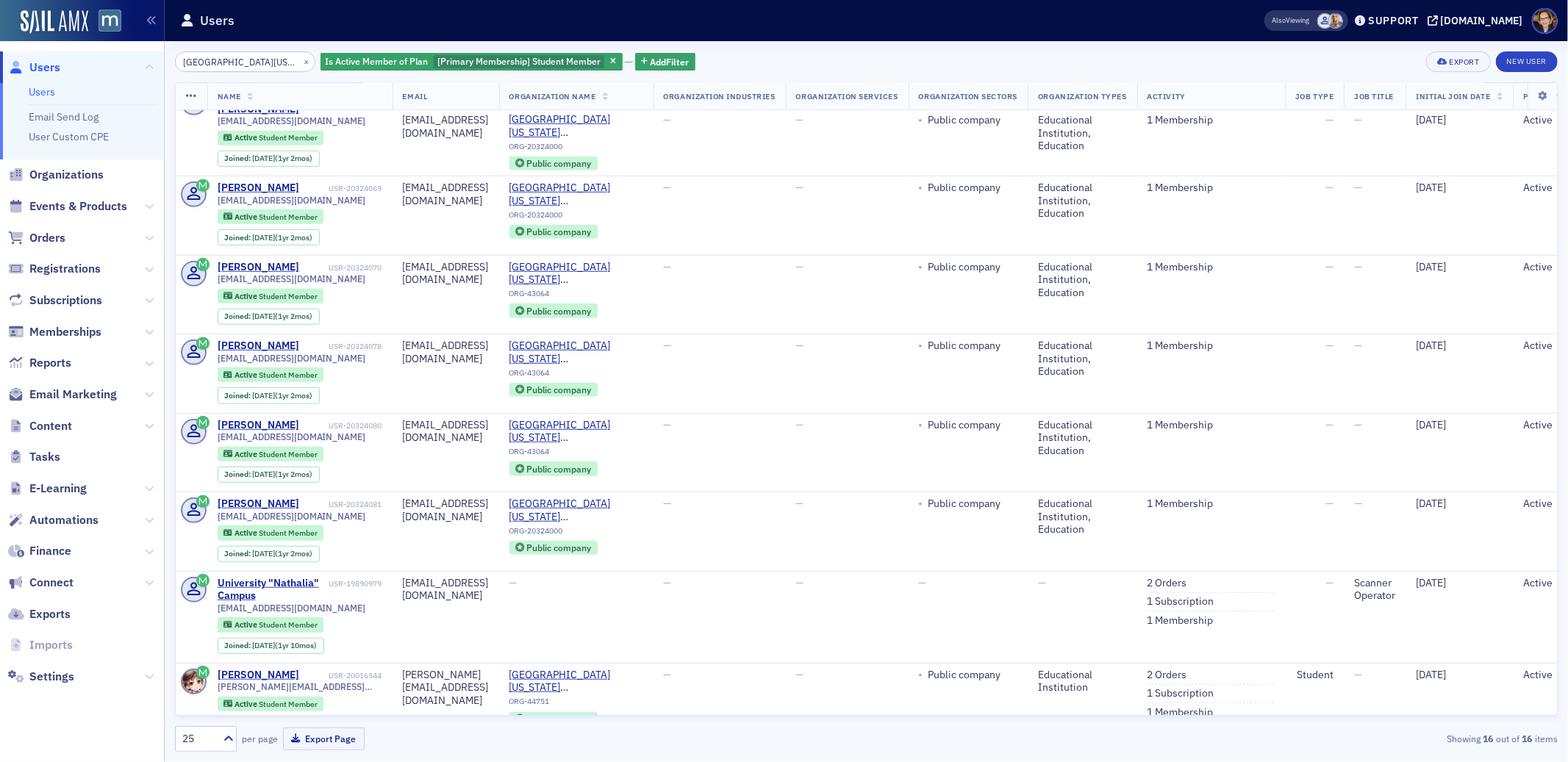
scroll to position [752, 0]
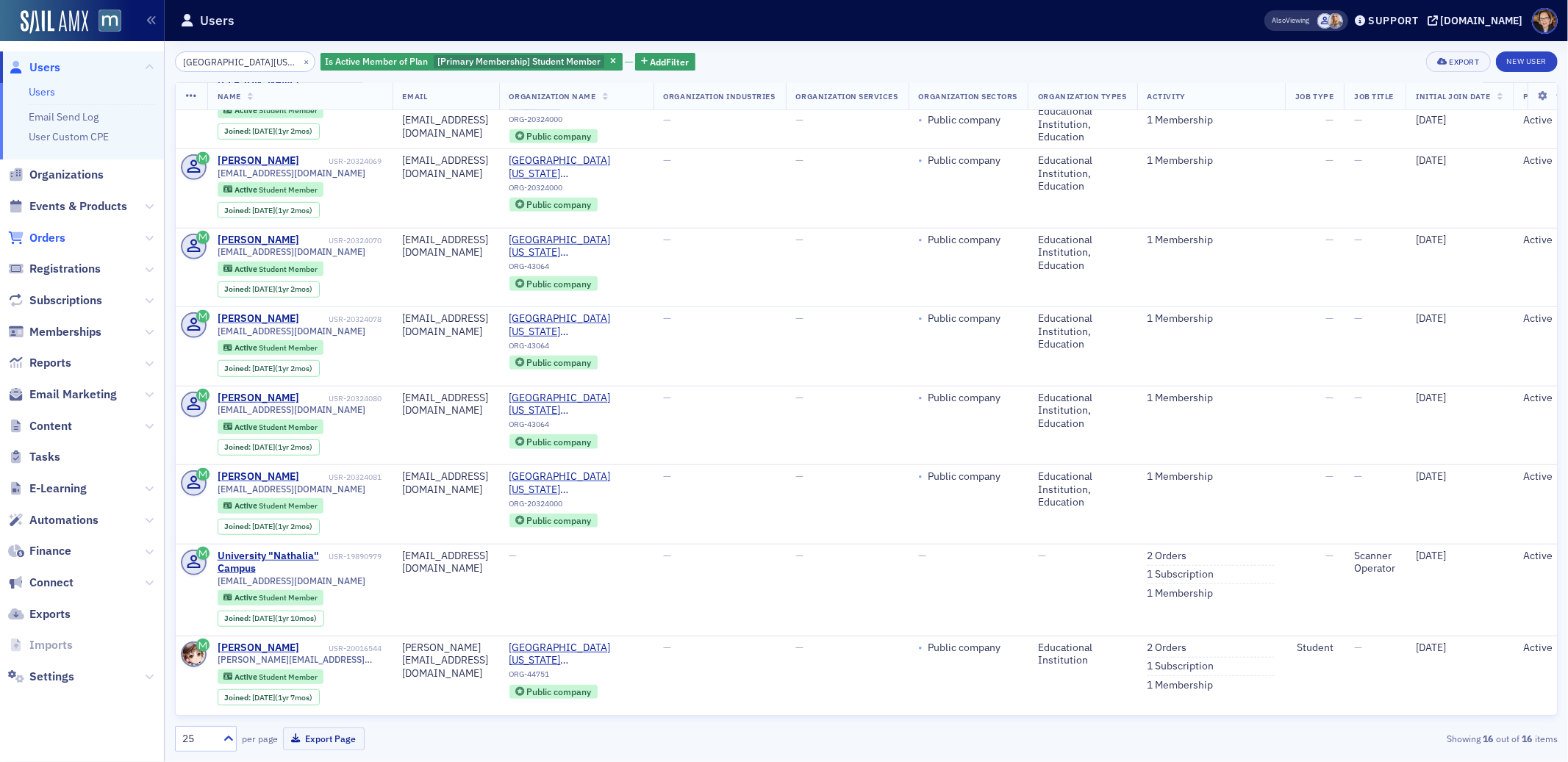
click at [46, 236] on span "Orders" at bounding box center [47, 238] width 36 height 16
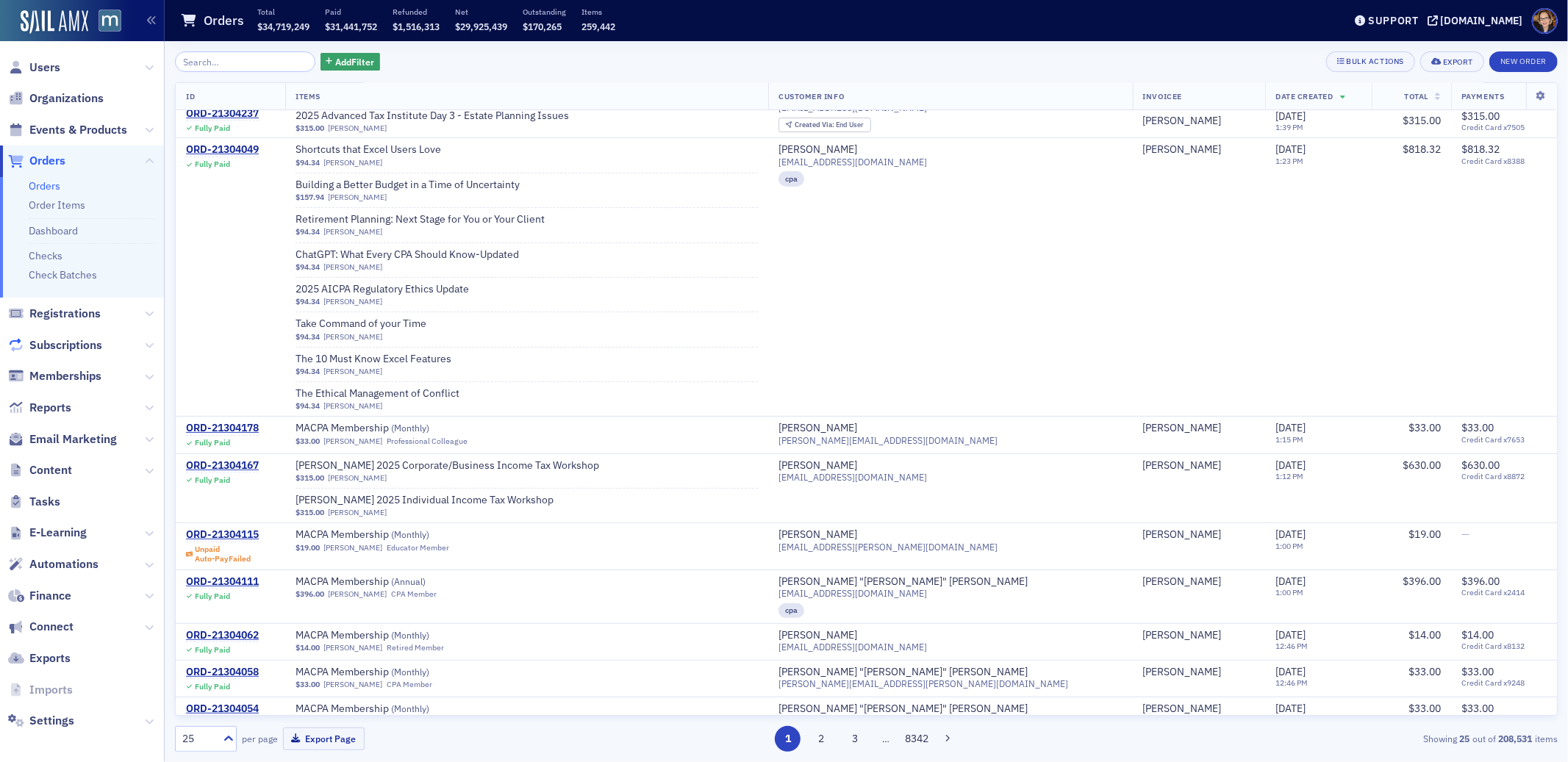
scroll to position [473, 0]
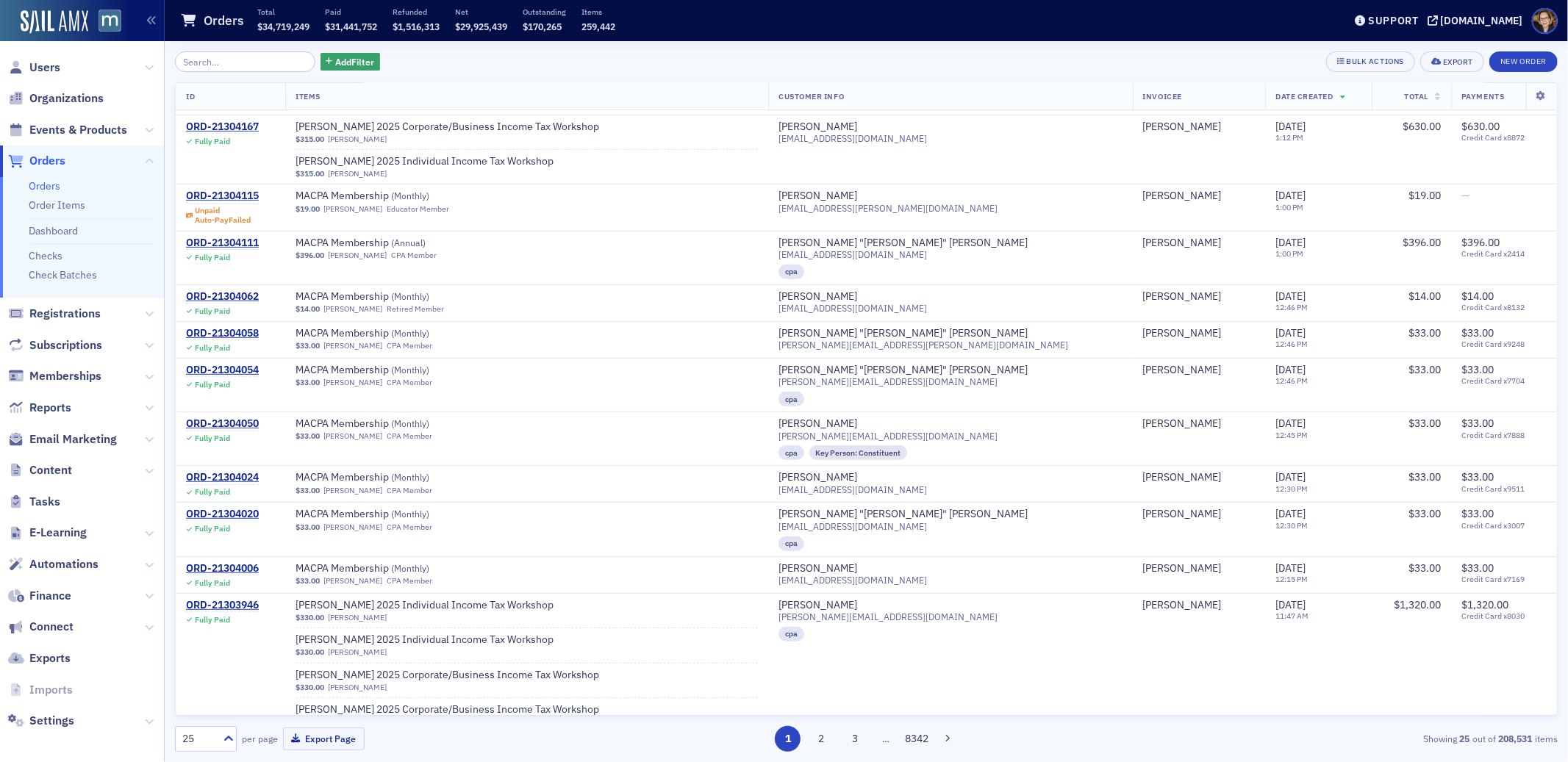
click at [43, 163] on span "Orders" at bounding box center [47, 161] width 36 height 16
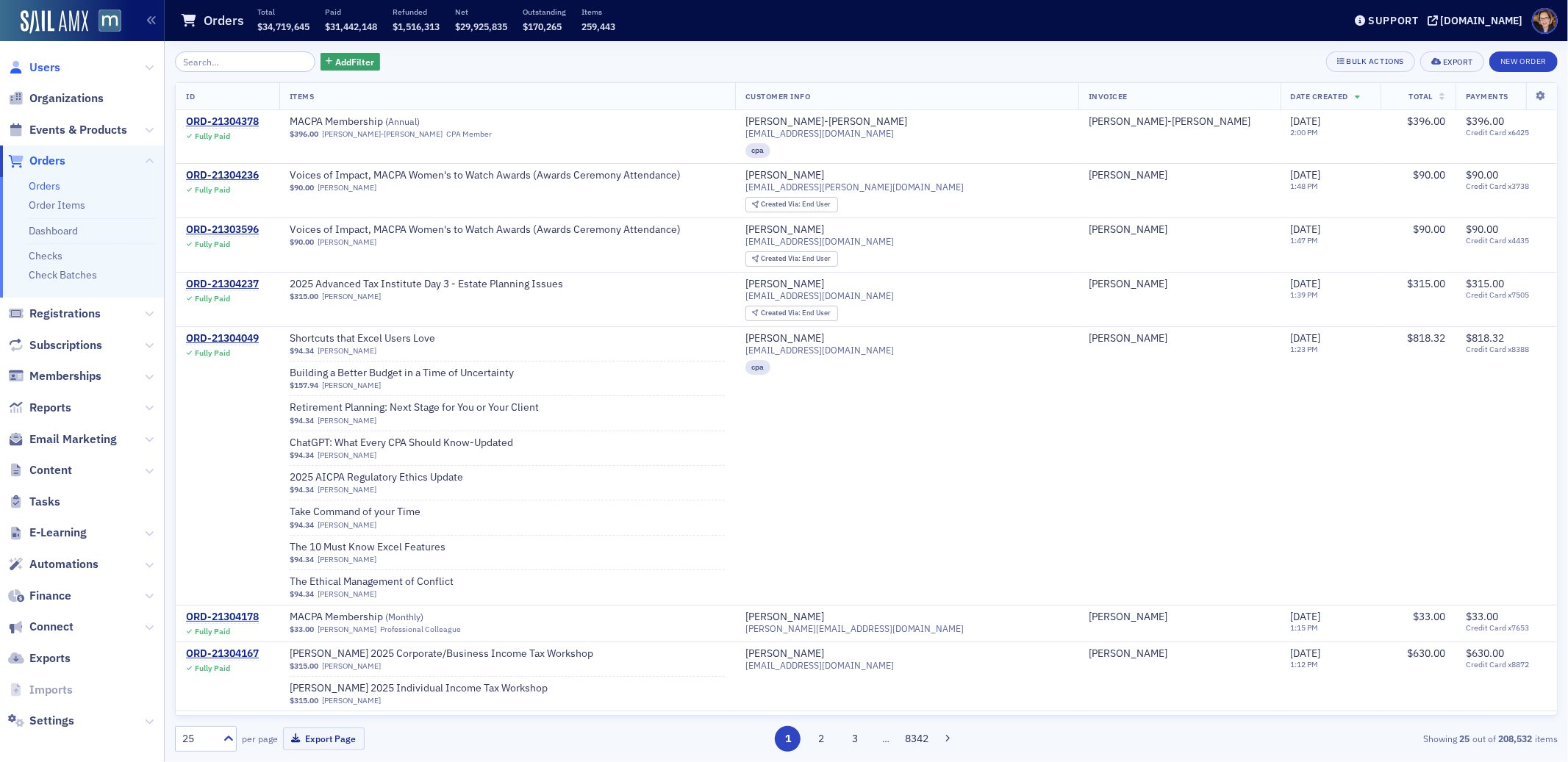
click at [44, 66] on span "Users" at bounding box center [45, 68] width 31 height 16
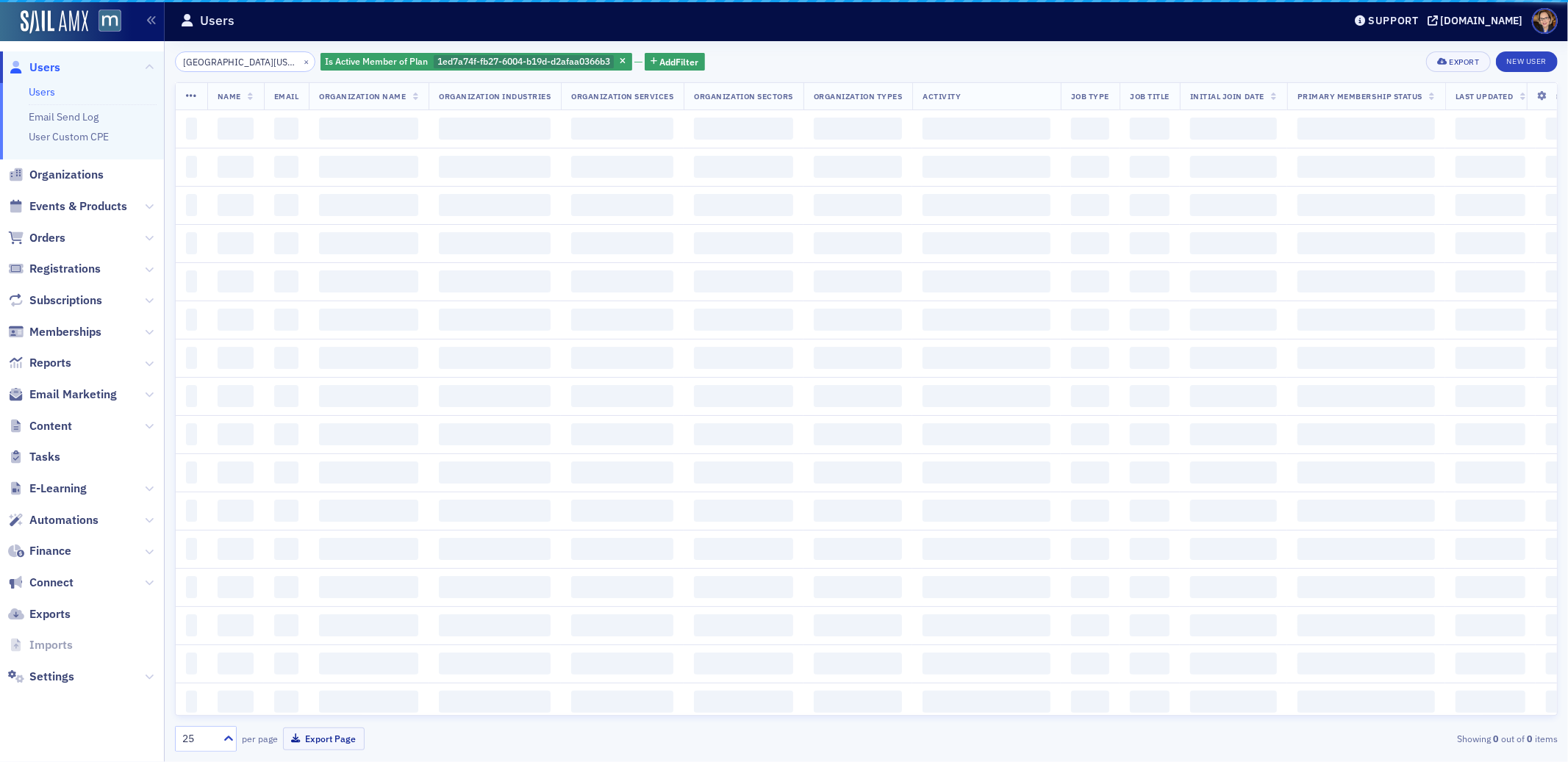
click at [202, 66] on input "[GEOGRAPHIC_DATA][US_STATE]" at bounding box center [245, 62] width 141 height 21
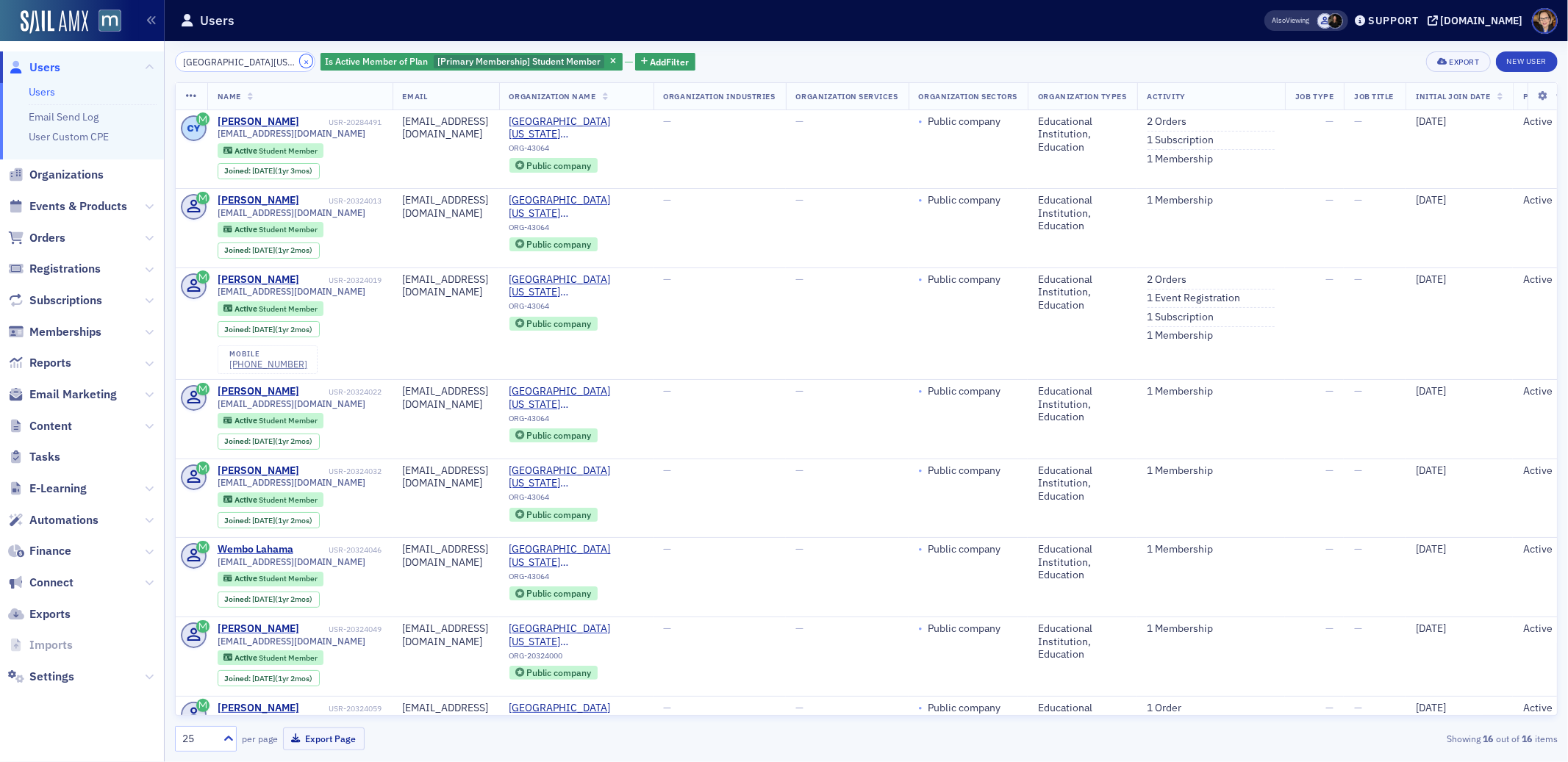
click at [300, 62] on button "×" at bounding box center [307, 61] width 13 height 13
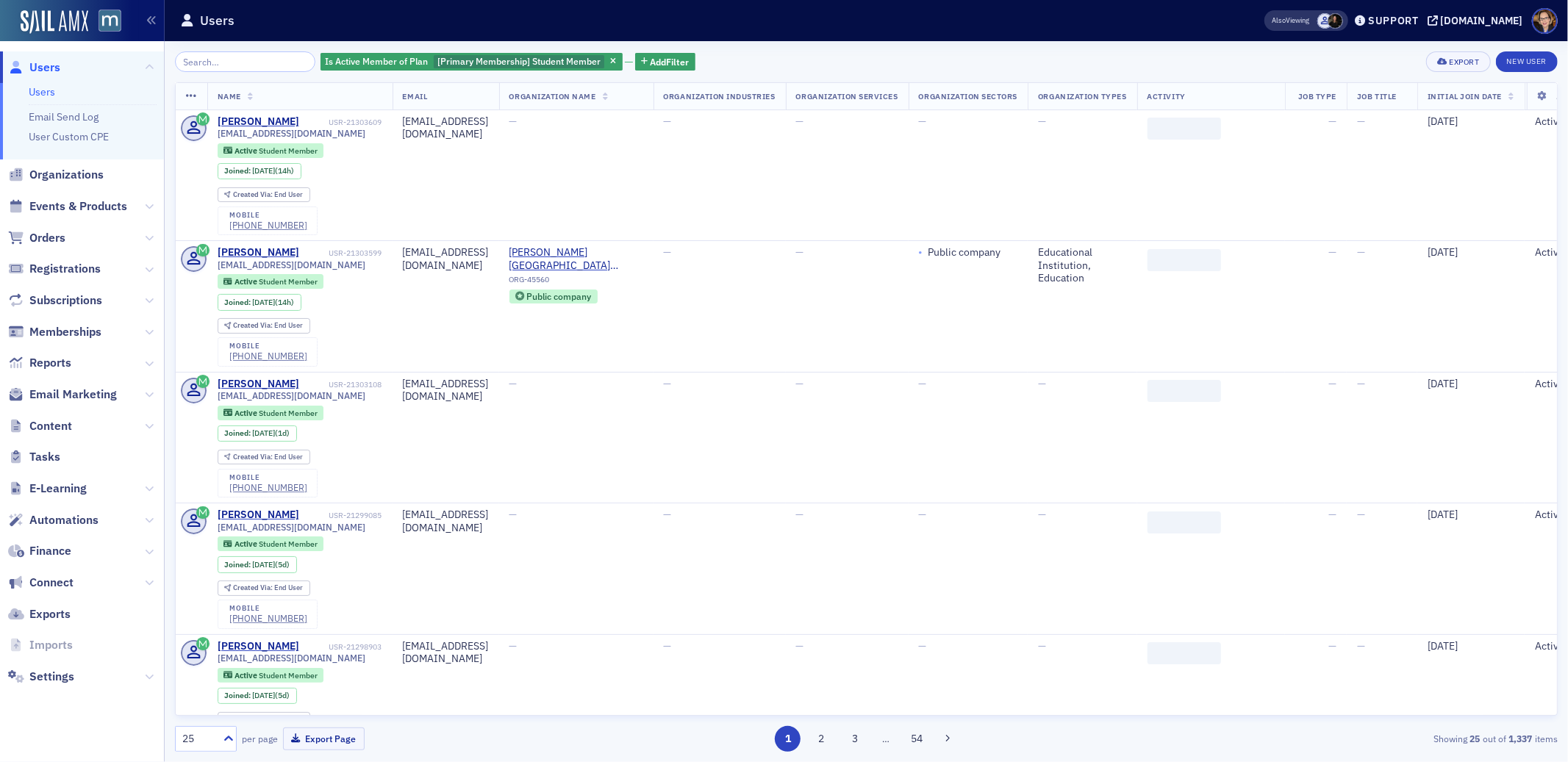
drag, startPoint x: 598, startPoint y: 61, endPoint x: 264, endPoint y: 63, distance: 334.0
click at [610, 61] on icon "button" at bounding box center [613, 62] width 6 height 8
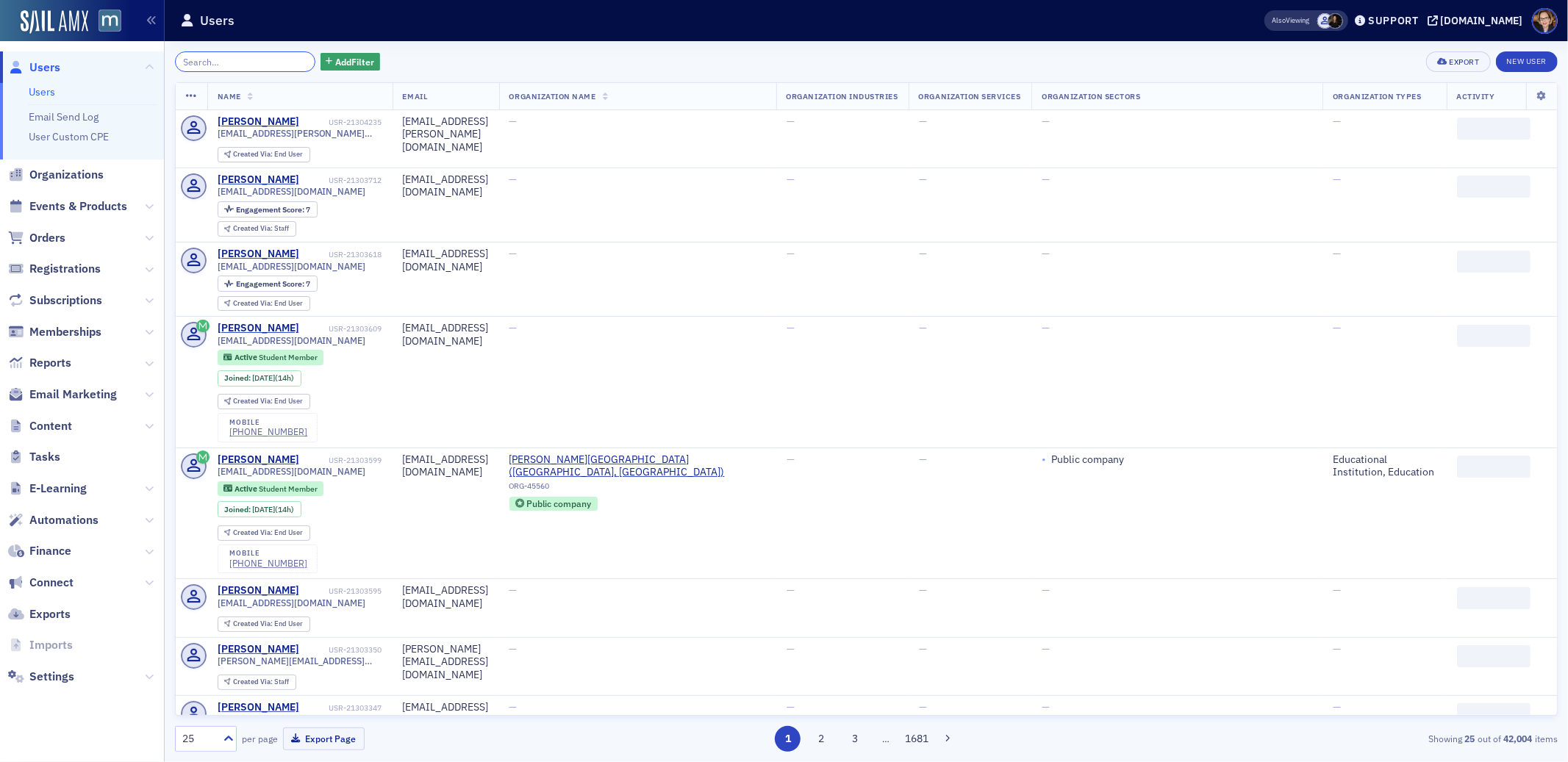
click at [254, 61] on input "search" at bounding box center [245, 62] width 141 height 21
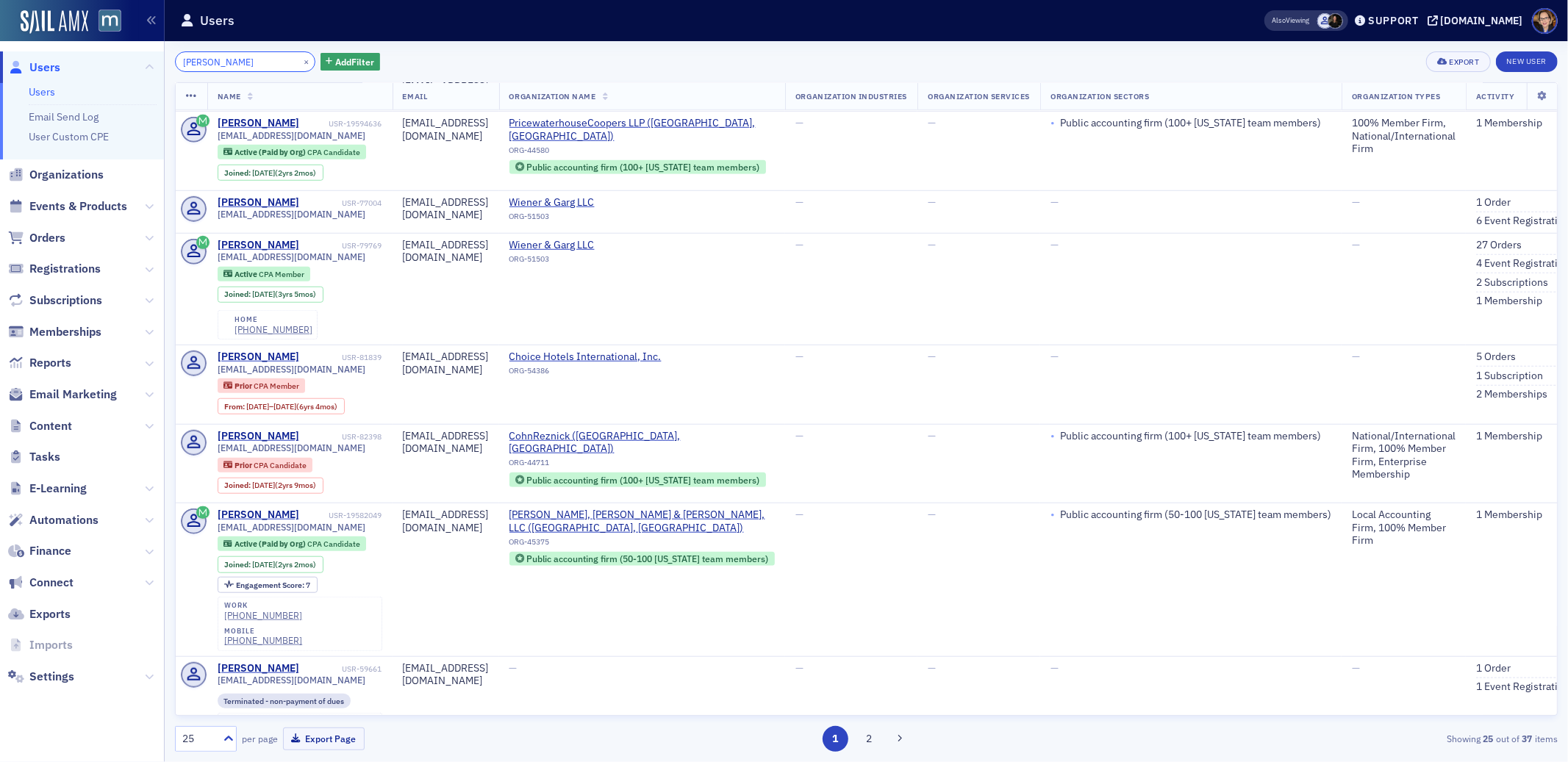
scroll to position [1453, 0]
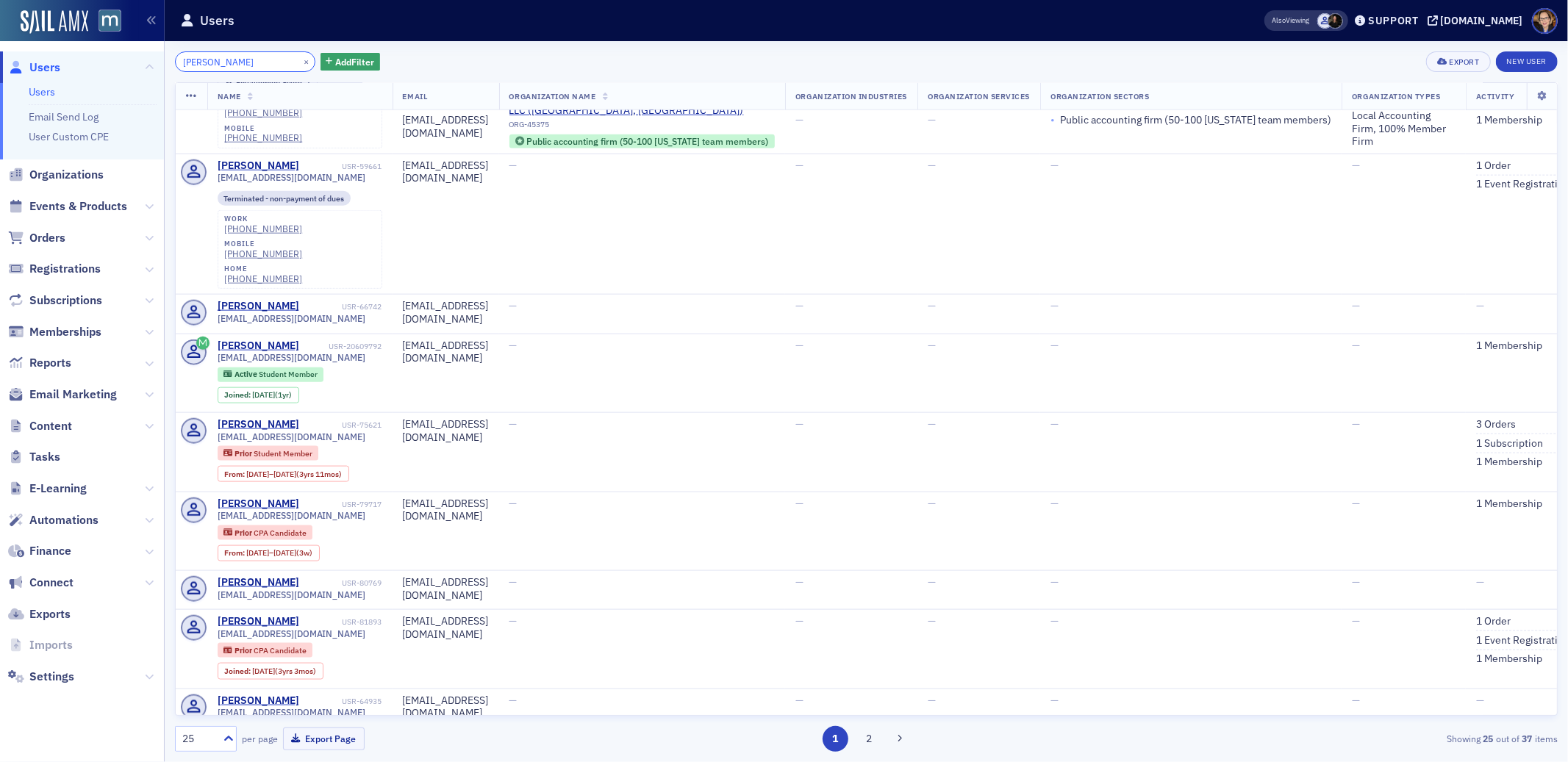
type input "hamdan khan"
click at [52, 206] on span "Events & Products" at bounding box center [78, 206] width 98 height 16
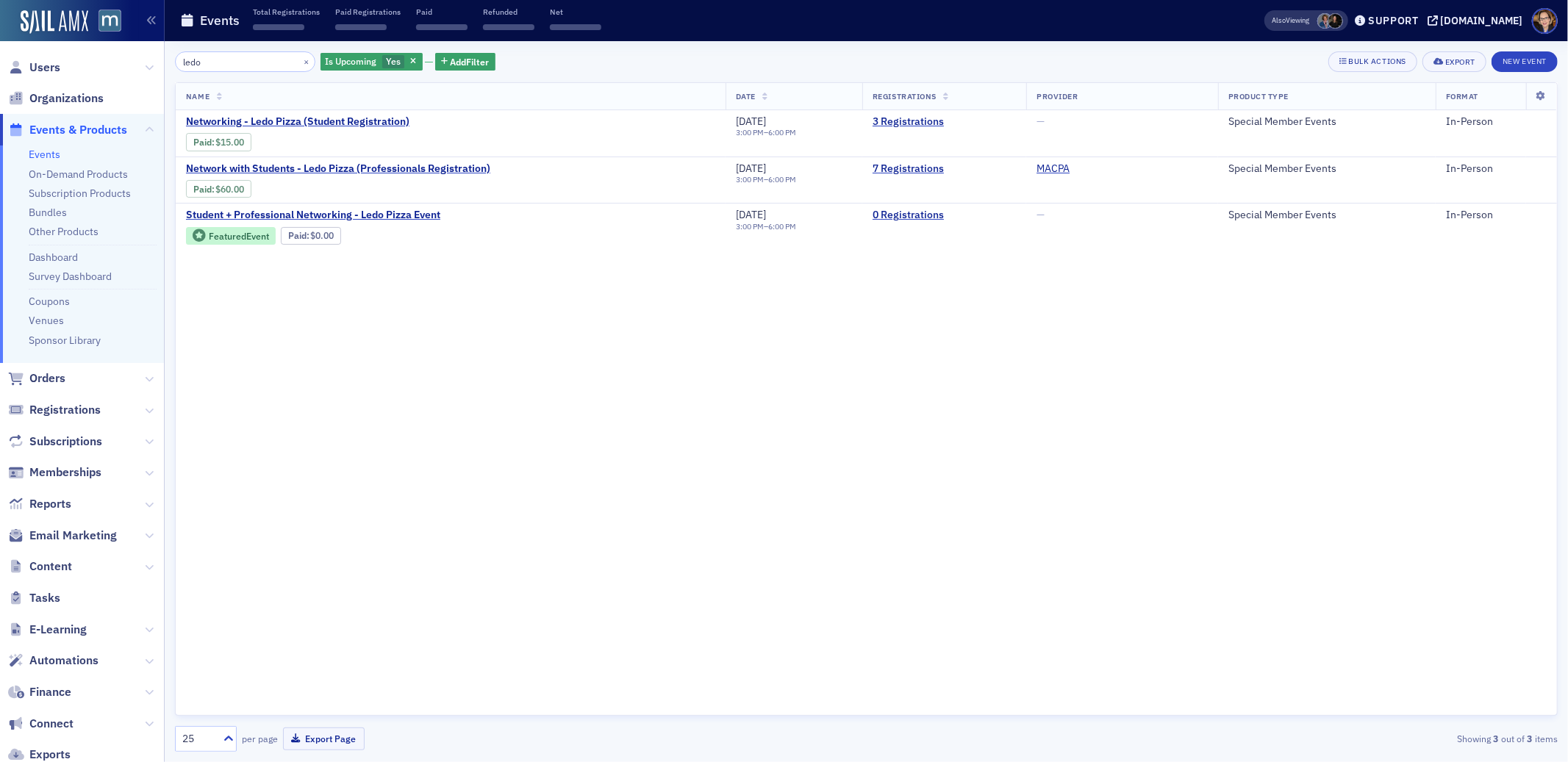
click at [239, 64] on input "ledo" at bounding box center [245, 62] width 141 height 21
click at [440, 234] on link "Event Page" at bounding box center [439, 235] width 56 height 11
click at [414, 169] on span "Network with Students - Ledo Pizza (Professionals Registration)" at bounding box center [337, 169] width 304 height 13
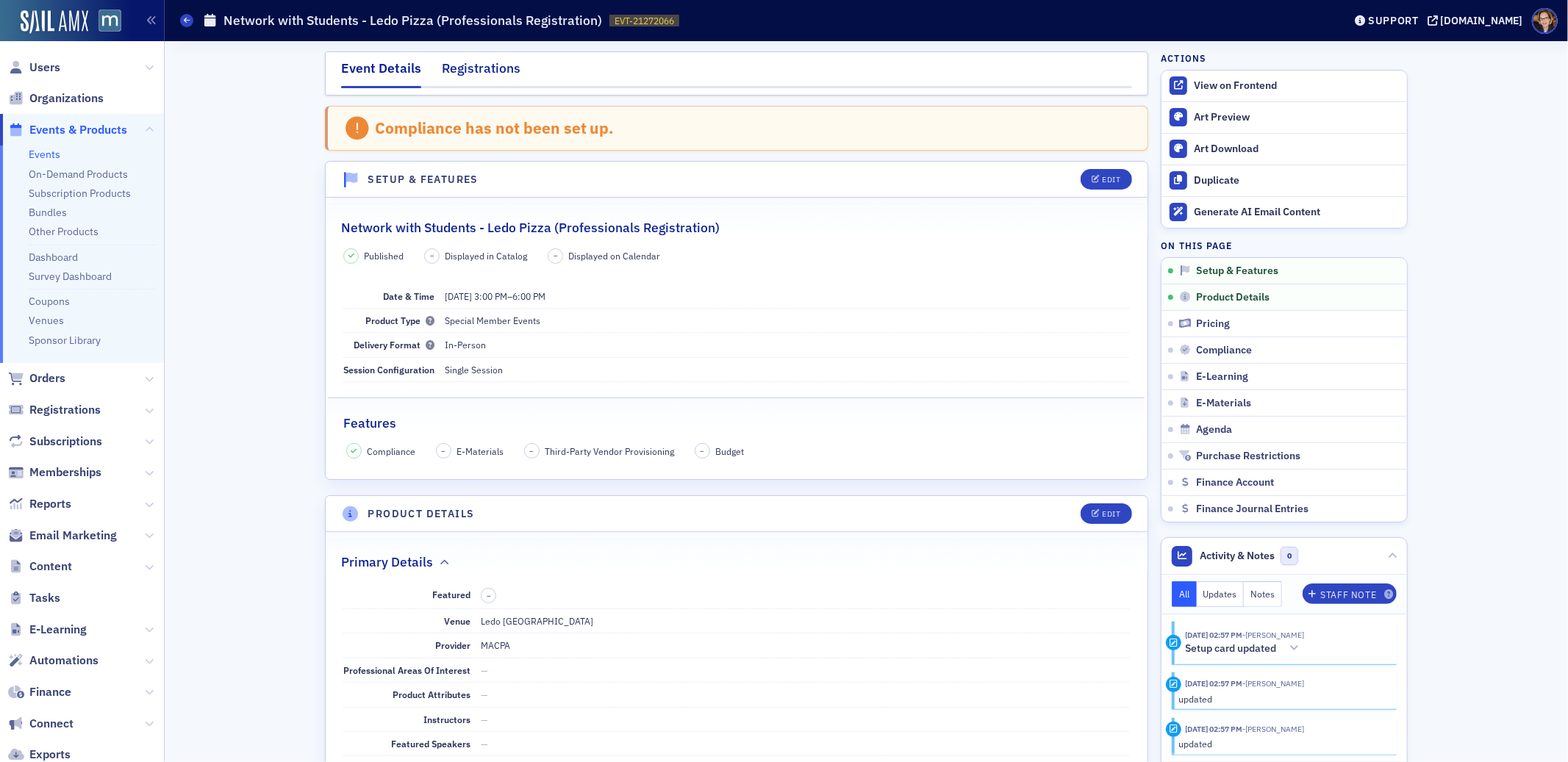
click at [468, 61] on div "Registrations" at bounding box center [480, 72] width 79 height 27
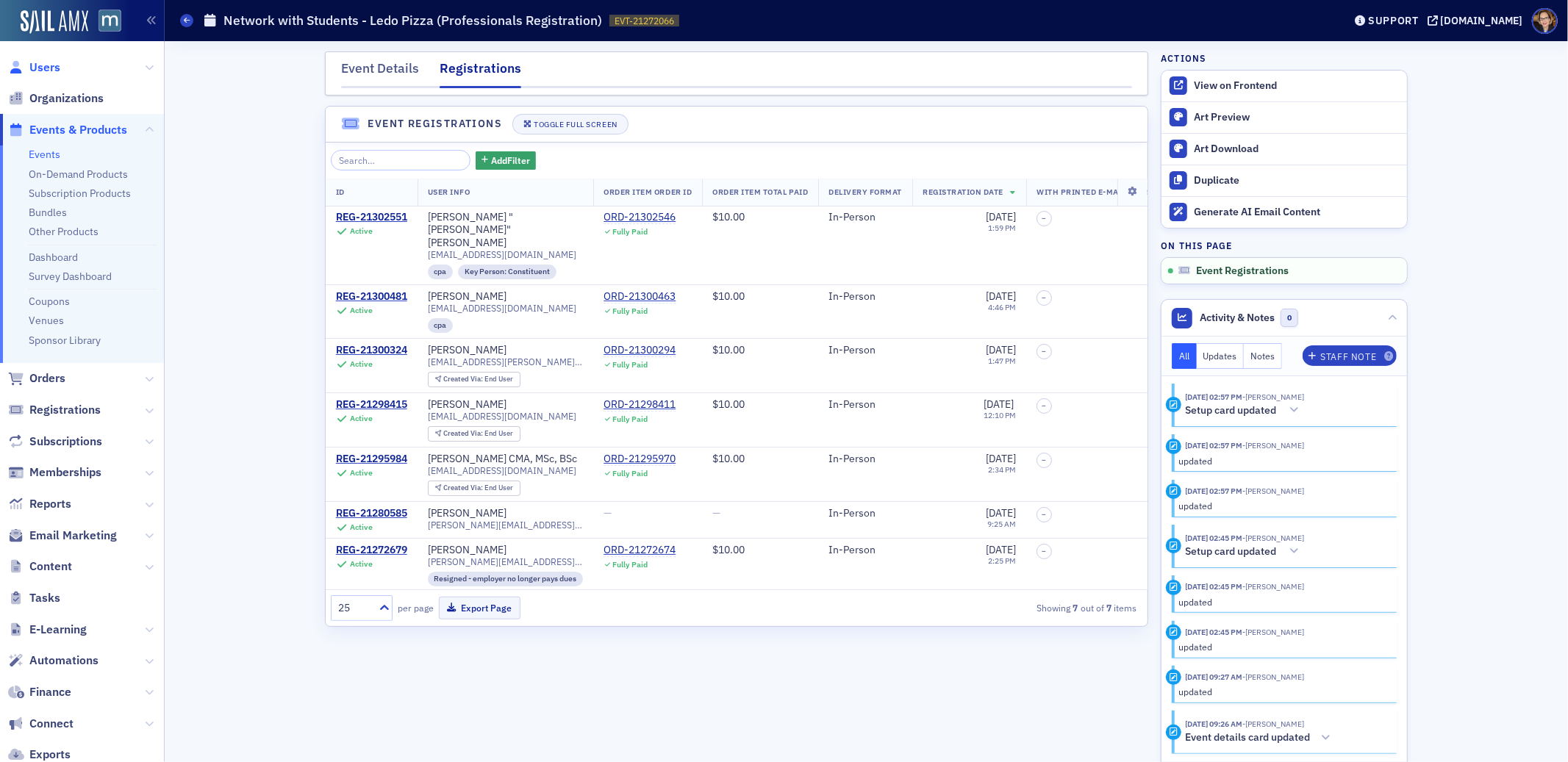
click at [47, 65] on span "Users" at bounding box center [45, 68] width 31 height 16
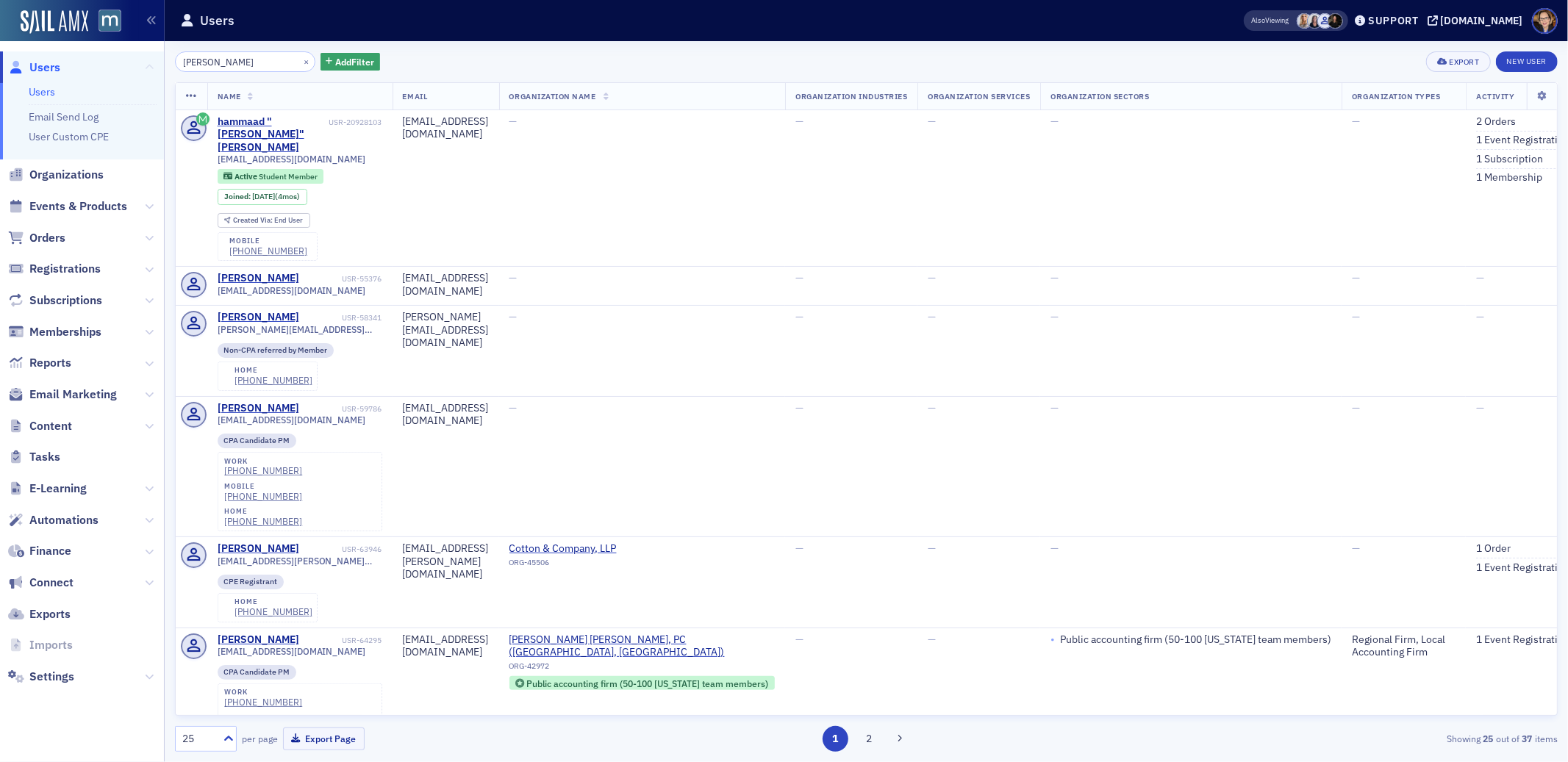
drag, startPoint x: 251, startPoint y: 66, endPoint x: 150, endPoint y: 64, distance: 101.0
click at [150, 64] on div "Users Users Email Send Log User Custom CPE Organizations Events & Products Orde…" at bounding box center [784, 381] width 1568 height 762
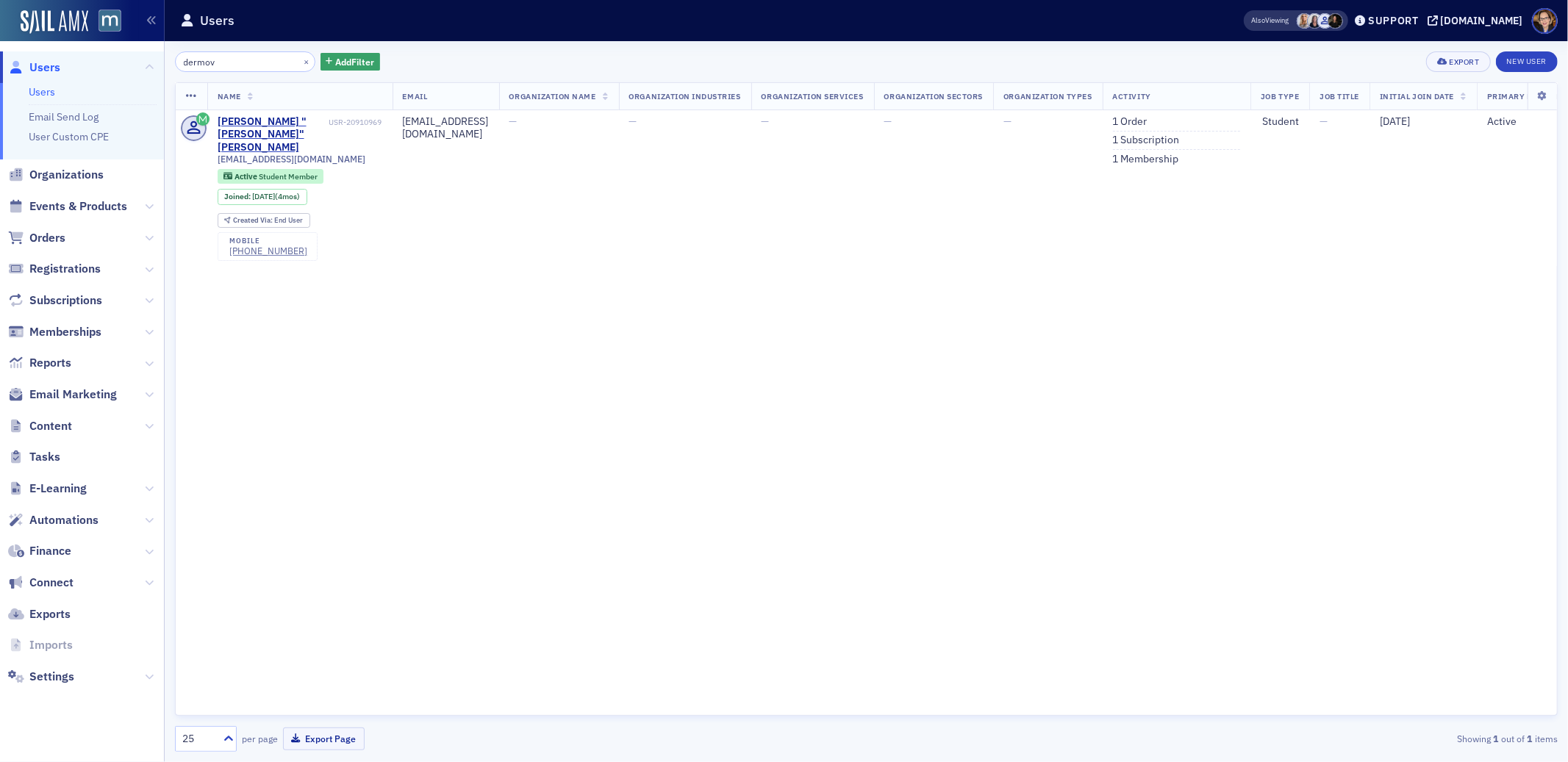
type input "dermov"
click at [57, 237] on span "Orders" at bounding box center [47, 238] width 36 height 16
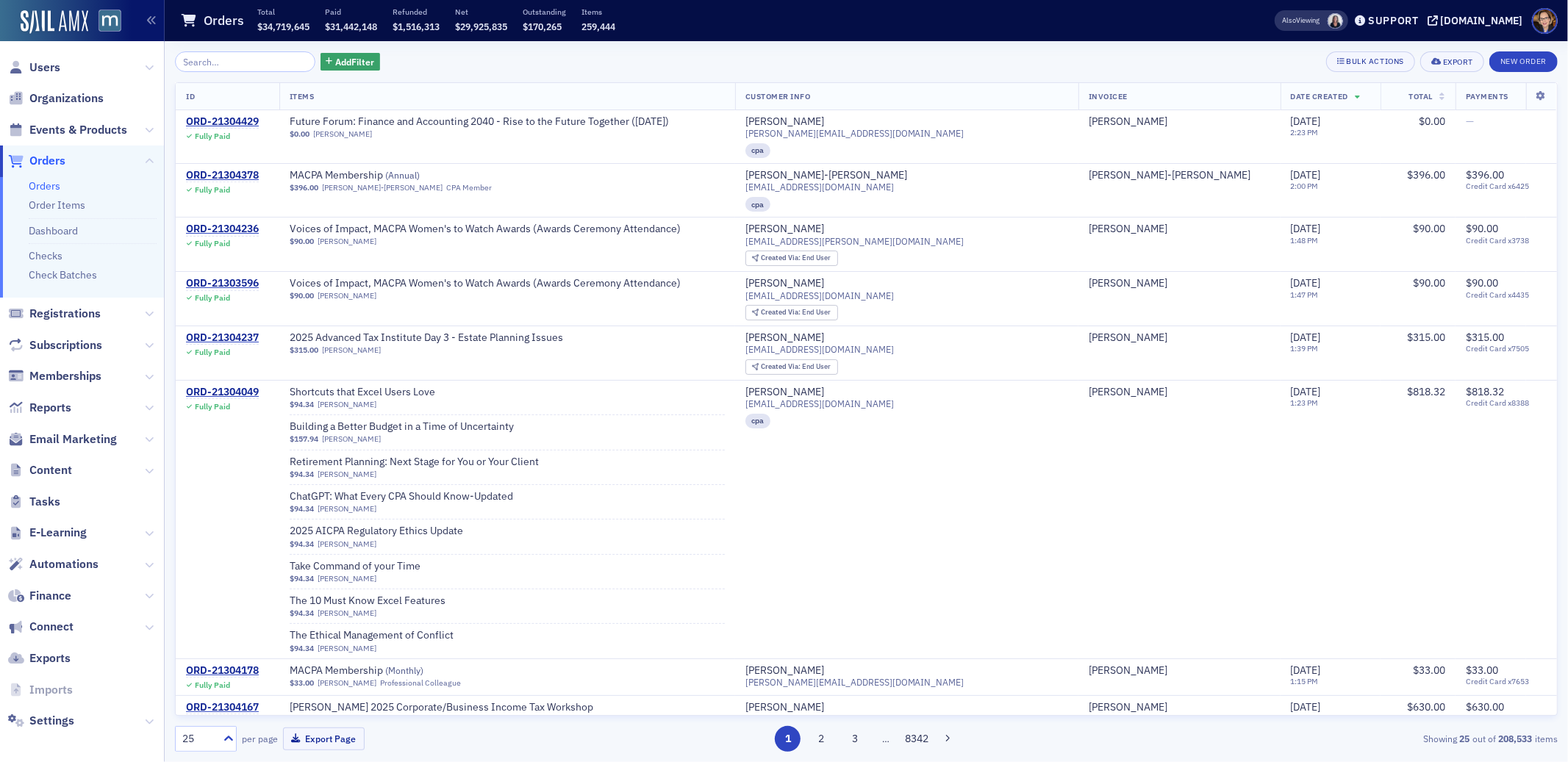
click at [55, 161] on span "Orders" at bounding box center [47, 161] width 36 height 16
click at [45, 161] on span "Orders" at bounding box center [47, 161] width 36 height 16
click at [54, 163] on span "Orders" at bounding box center [47, 161] width 36 height 16
